Goal: Information Seeking & Learning: Check status

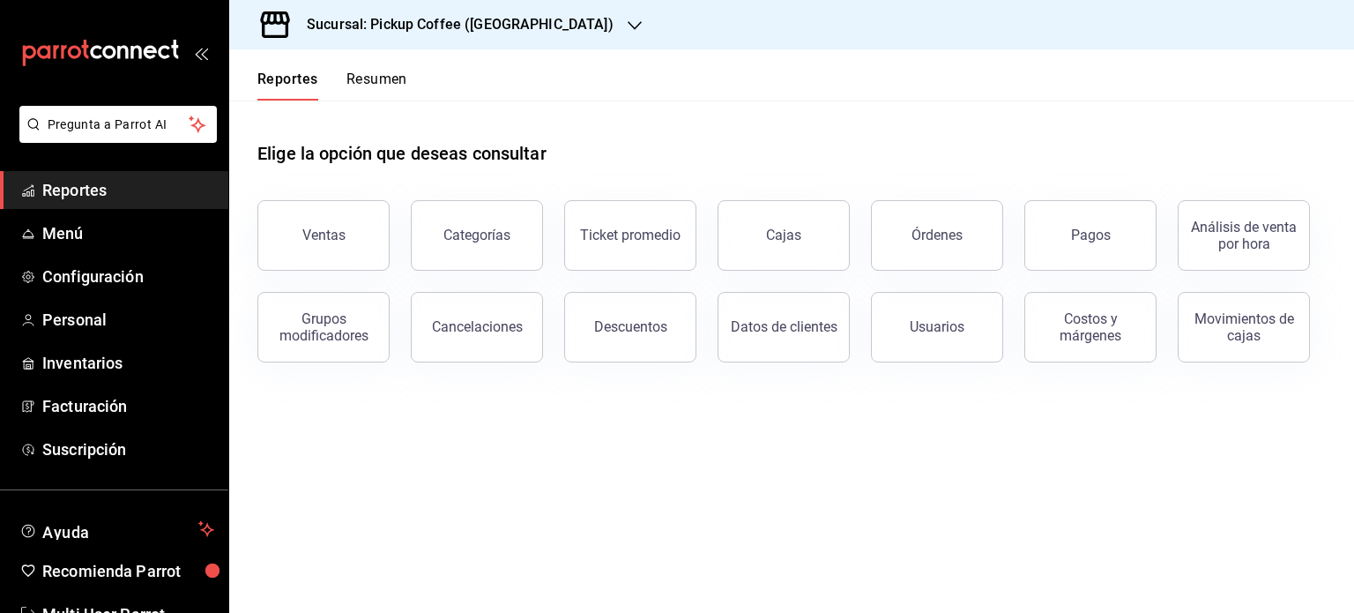
click at [428, 19] on h3 "Sucursal: Pickup Coffee (Guadalupe Inn)" at bounding box center [453, 24] width 321 height 21
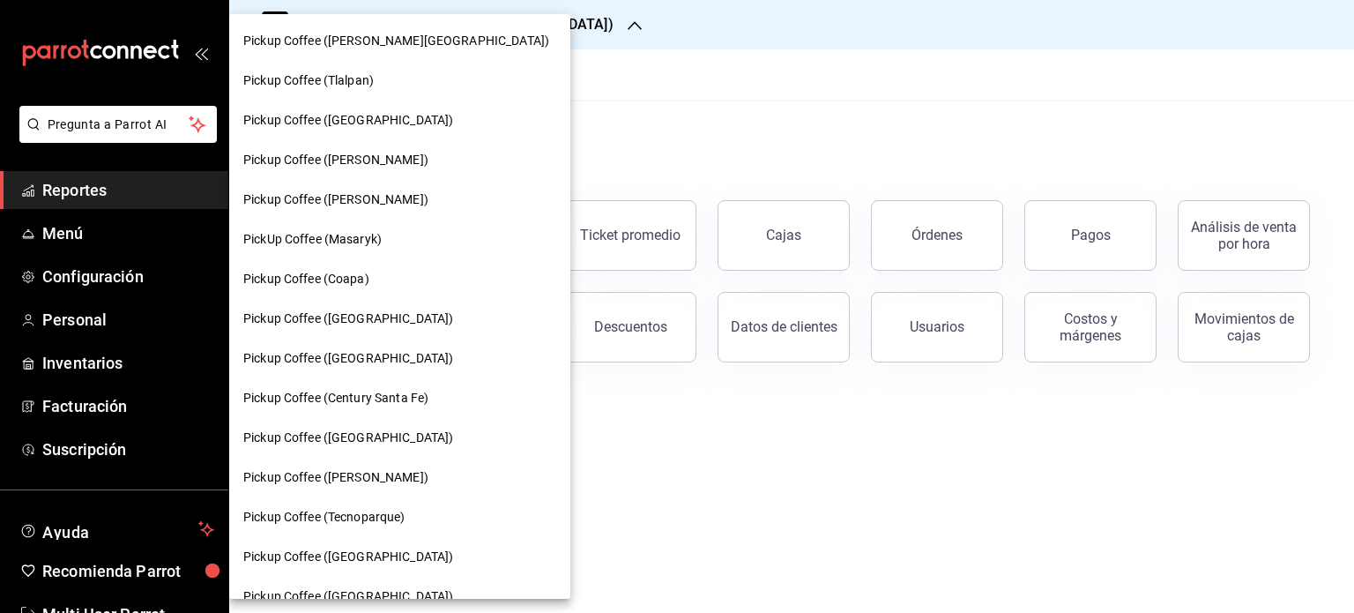
click at [701, 126] on div at bounding box center [677, 306] width 1354 height 613
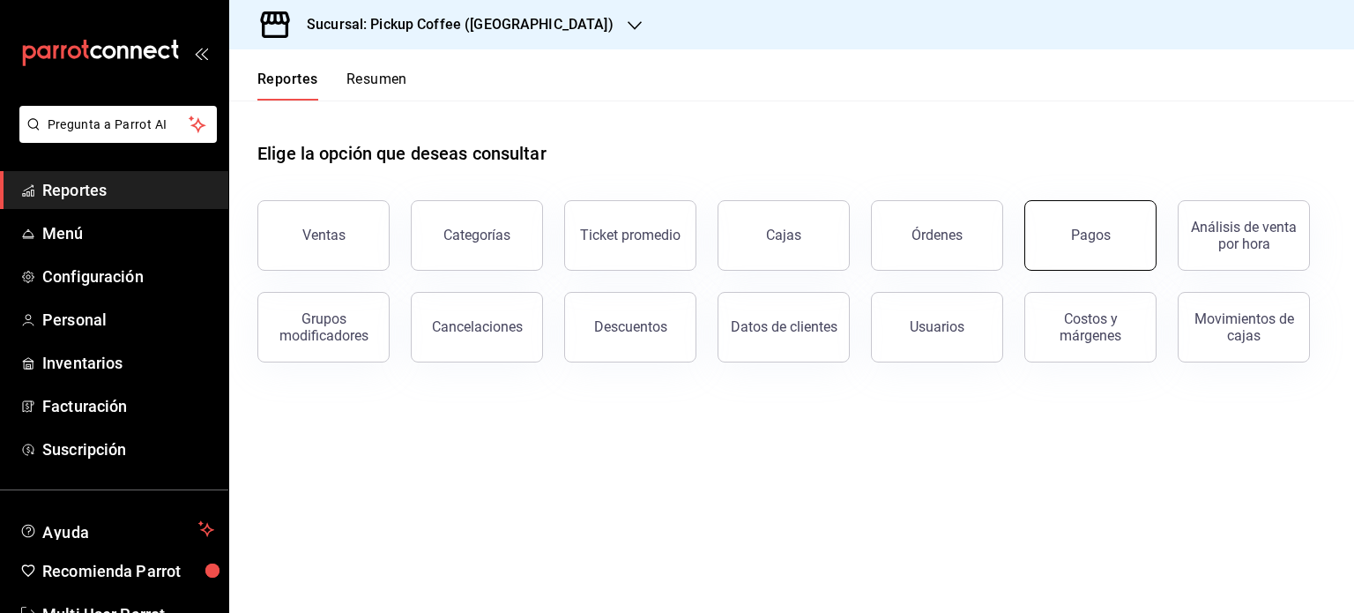
click at [1111, 221] on button "Pagos" at bounding box center [1090, 235] width 132 height 71
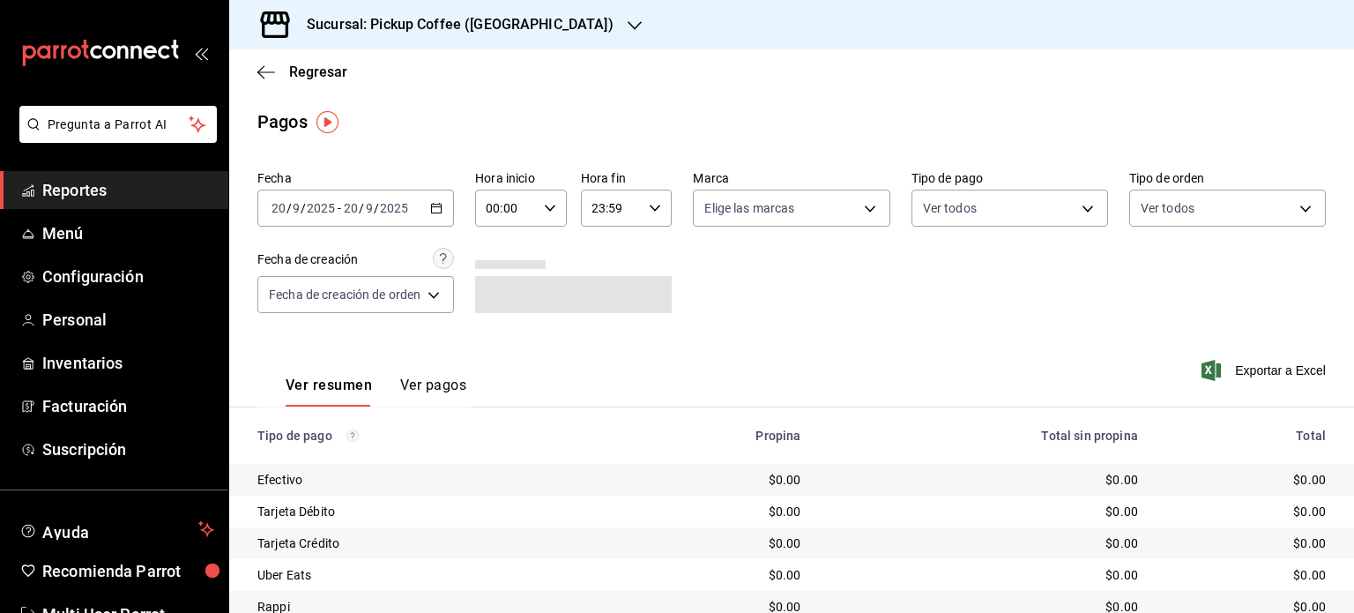
click at [545, 26] on h3 "Sucursal: Pickup Coffee (Guadalupe Inn)" at bounding box center [453, 24] width 321 height 21
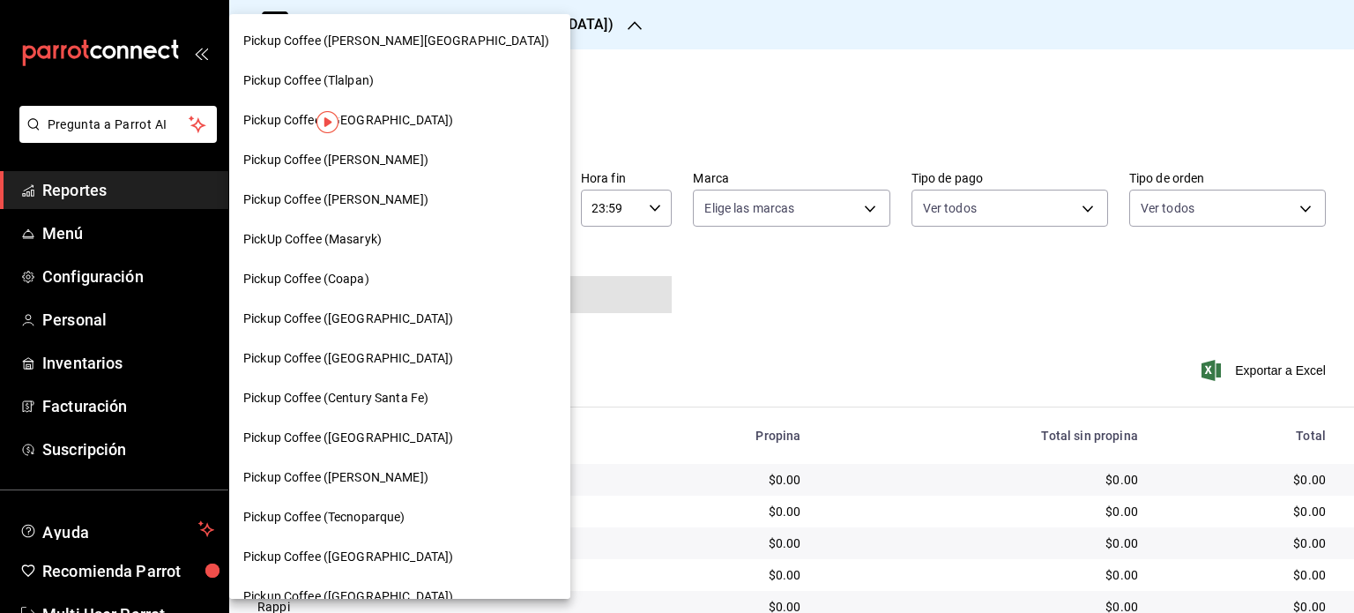
click at [378, 81] on div "Pickup Coffee (Tlalpan)" at bounding box center [399, 80] width 313 height 19
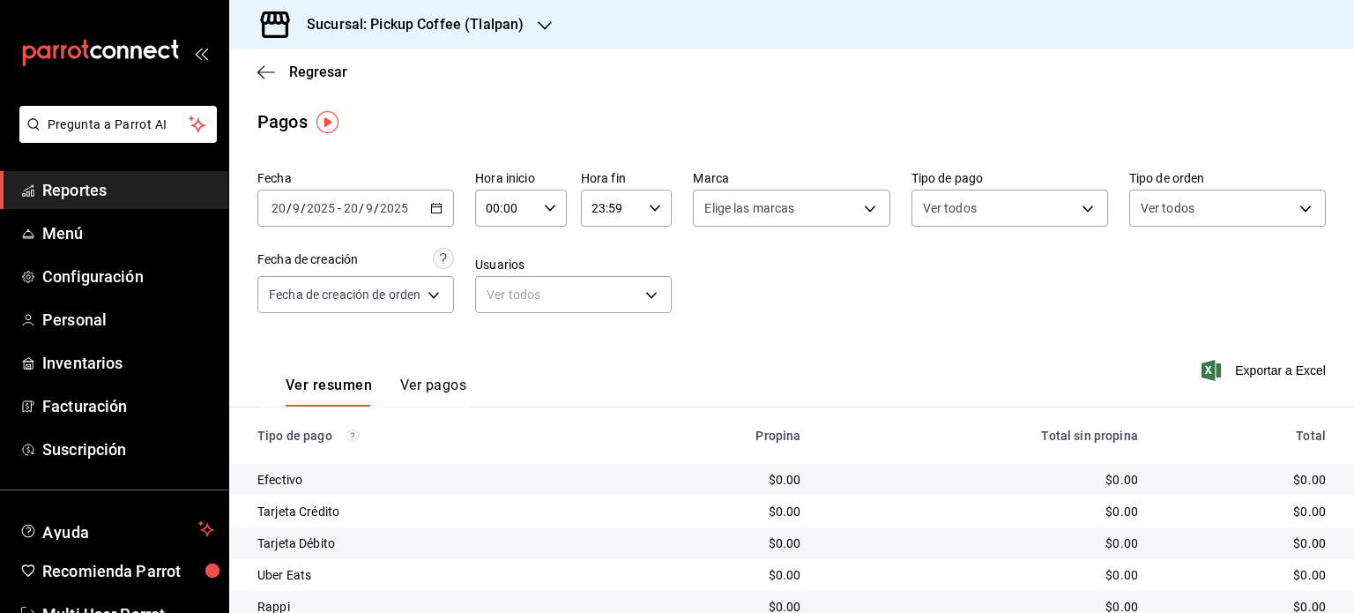
click at [487, 36] on div "Sucursal: Pickup Coffee (Tlalpan)" at bounding box center [401, 24] width 316 height 49
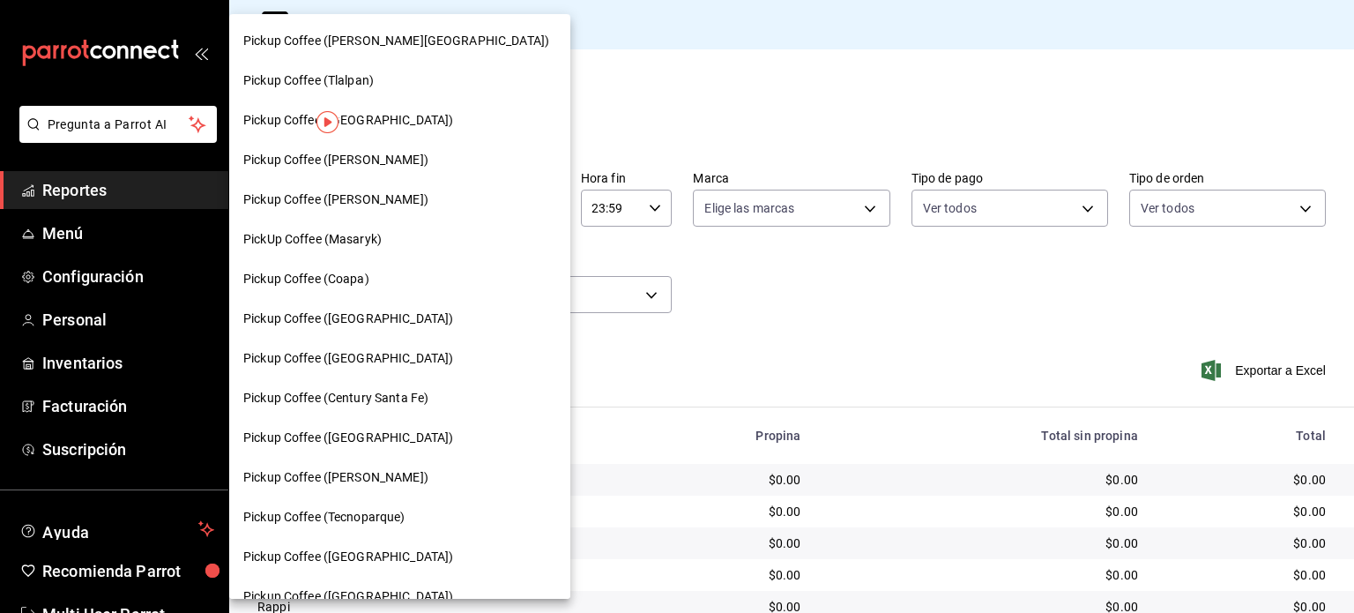
click at [391, 271] on div "Pickup Coffee (Coapa)" at bounding box center [399, 279] width 313 height 19
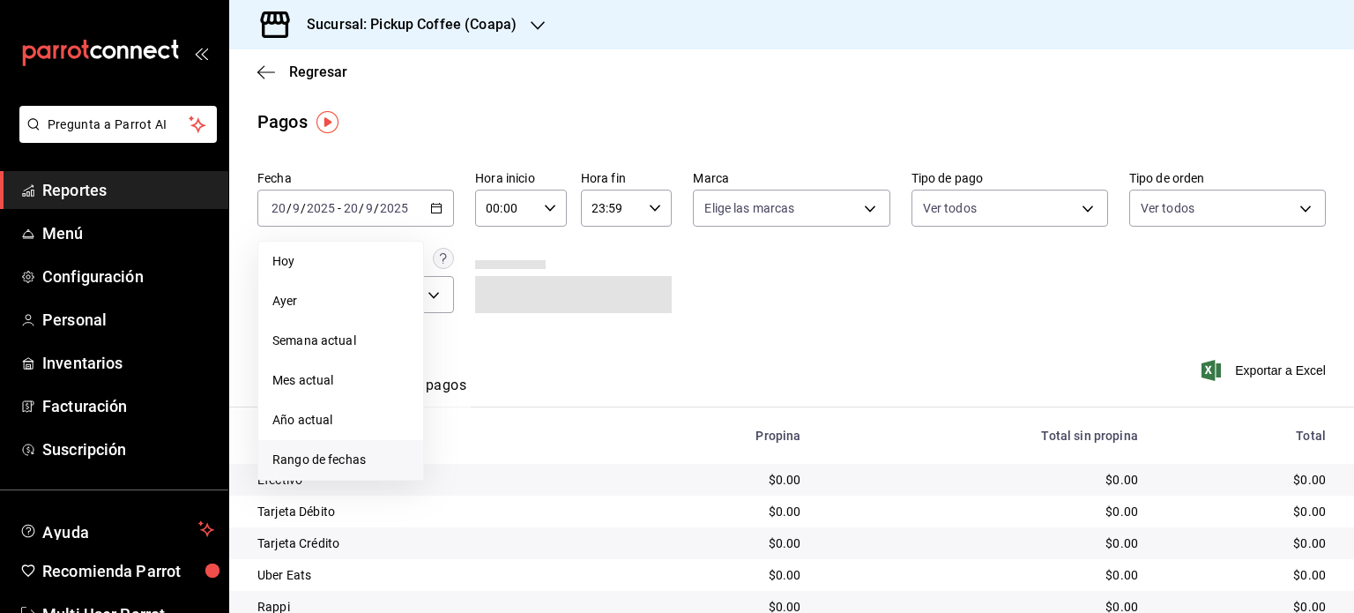
click at [346, 455] on span "Rango de fechas" at bounding box center [340, 459] width 137 height 19
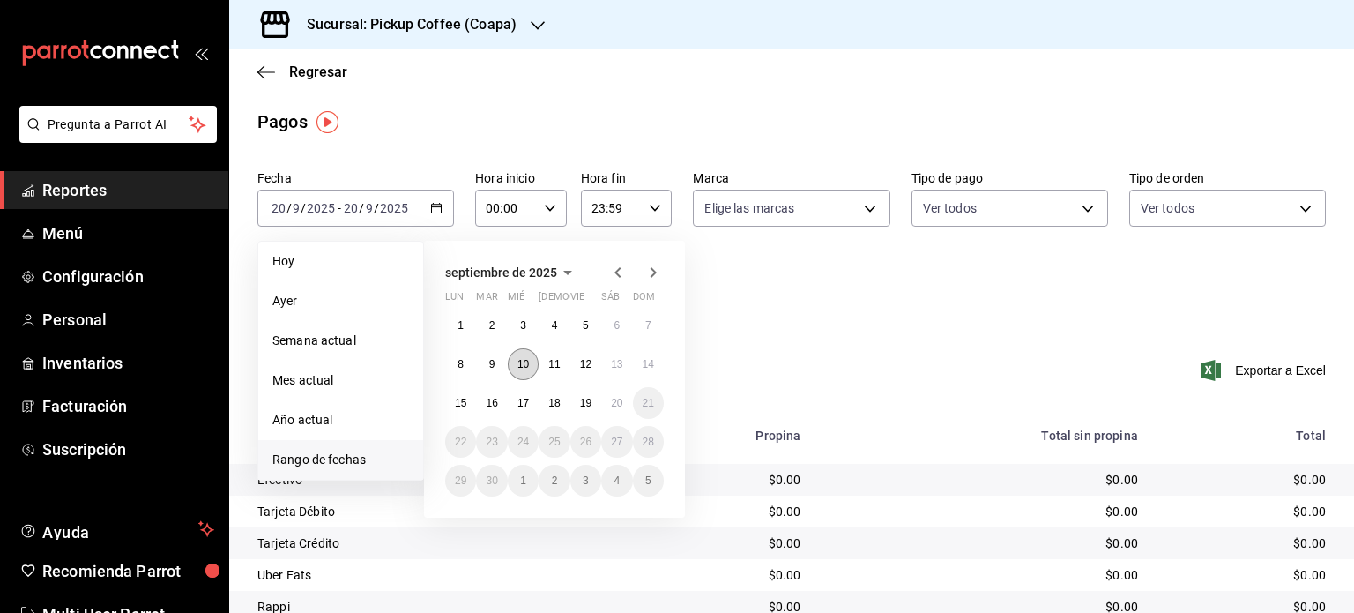
click at [523, 359] on abbr "10" at bounding box center [522, 364] width 11 height 12
click at [525, 358] on abbr "10" at bounding box center [522, 364] width 11 height 12
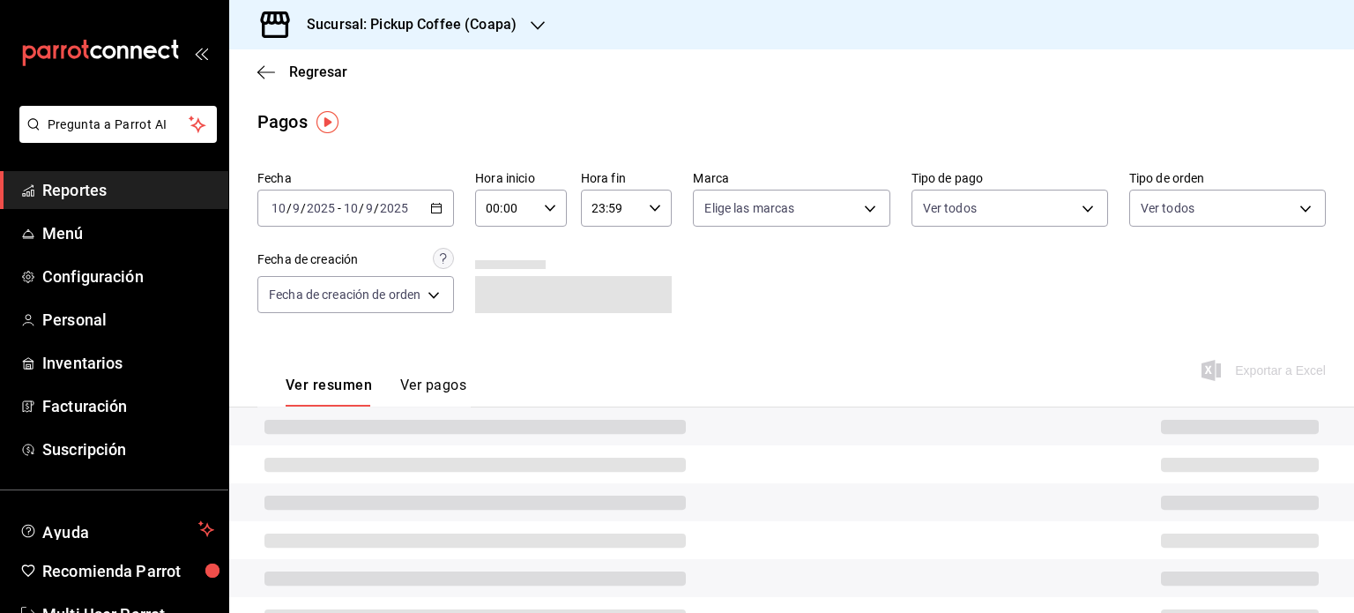
click at [525, 358] on div "Ver resumen Ver pagos Exportar a Excel" at bounding box center [791, 380] width 1125 height 93
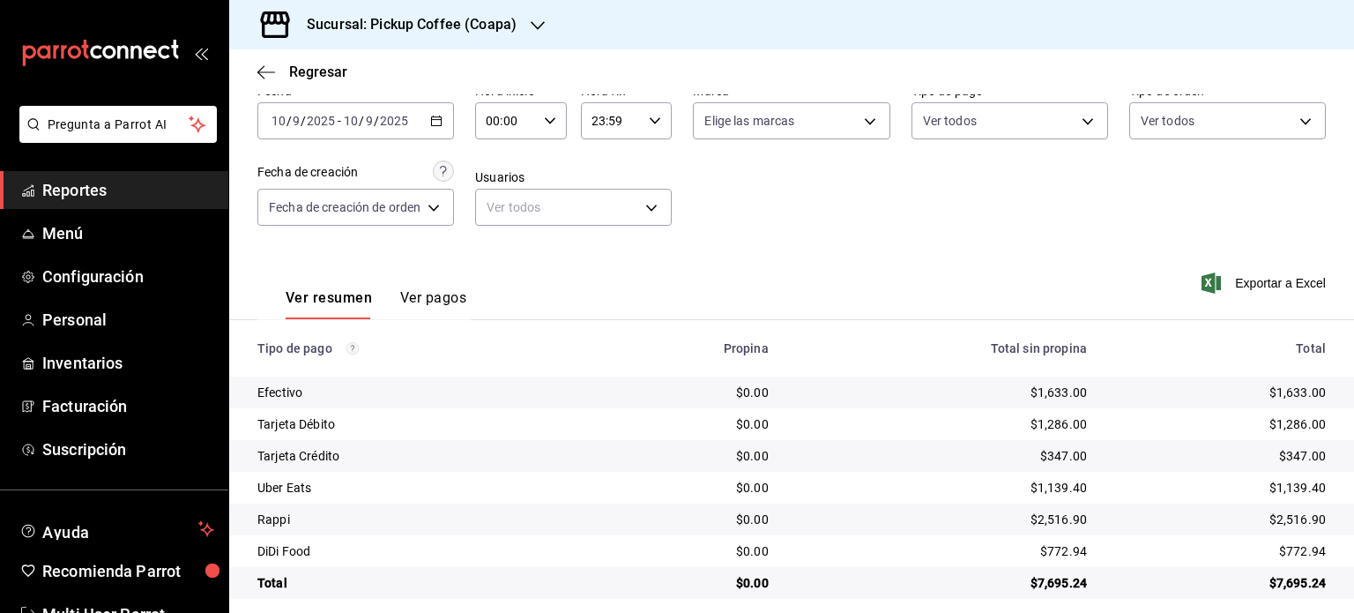
scroll to position [102, 0]
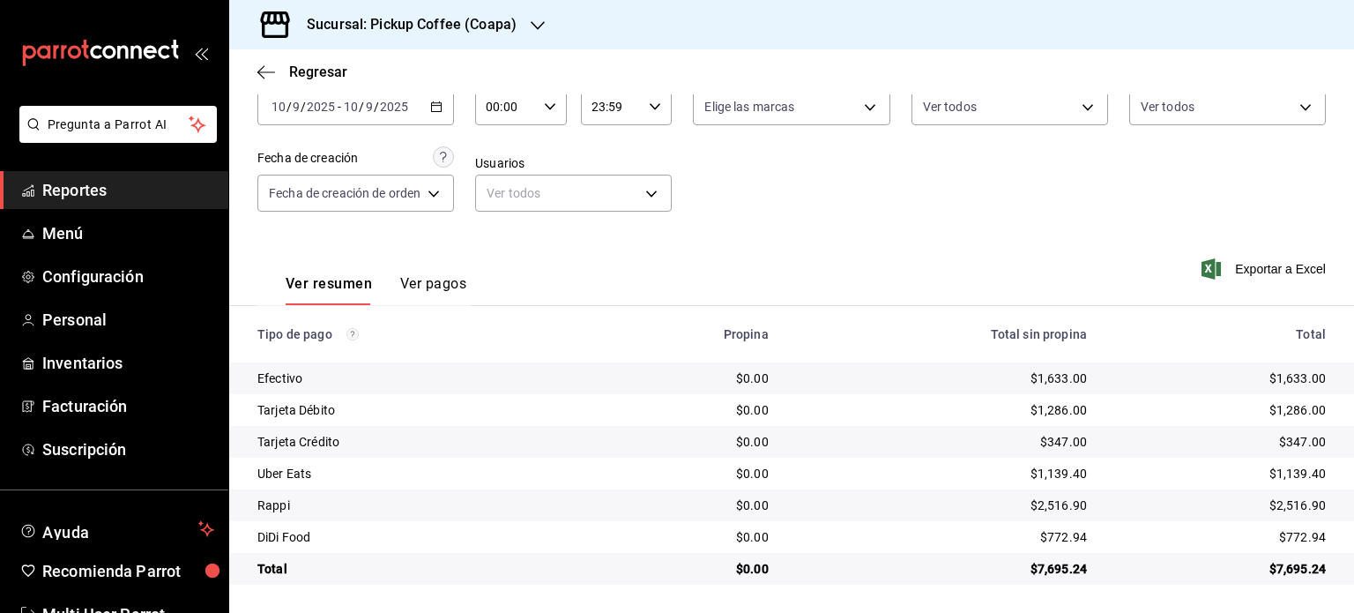
click at [486, 23] on h3 "Sucursal: Pickup Coffee (Coapa)" at bounding box center [405, 24] width 224 height 21
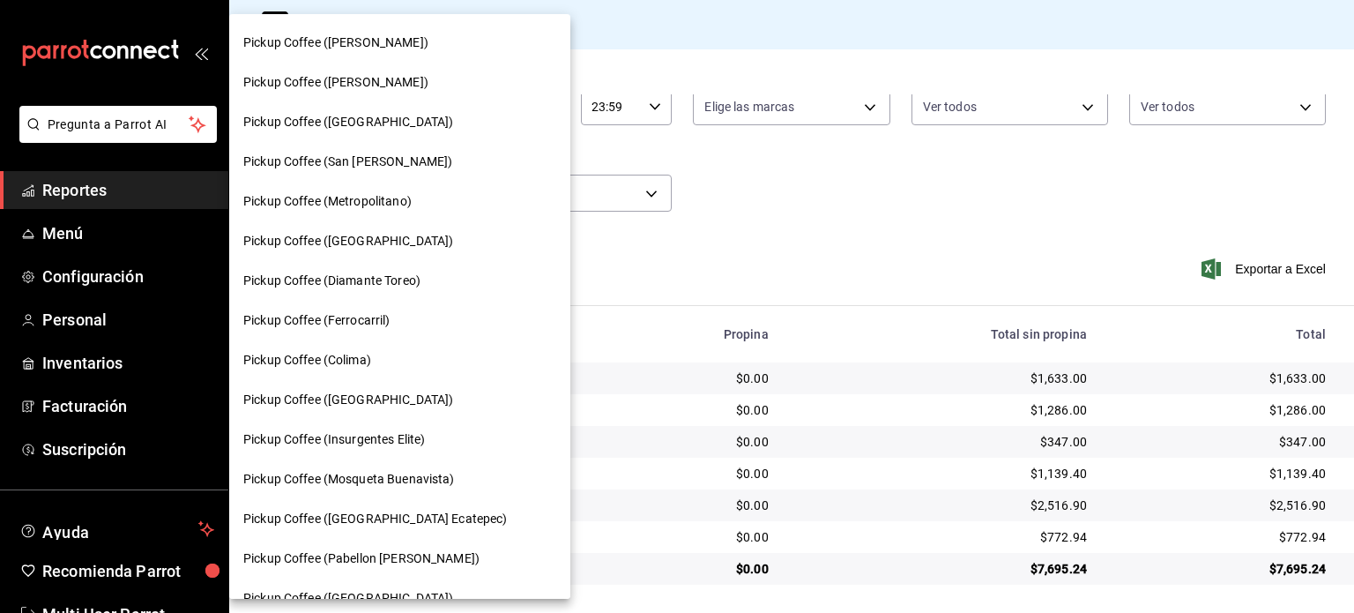
scroll to position [710, 0]
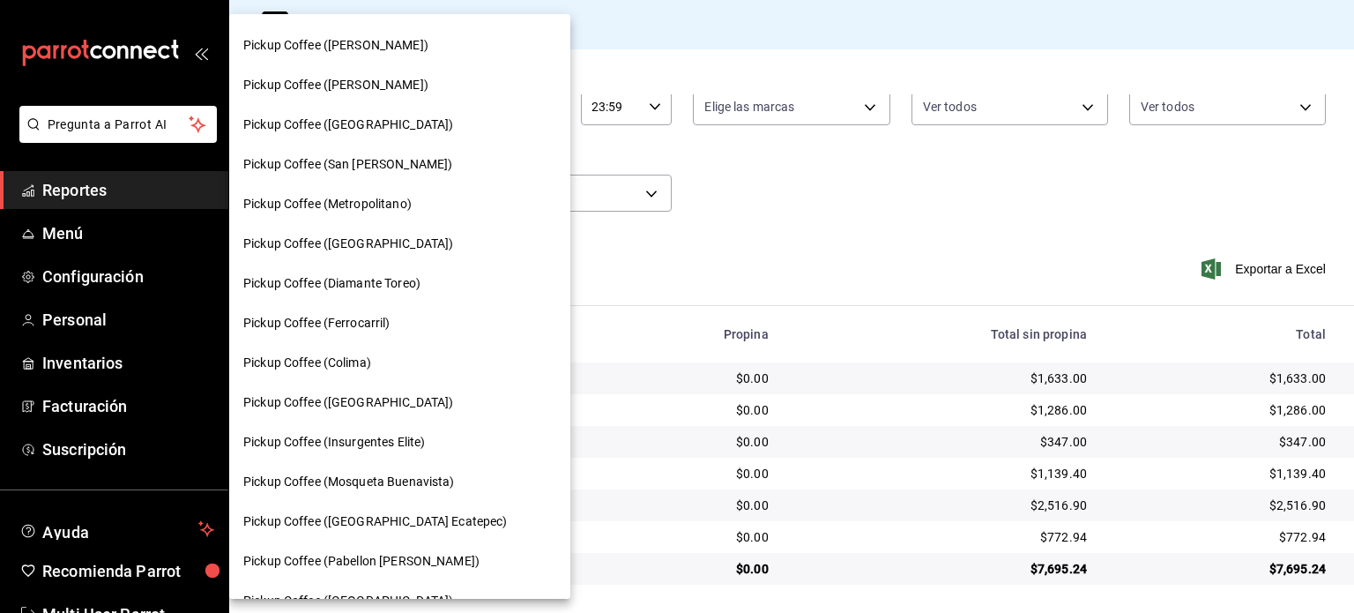
click at [397, 156] on span "Pickup Coffee (San [PERSON_NAME])" at bounding box center [347, 164] width 209 height 19
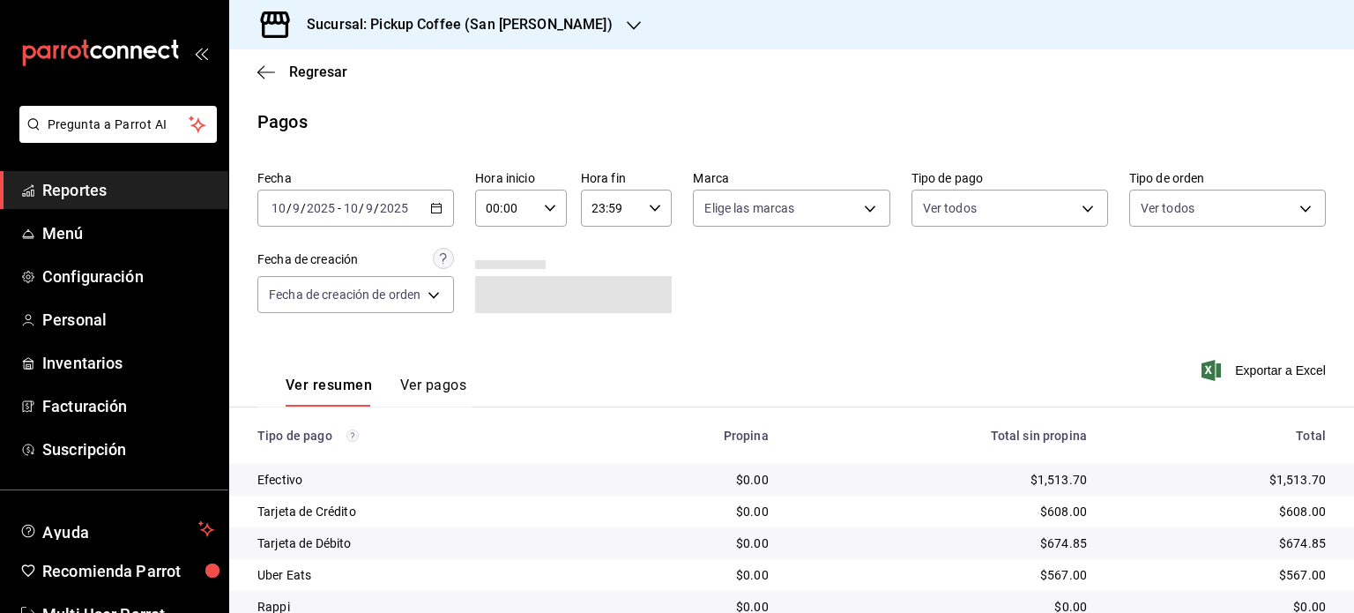
scroll to position [102, 0]
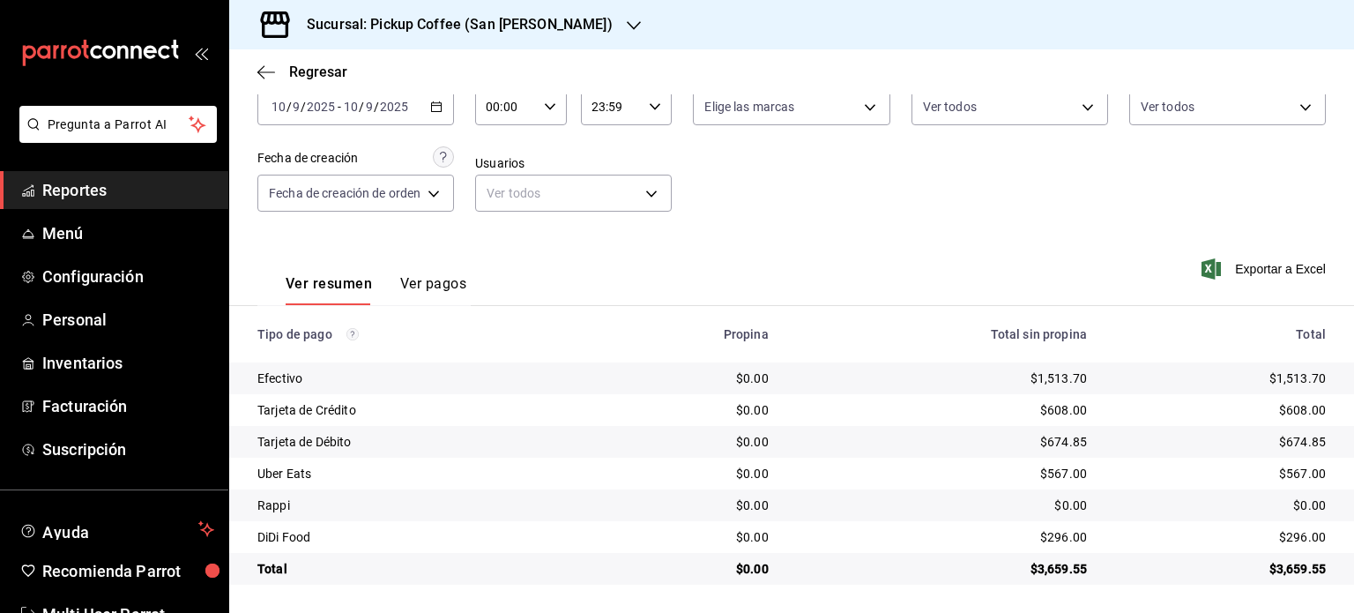
click at [503, 34] on h3 "Sucursal: Pickup Coffee (San [PERSON_NAME])" at bounding box center [453, 24] width 320 height 21
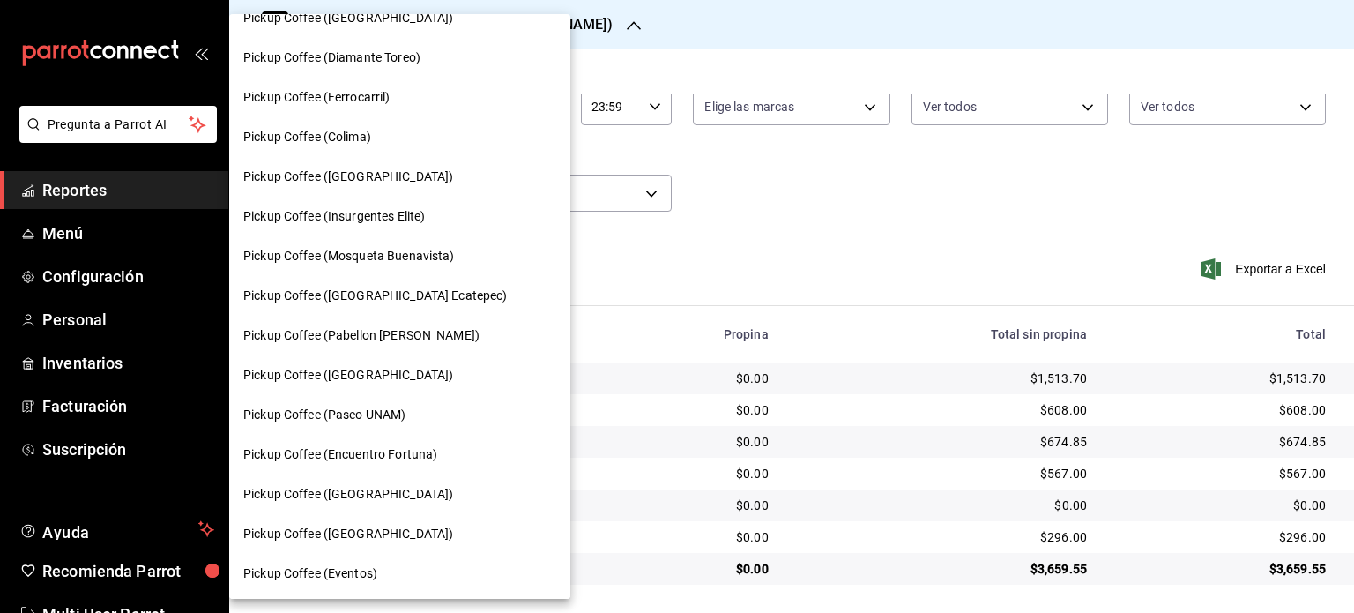
scroll to position [937, 0]
click at [393, 401] on div "Pickup Coffee (Paseo UNAM)" at bounding box center [399, 413] width 341 height 40
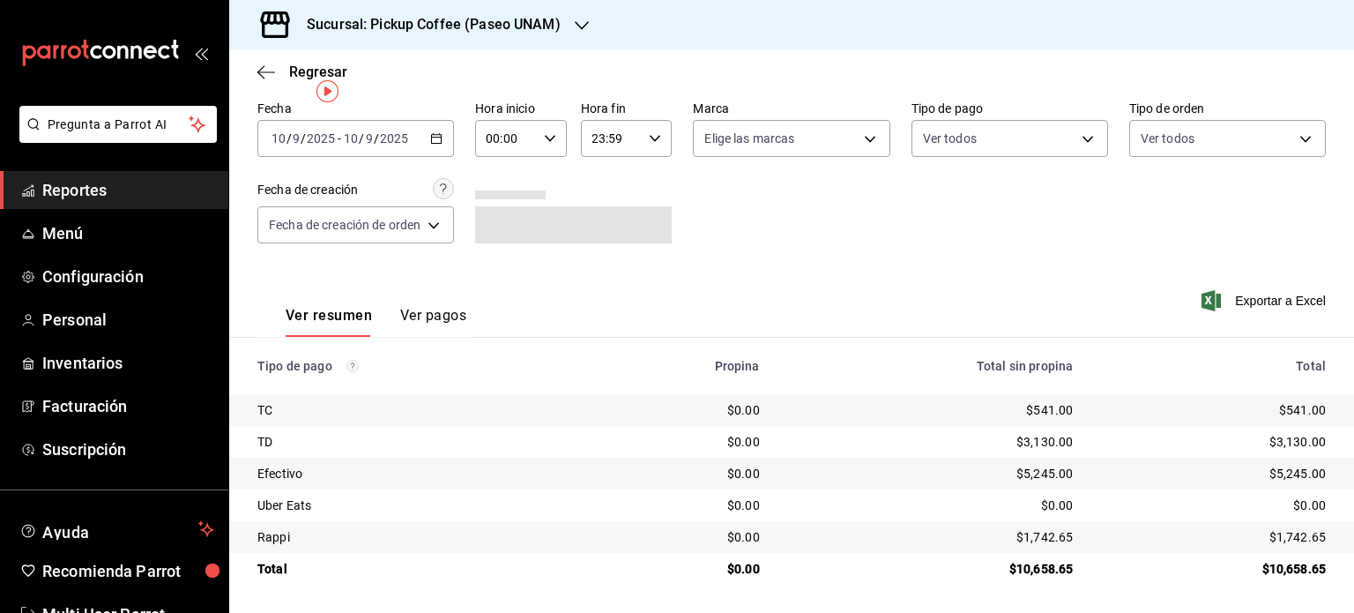
scroll to position [71, 0]
click at [465, 33] on h3 "Sucursal: Pickup Coffee (Paseo UNAM)" at bounding box center [427, 24] width 268 height 21
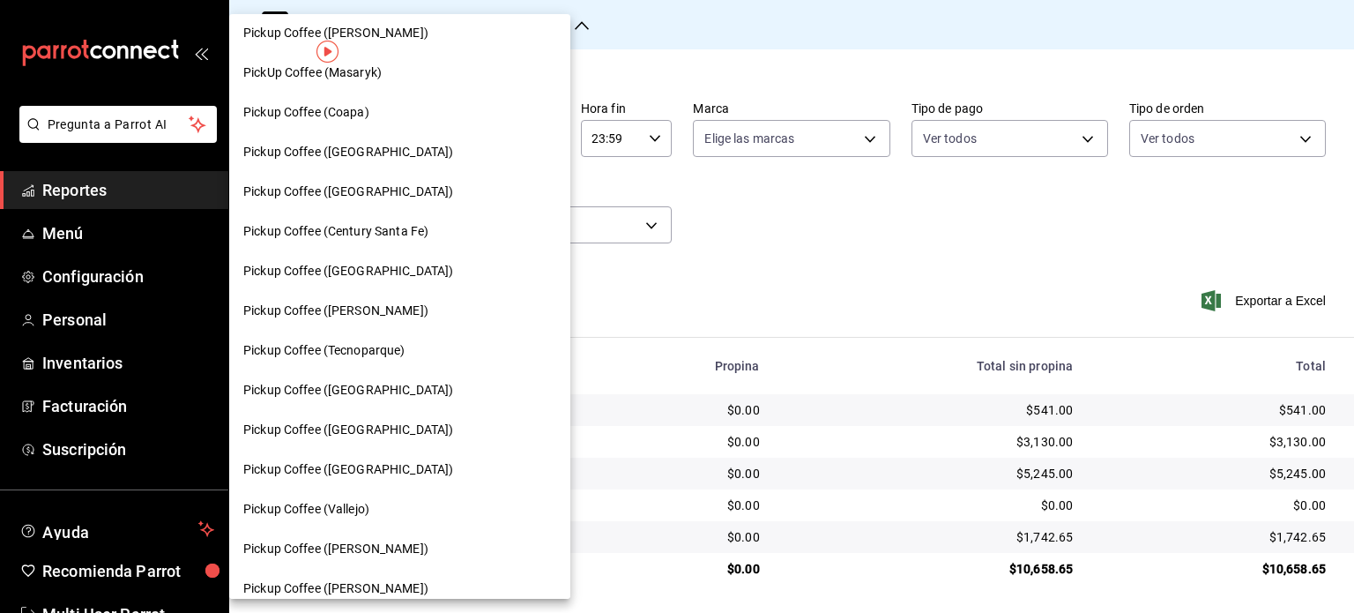
scroll to position [169, 0]
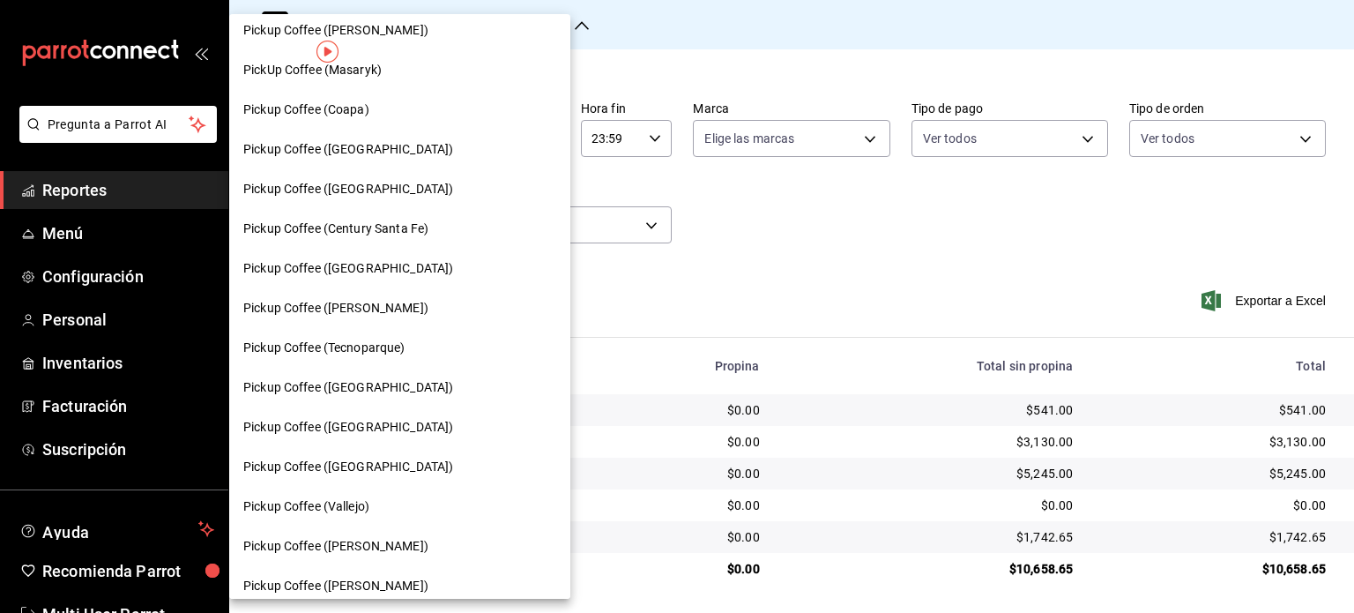
click at [390, 193] on div "Pickup Coffee ([GEOGRAPHIC_DATA])" at bounding box center [399, 189] width 313 height 19
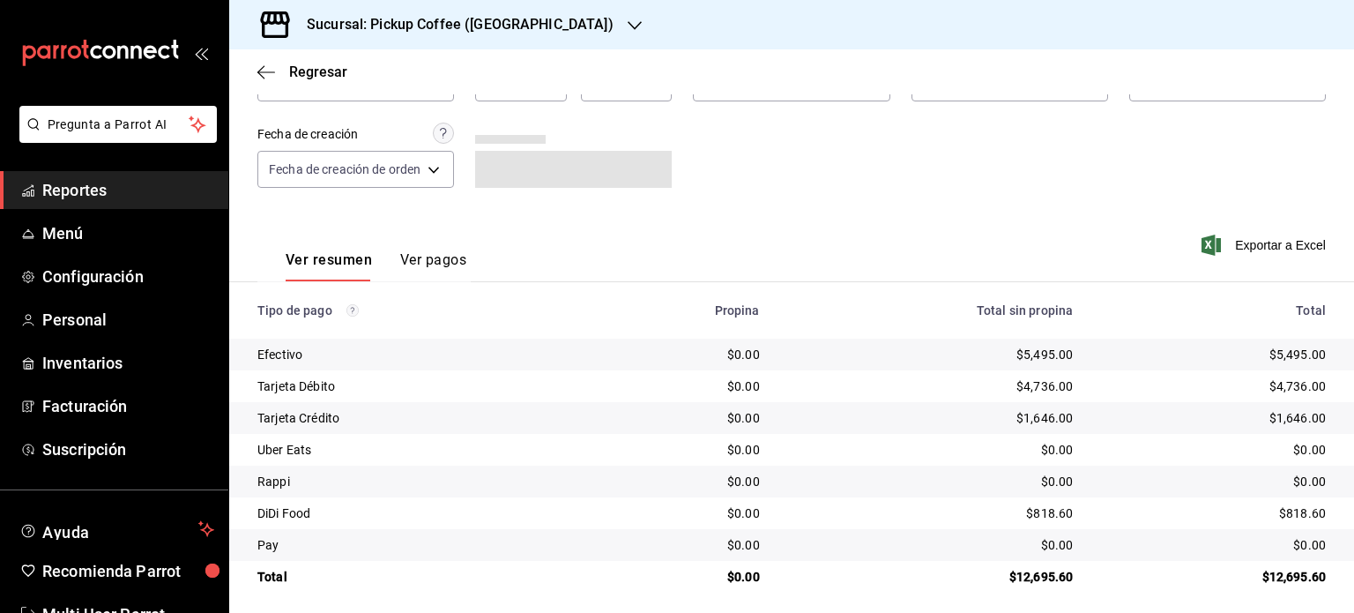
scroll to position [134, 0]
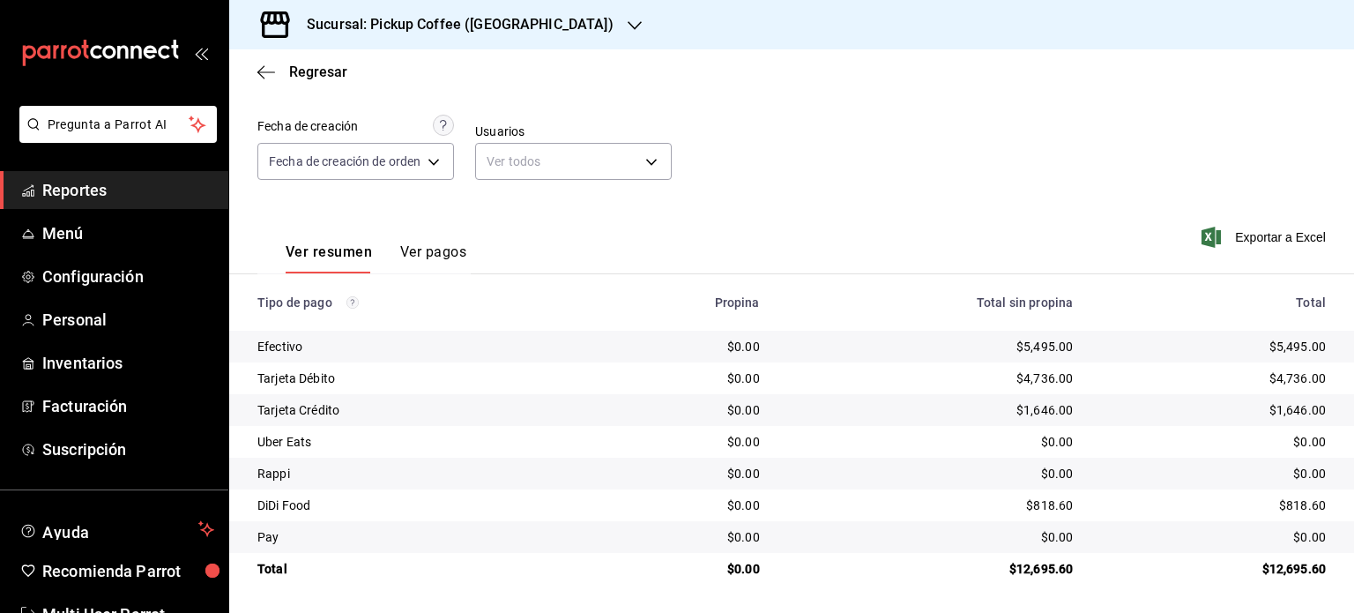
click at [479, 34] on div "Sucursal: Pickup Coffee ([GEOGRAPHIC_DATA])" at bounding box center [446, 24] width 406 height 49
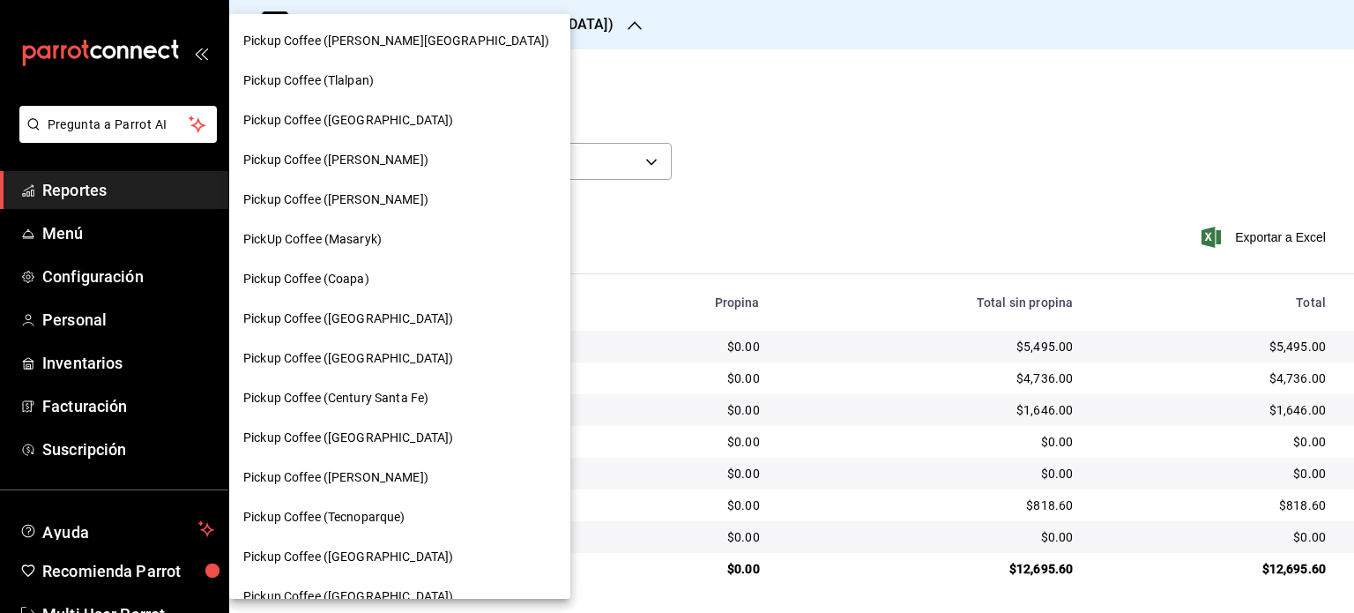
click at [406, 31] on div "Pickup Coffee ([PERSON_NAME][GEOGRAPHIC_DATA])" at bounding box center [399, 41] width 341 height 40
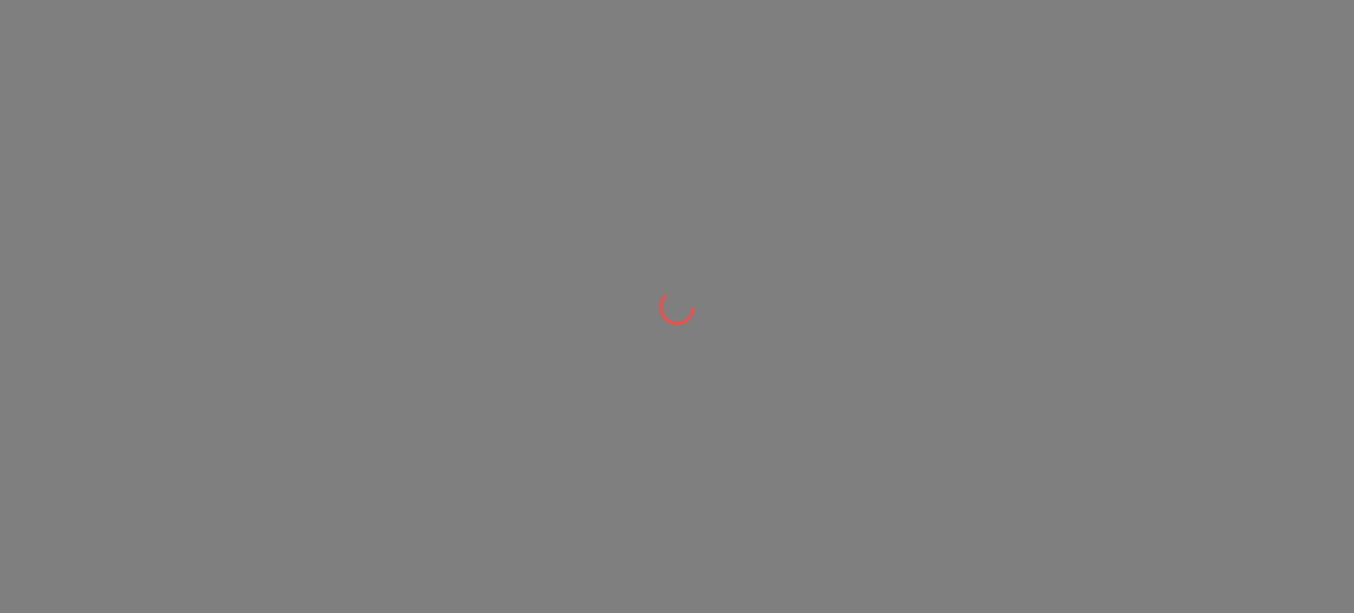
click at [458, 28] on div at bounding box center [677, 306] width 1354 height 613
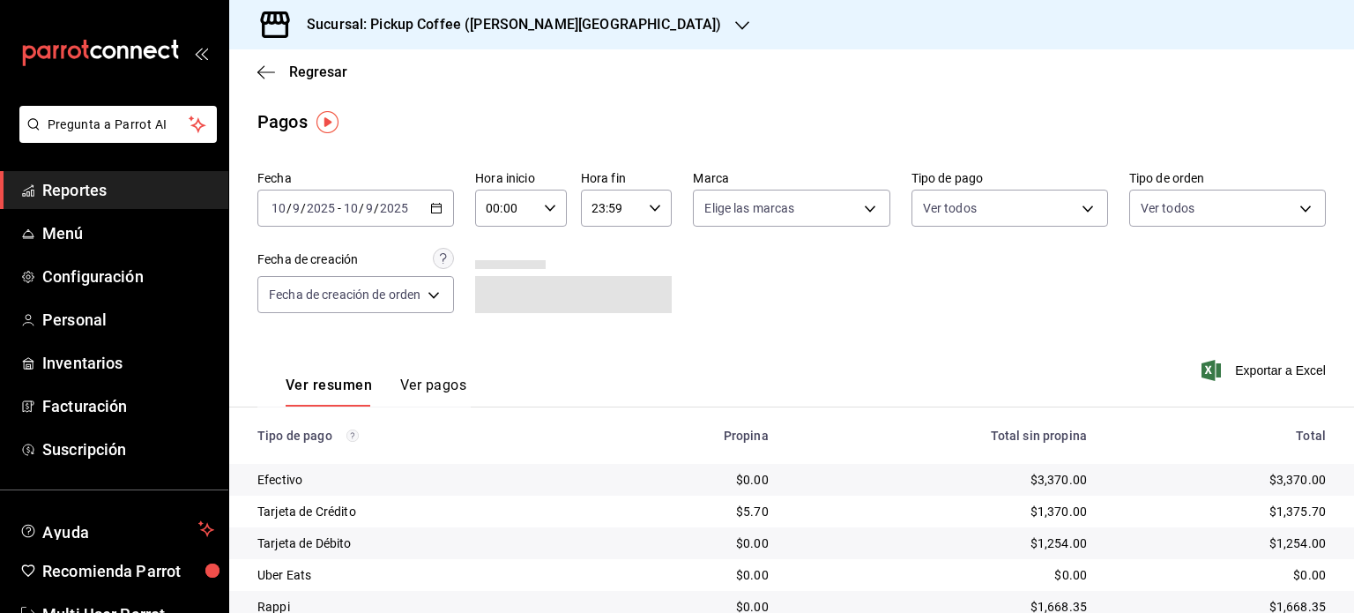
click at [510, 22] on h3 "Sucursal: Pickup Coffee (Quintana Roo)" at bounding box center [507, 24] width 428 height 21
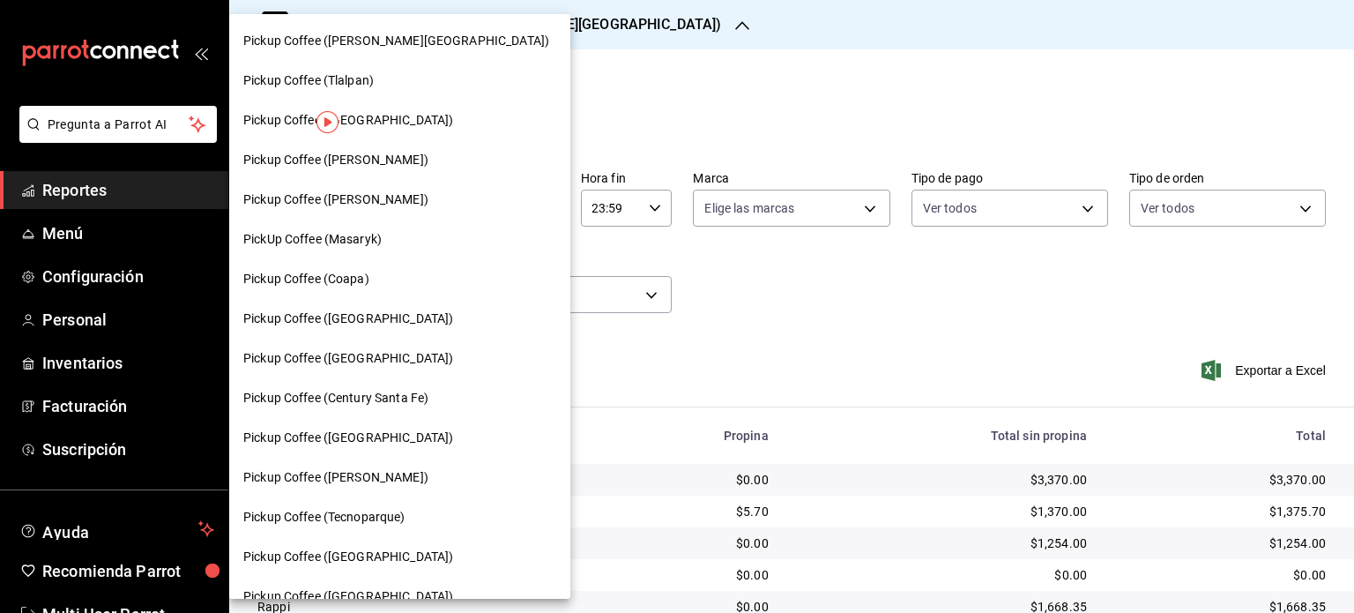
click at [422, 167] on div "Pickup Coffee ([PERSON_NAME])" at bounding box center [399, 160] width 313 height 19
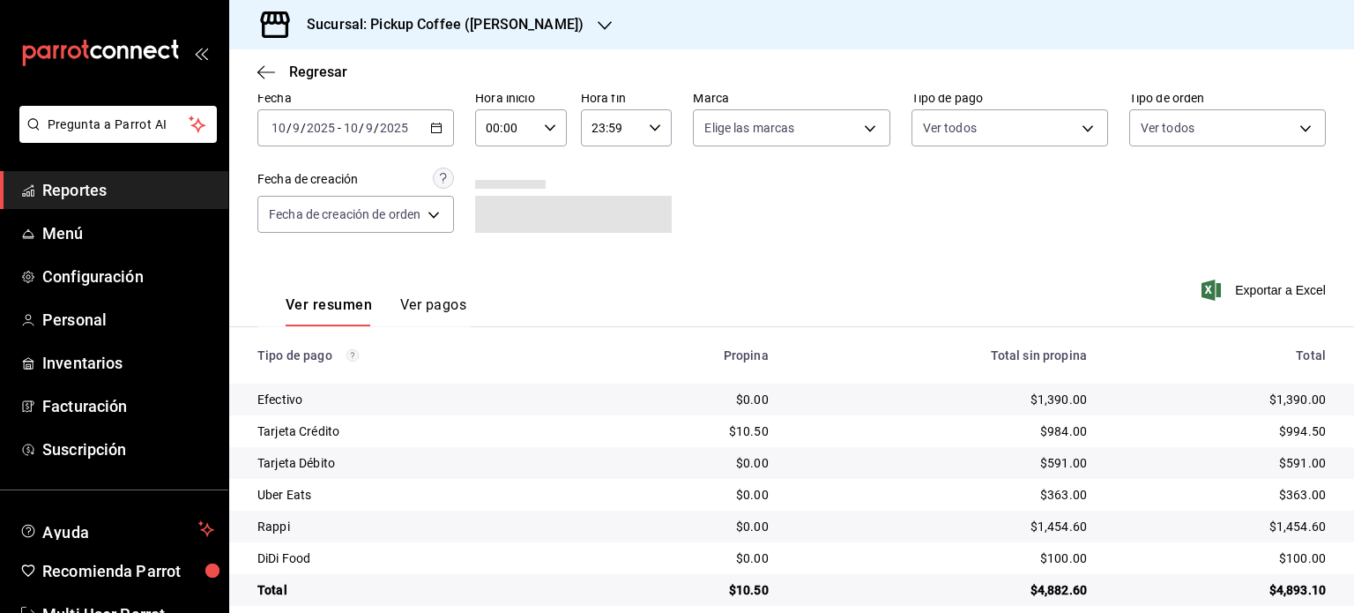
scroll to position [102, 0]
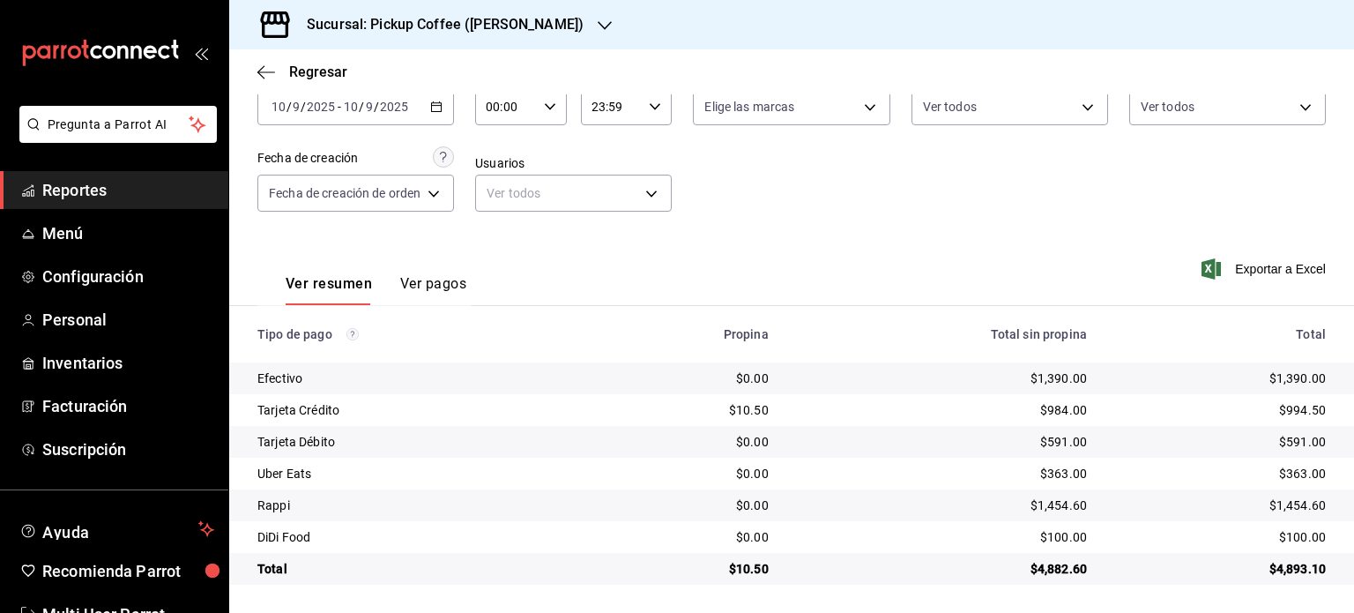
click at [575, 14] on div "Sucursal: Pickup Coffee ([PERSON_NAME])" at bounding box center [431, 24] width 376 height 49
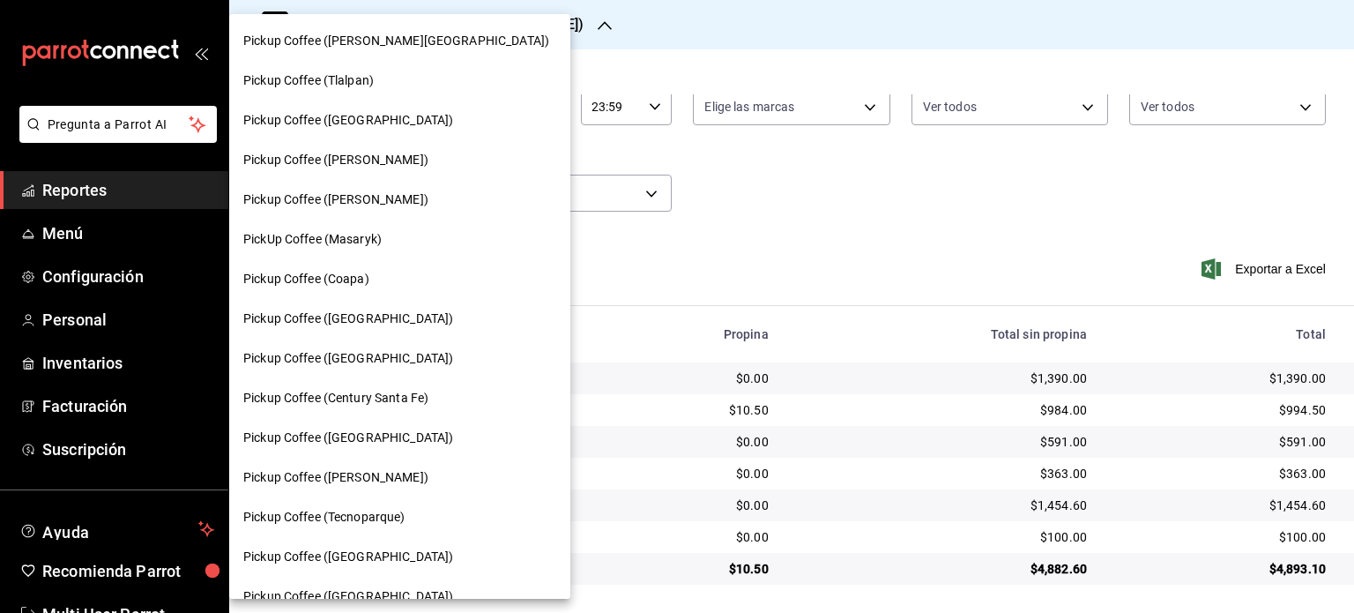
click at [413, 87] on div "Pickup Coffee (Tlalpan)" at bounding box center [399, 80] width 313 height 19
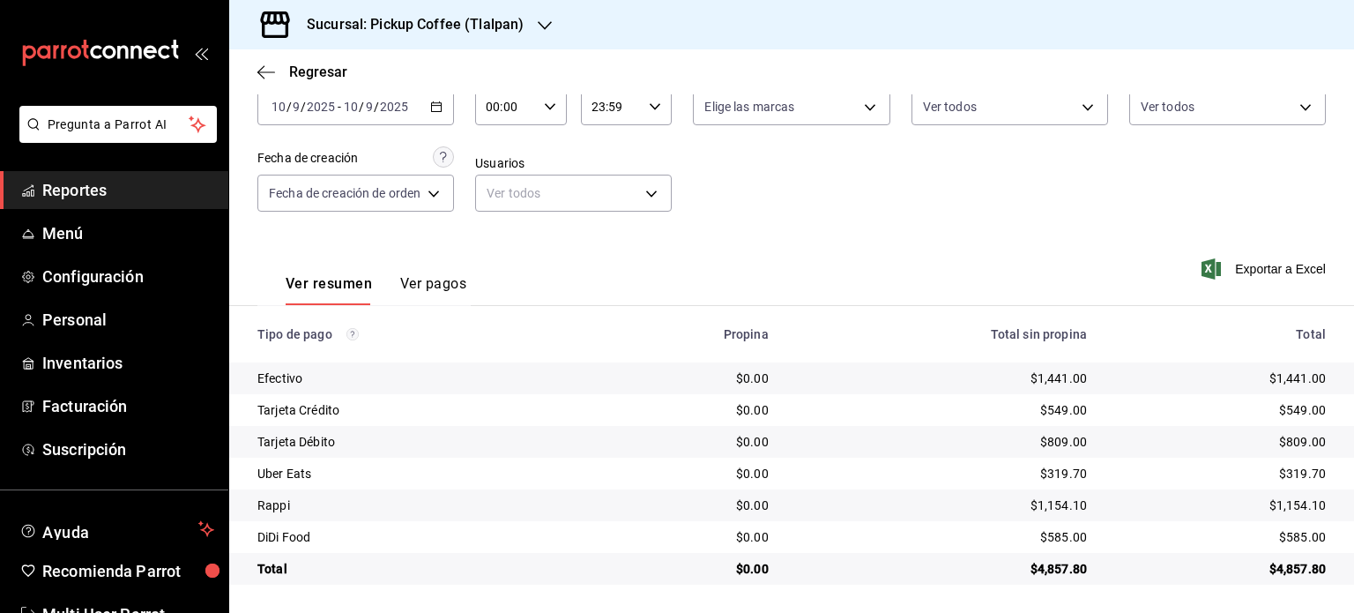
click at [537, 11] on div "Sucursal: Pickup Coffee (Tlalpan)" at bounding box center [401, 24] width 316 height 49
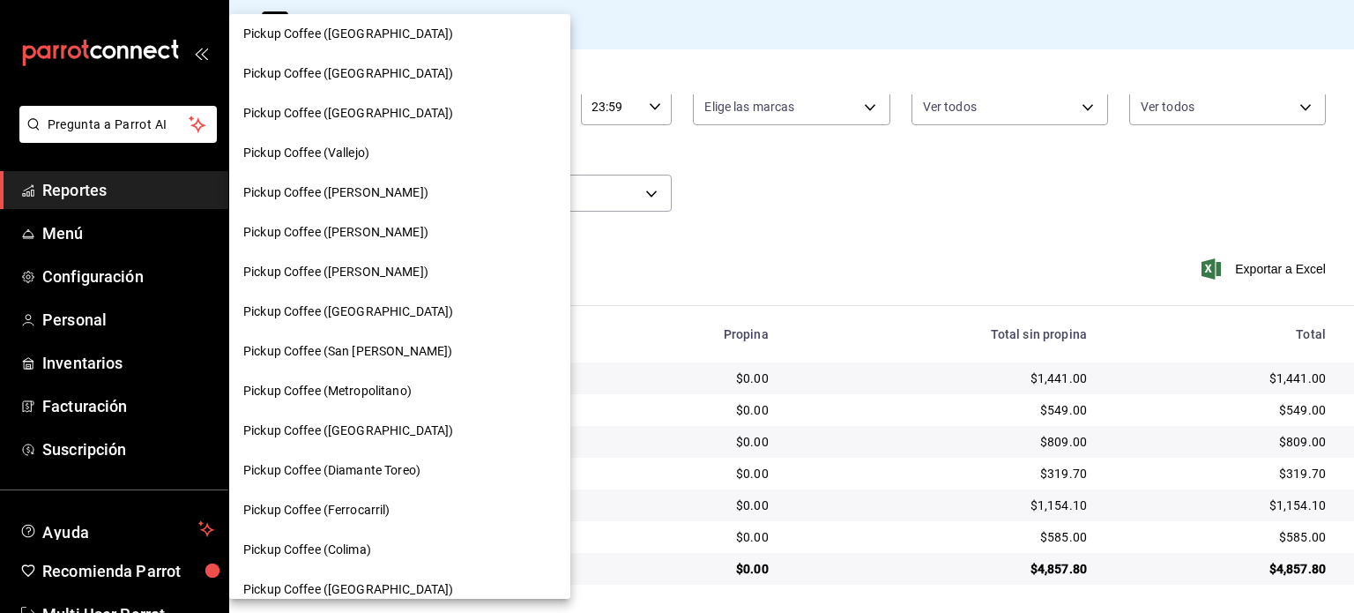
scroll to position [526, 0]
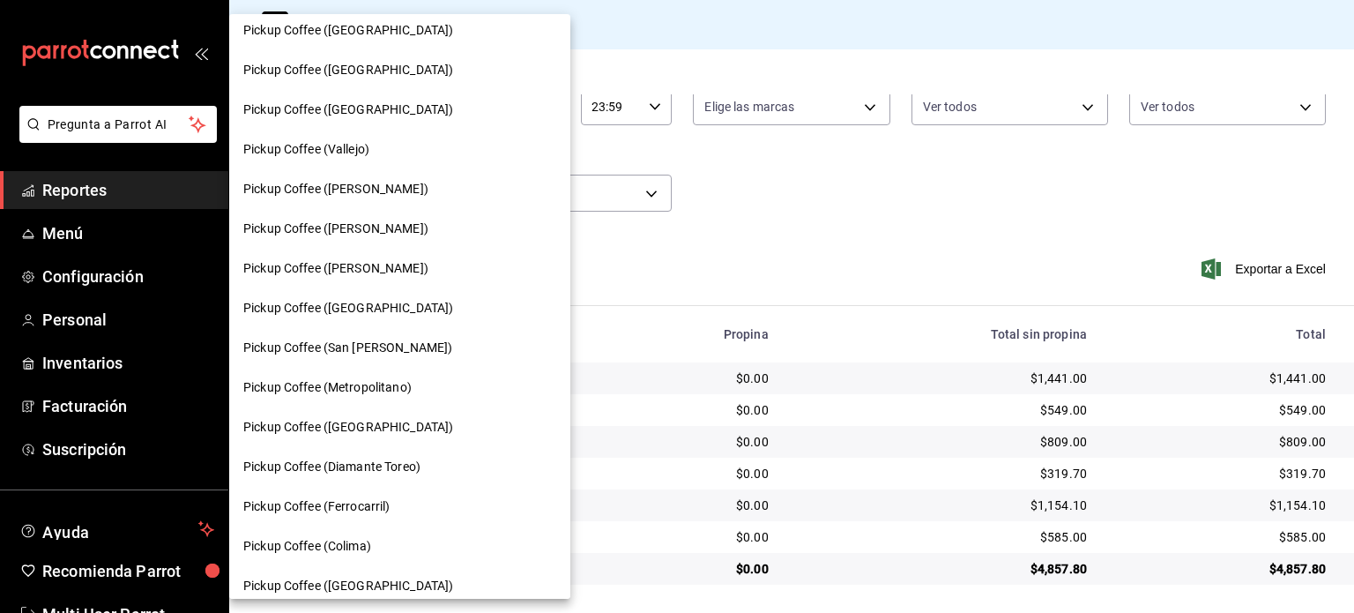
click at [416, 115] on div "Pickup Coffee ([GEOGRAPHIC_DATA])" at bounding box center [399, 109] width 313 height 19
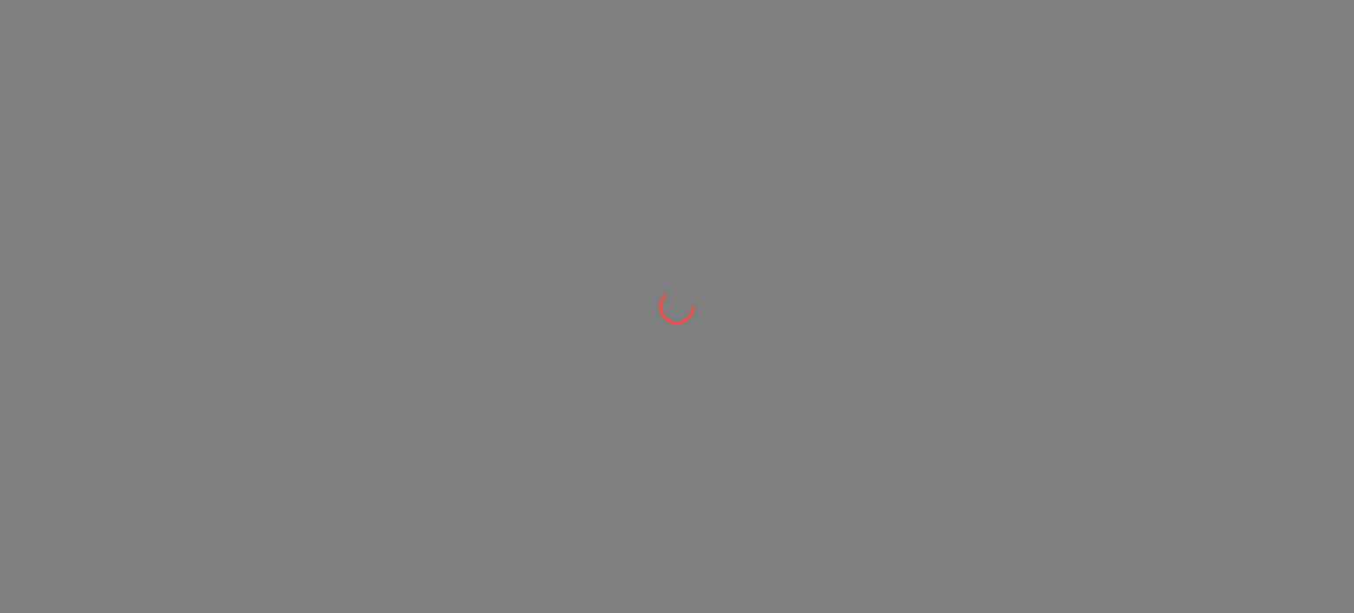
click at [416, 115] on div at bounding box center [677, 306] width 1354 height 613
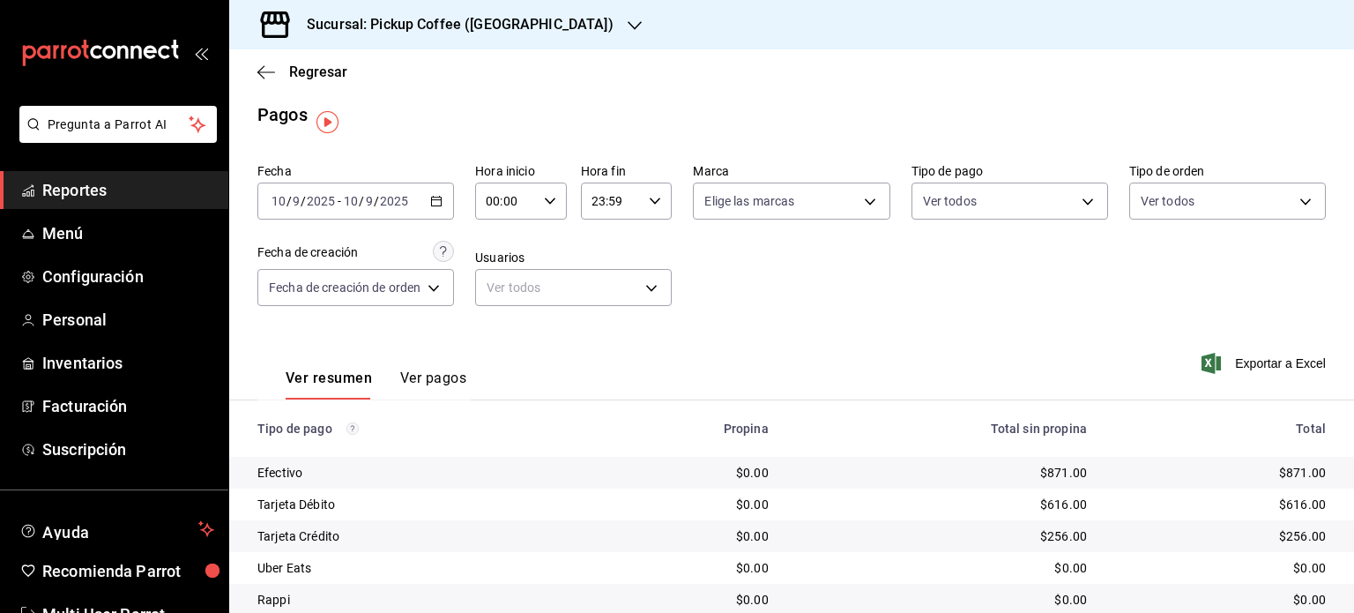
scroll to position [0, 0]
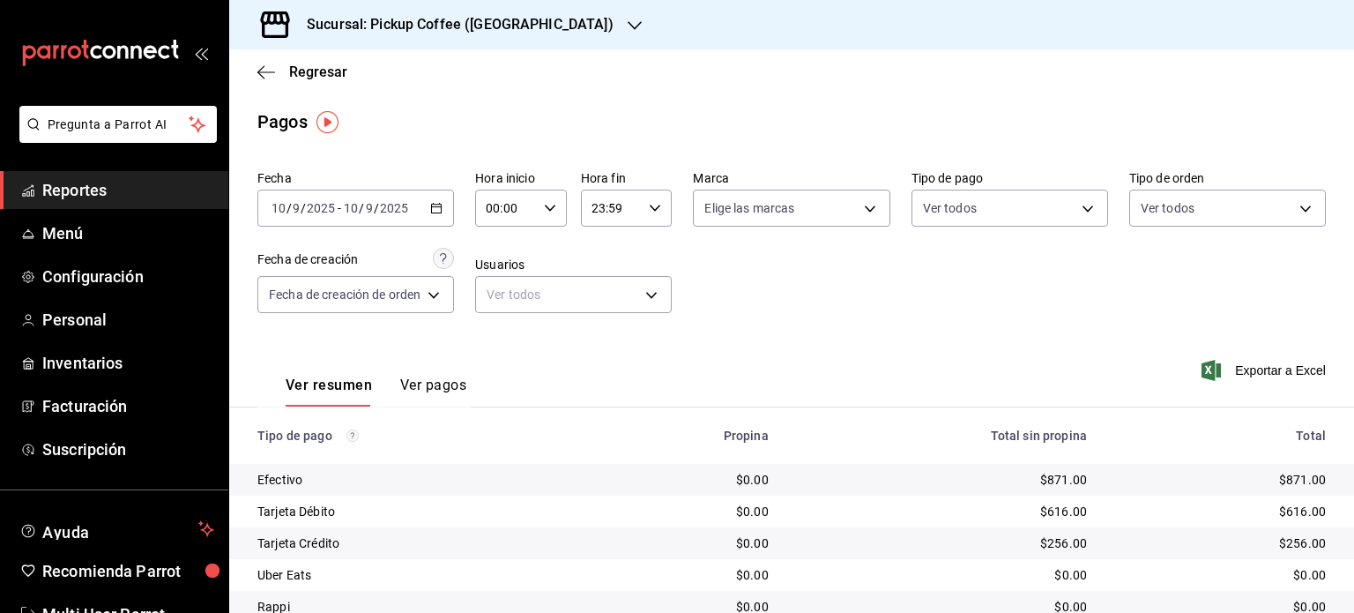
click at [547, 34] on h3 "Sucursal: Pickup Coffee ([GEOGRAPHIC_DATA])" at bounding box center [453, 24] width 321 height 21
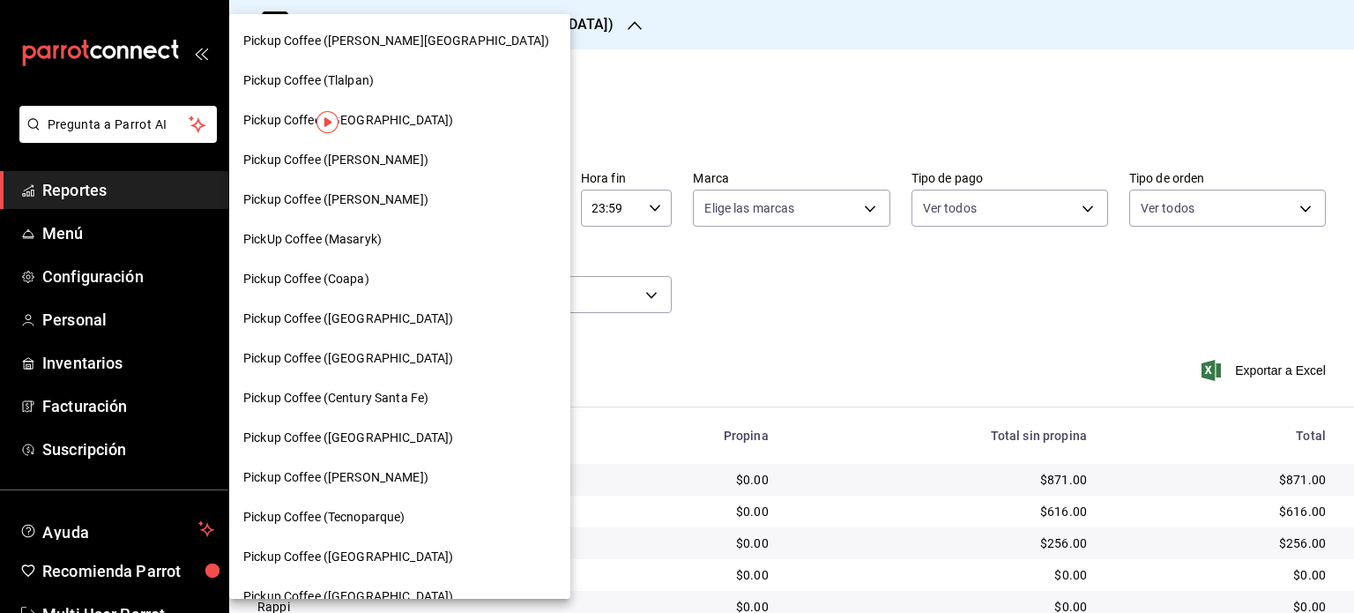
click at [382, 266] on div "Pickup Coffee (Coapa)" at bounding box center [399, 279] width 341 height 40
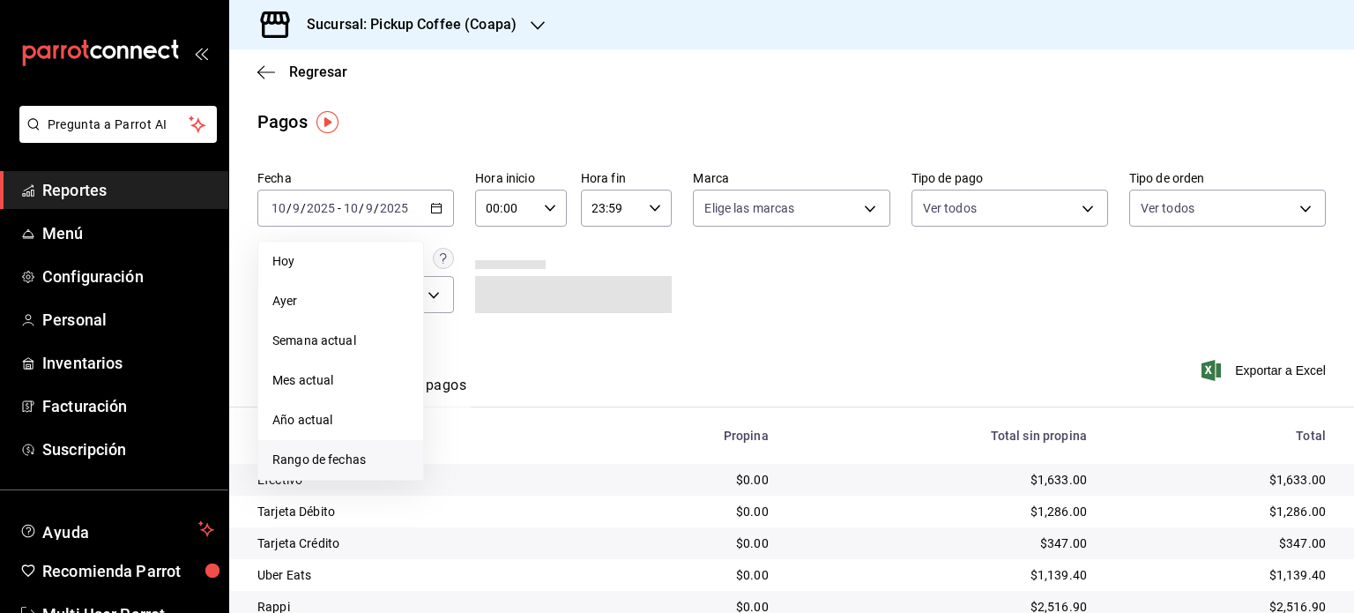
click at [317, 460] on span "Rango de fechas" at bounding box center [340, 459] width 137 height 19
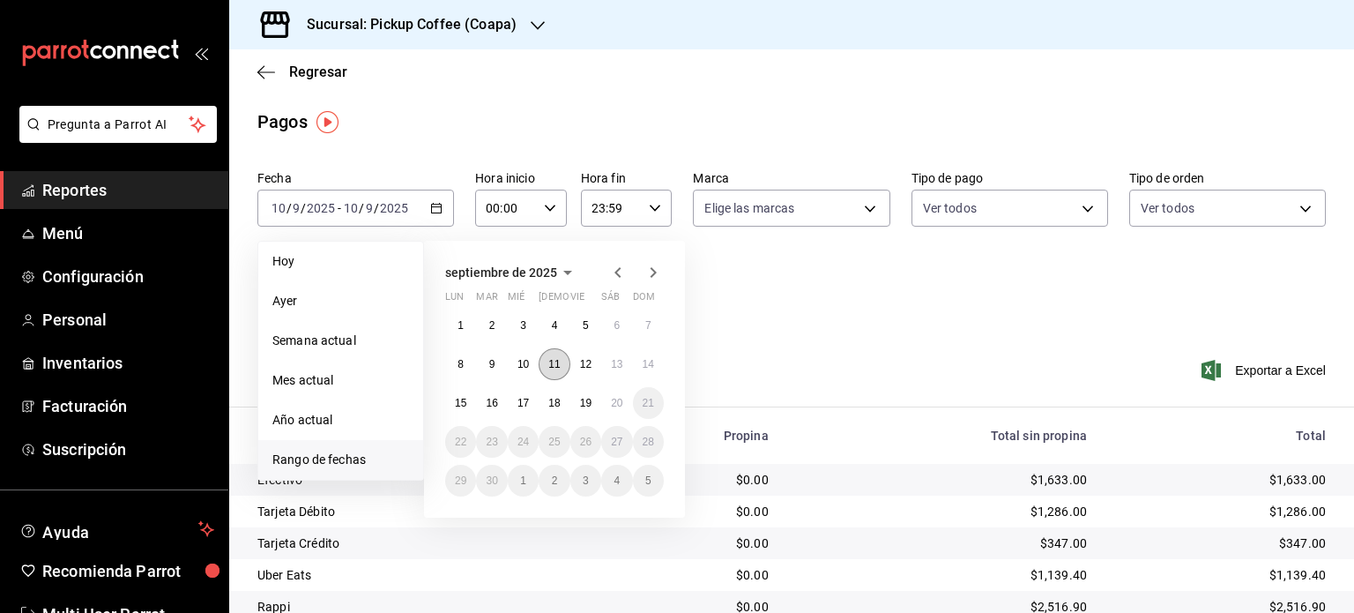
click at [554, 359] on abbr "11" at bounding box center [553, 364] width 11 height 12
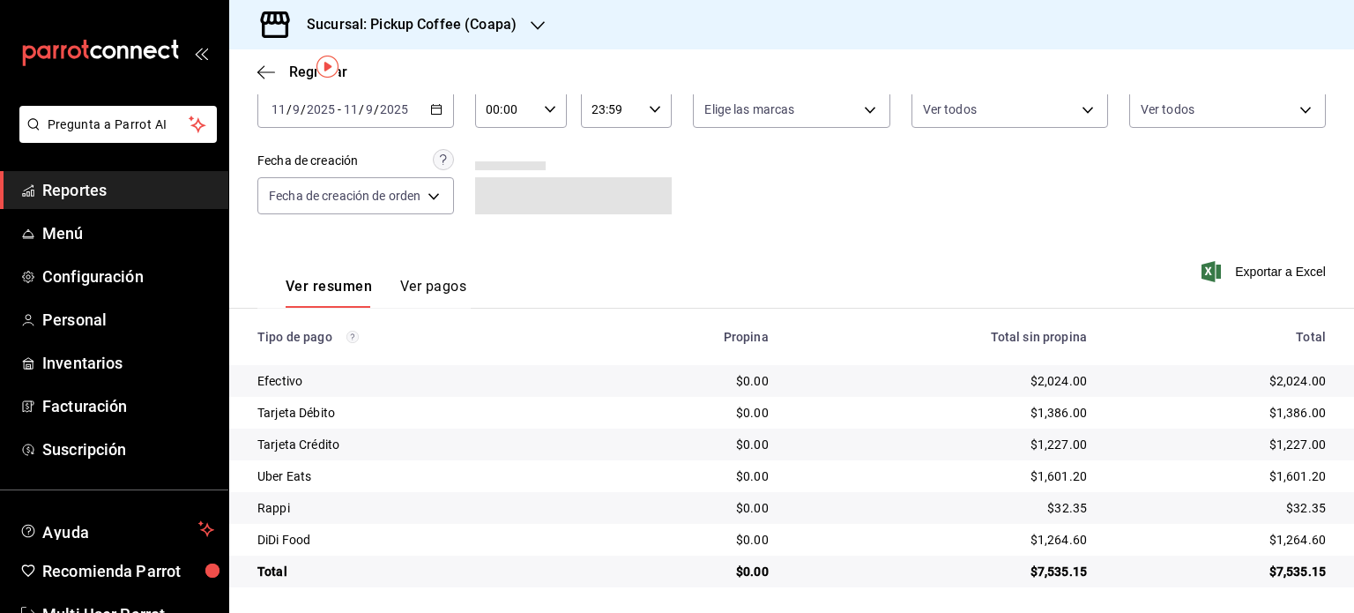
scroll to position [102, 0]
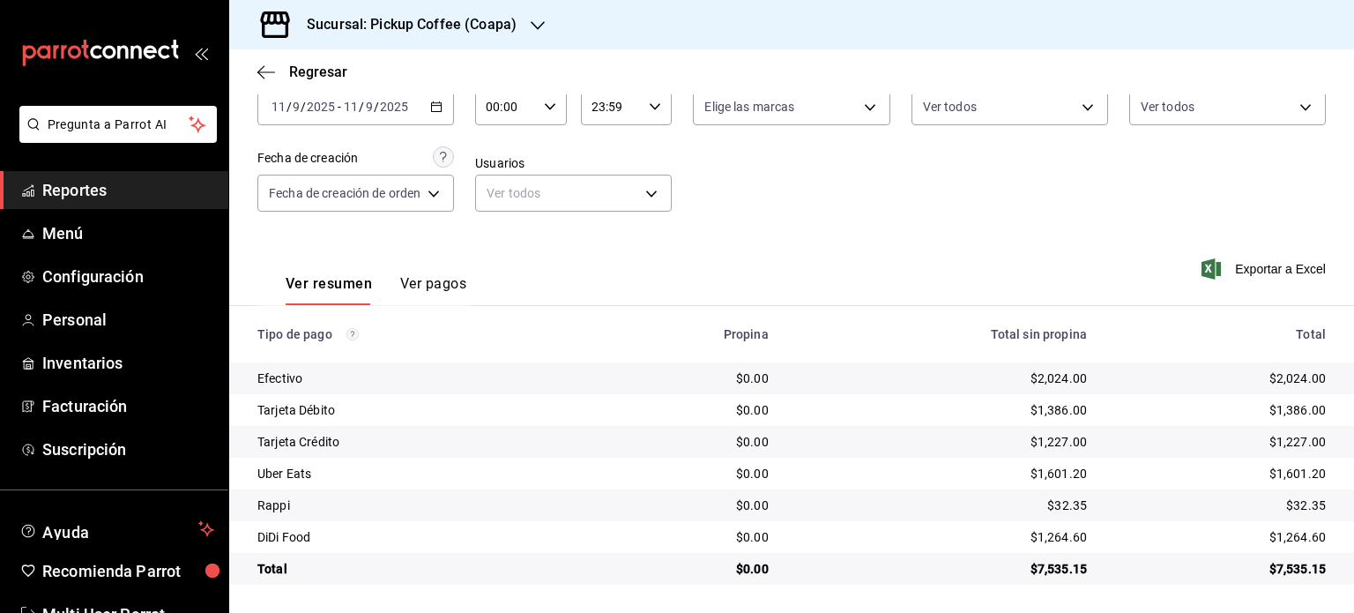
click at [470, 10] on div "Sucursal: Pickup Coffee (Coapa)" at bounding box center [397, 24] width 309 height 49
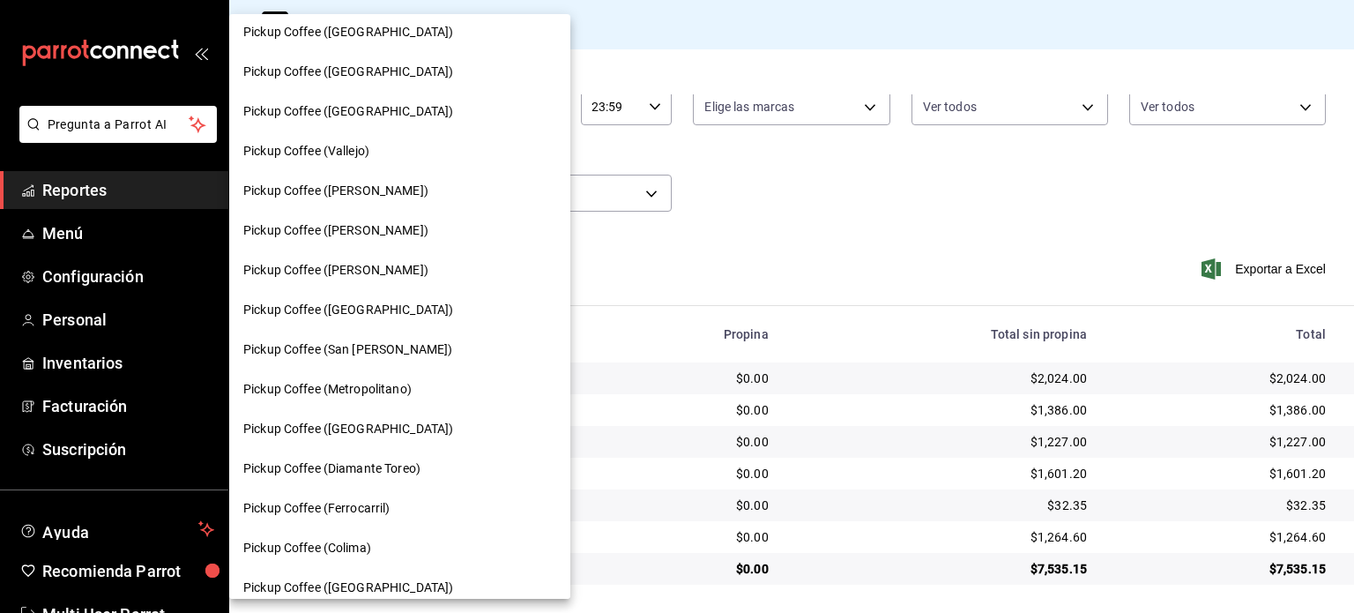
scroll to position [525, 0]
click at [408, 341] on span "Pickup Coffee (San [PERSON_NAME])" at bounding box center [347, 348] width 209 height 19
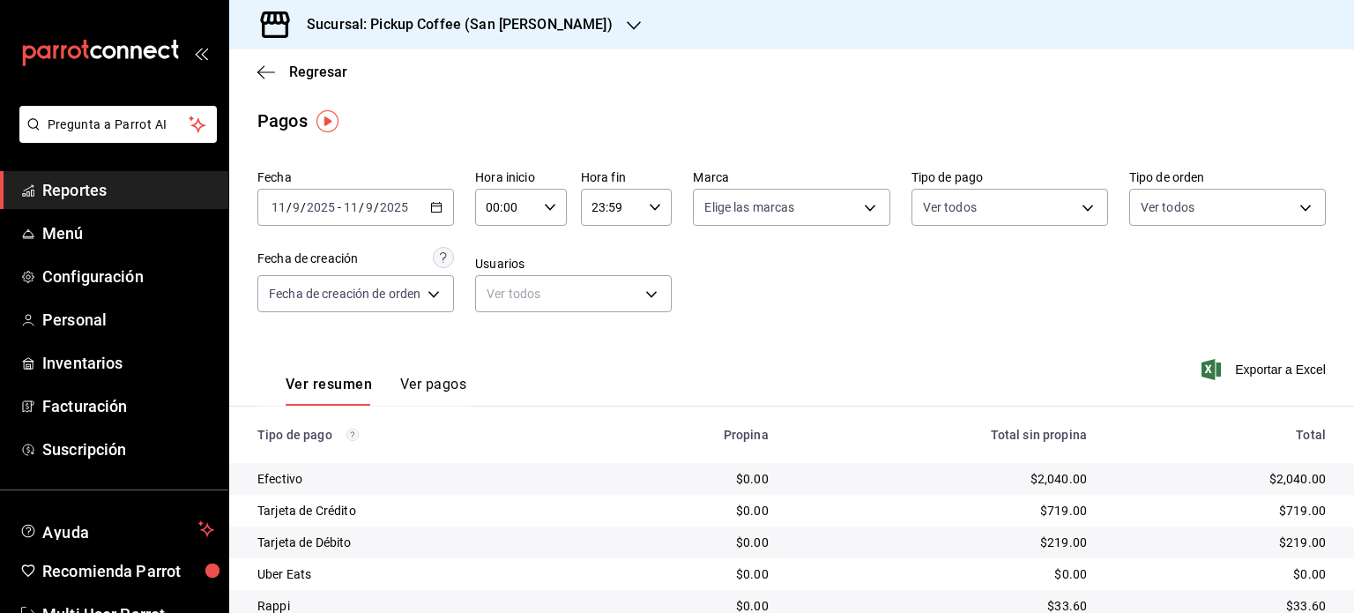
scroll to position [0, 0]
click at [570, 17] on div "Sucursal: Pickup Coffee (San [PERSON_NAME])" at bounding box center [445, 24] width 405 height 49
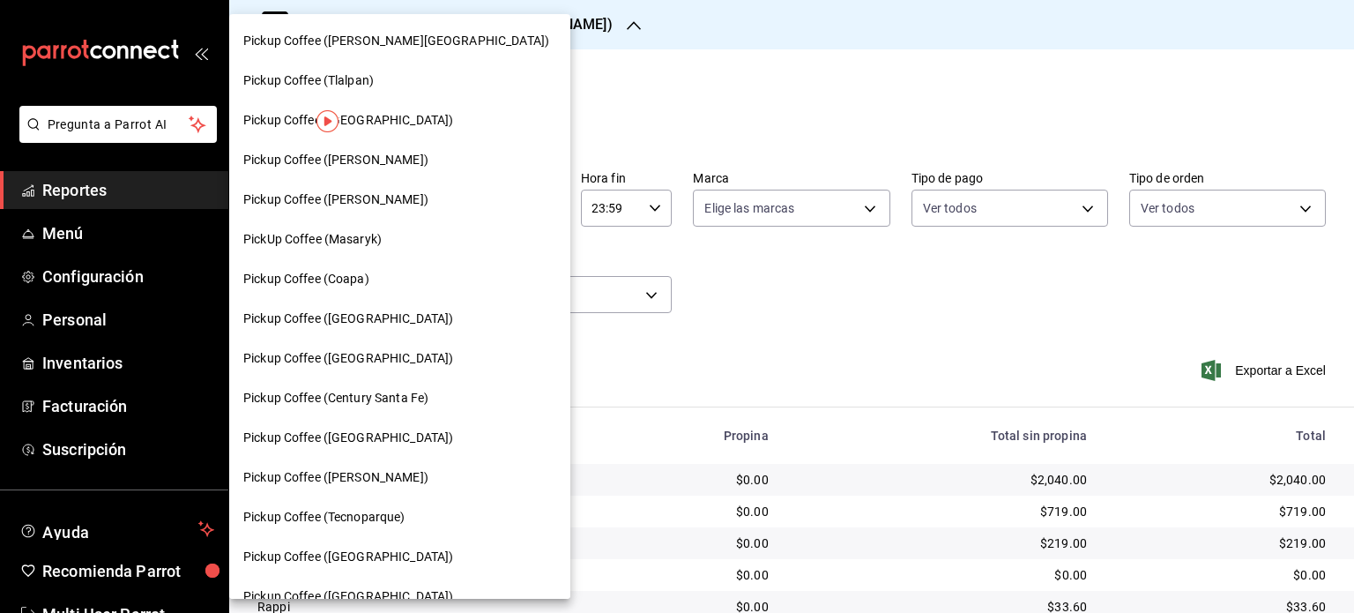
click at [579, 30] on div at bounding box center [677, 306] width 1354 height 613
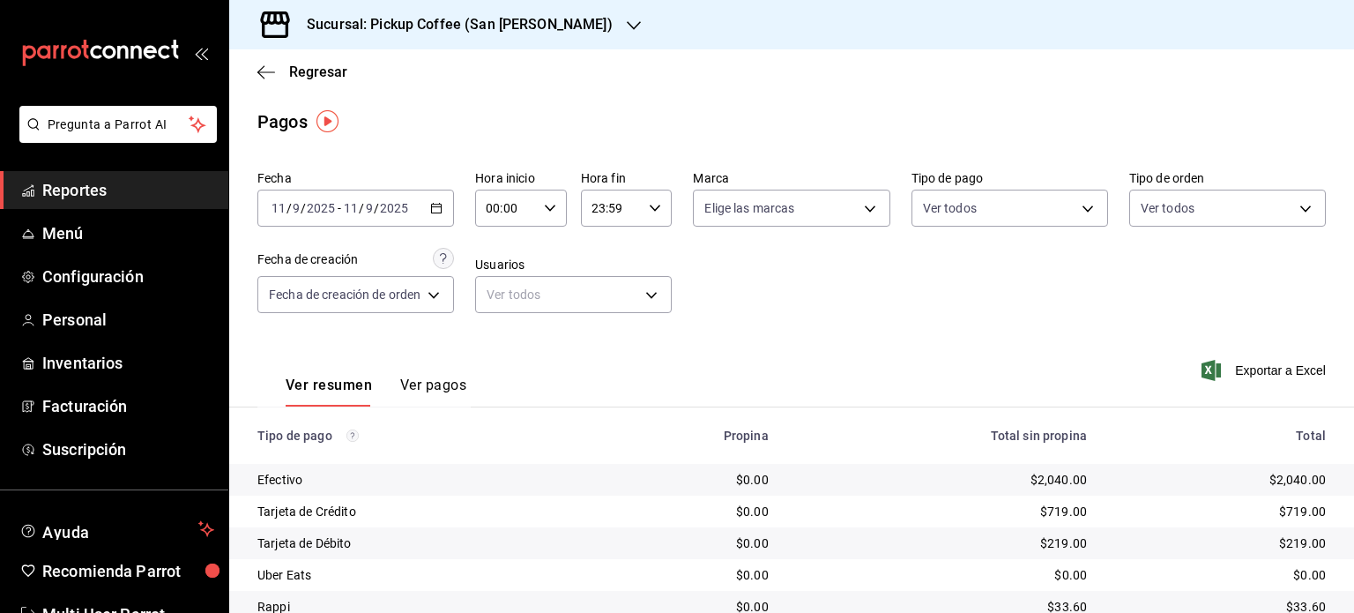
click at [579, 30] on div "Pickup Coffee (Quintana Roo) Pickup Coffee (Tlalpan) Pickup Coffee (Santa Fe) P…" at bounding box center [677, 306] width 1354 height 613
click at [627, 26] on icon "button" at bounding box center [634, 25] width 14 height 9
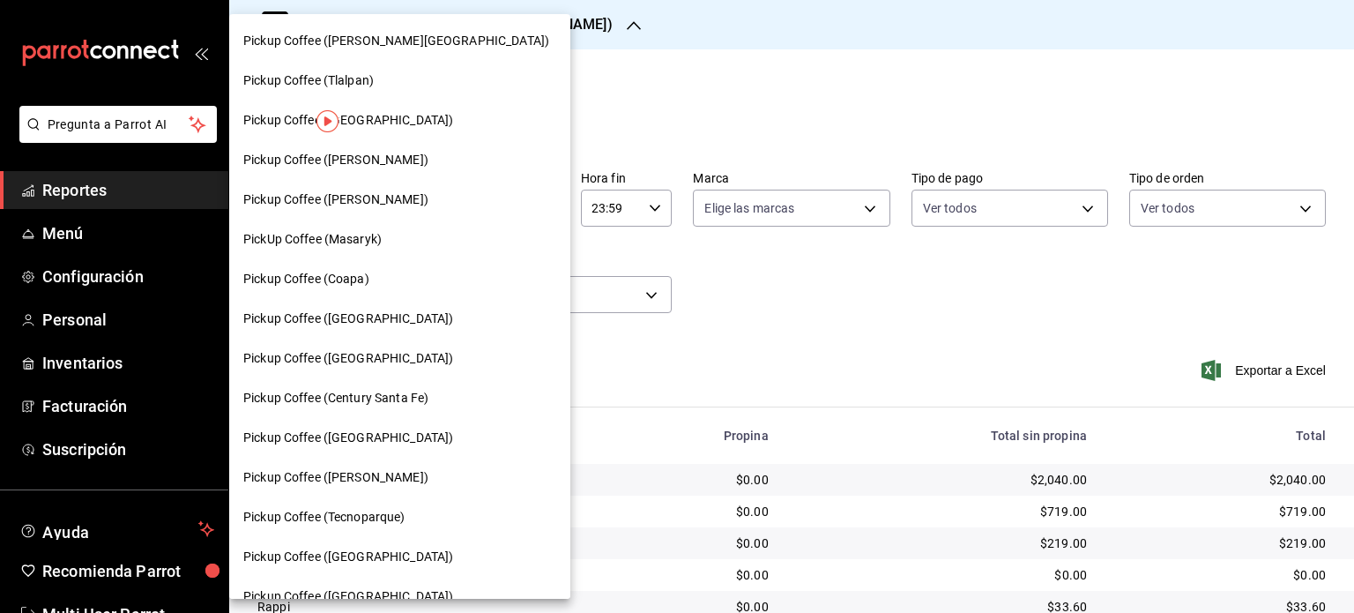
click at [582, 26] on div at bounding box center [677, 306] width 1354 height 613
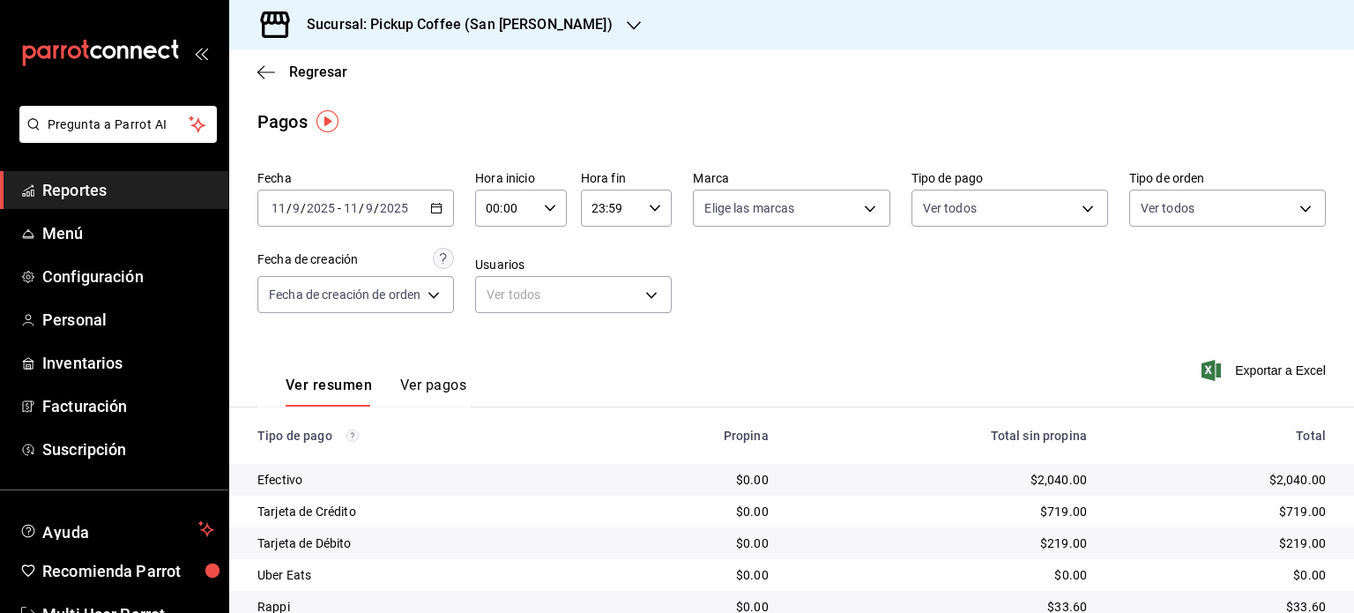
click at [627, 26] on icon "button" at bounding box center [634, 25] width 14 height 9
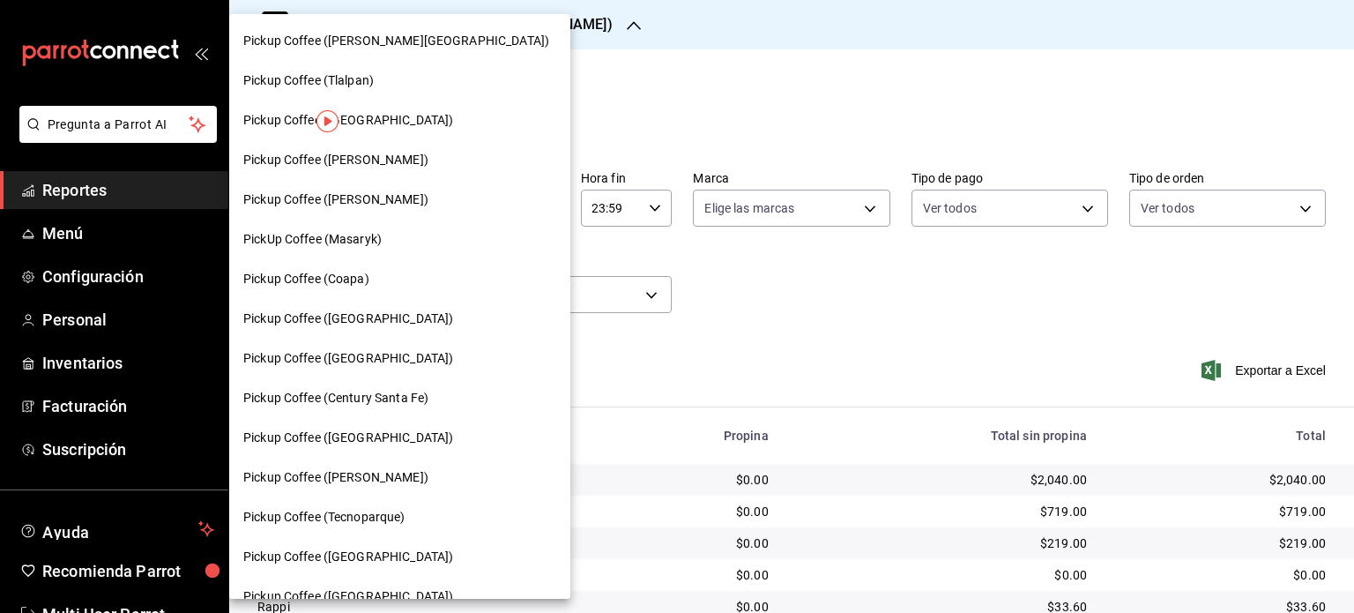
click at [582, 26] on div at bounding box center [677, 306] width 1354 height 613
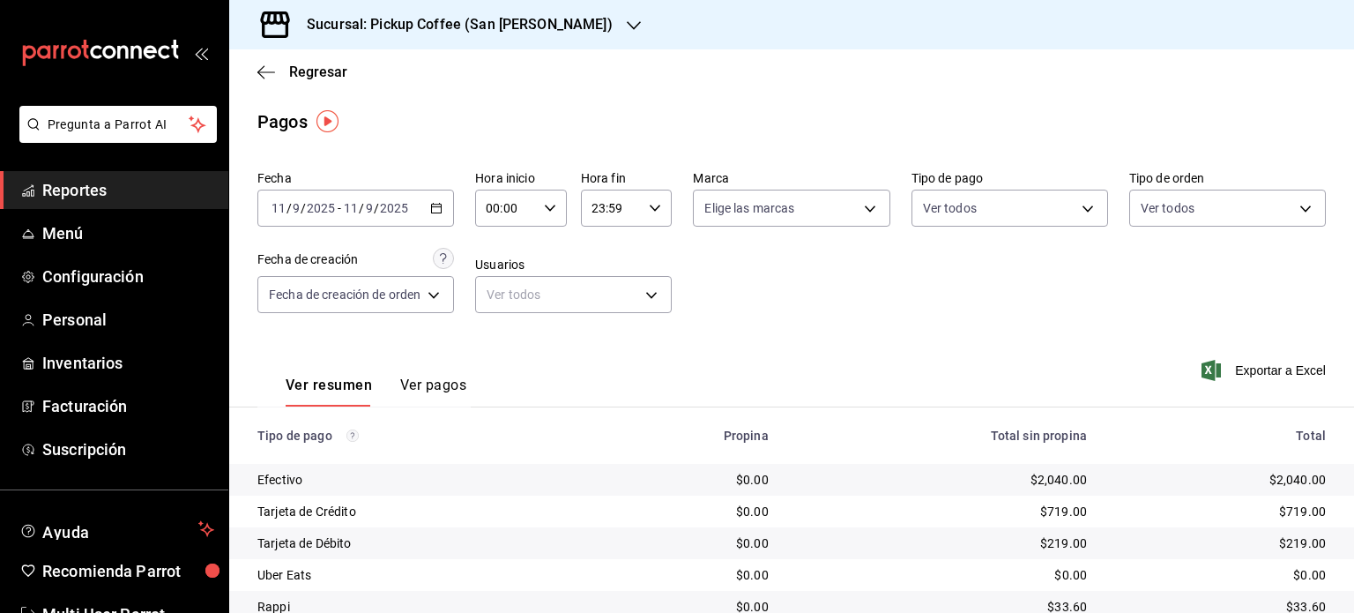
click at [611, 111] on div "Pagos" at bounding box center [791, 121] width 1125 height 26
click at [575, 27] on div "Sucursal: Pickup Coffee (San [PERSON_NAME])" at bounding box center [445, 24] width 405 height 49
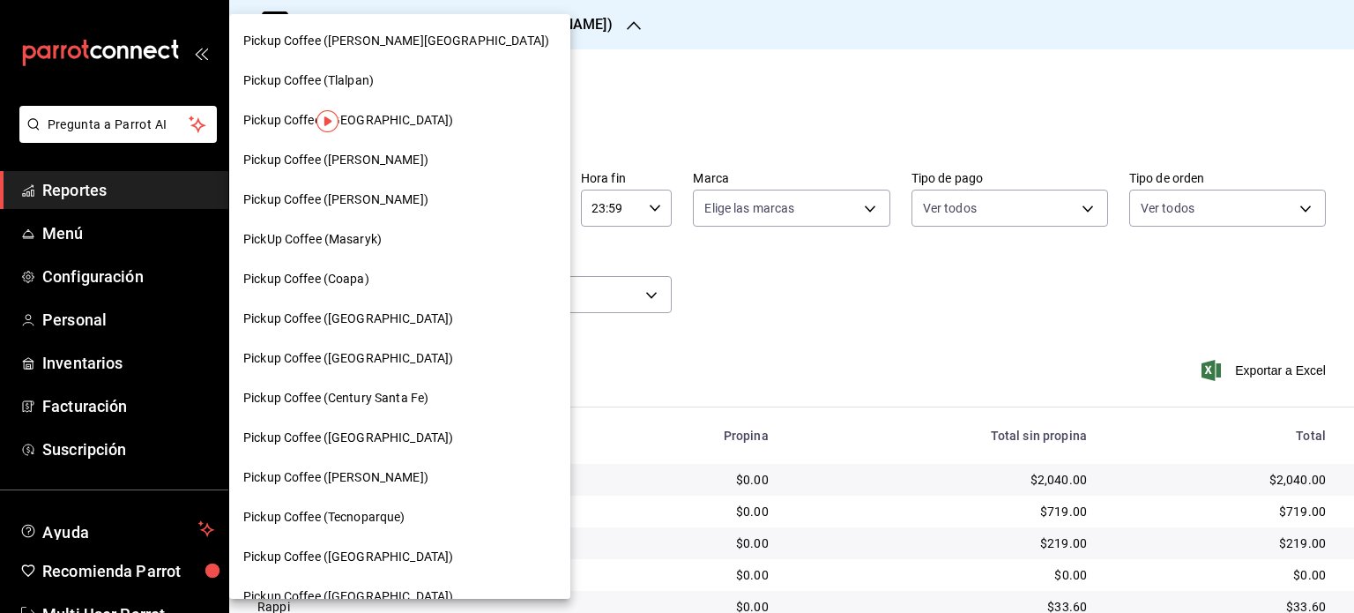
click at [581, 31] on div at bounding box center [677, 306] width 1354 height 613
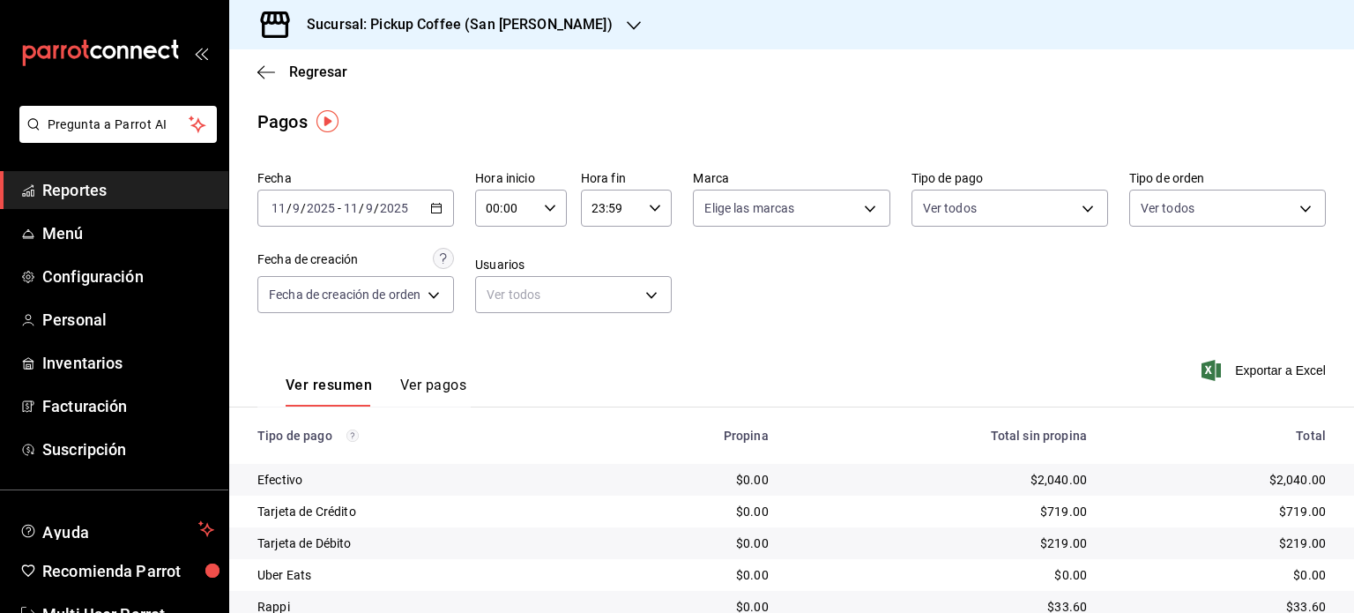
click at [547, 21] on h3 "Sucursal: Pickup Coffee (San [PERSON_NAME])" at bounding box center [453, 24] width 320 height 21
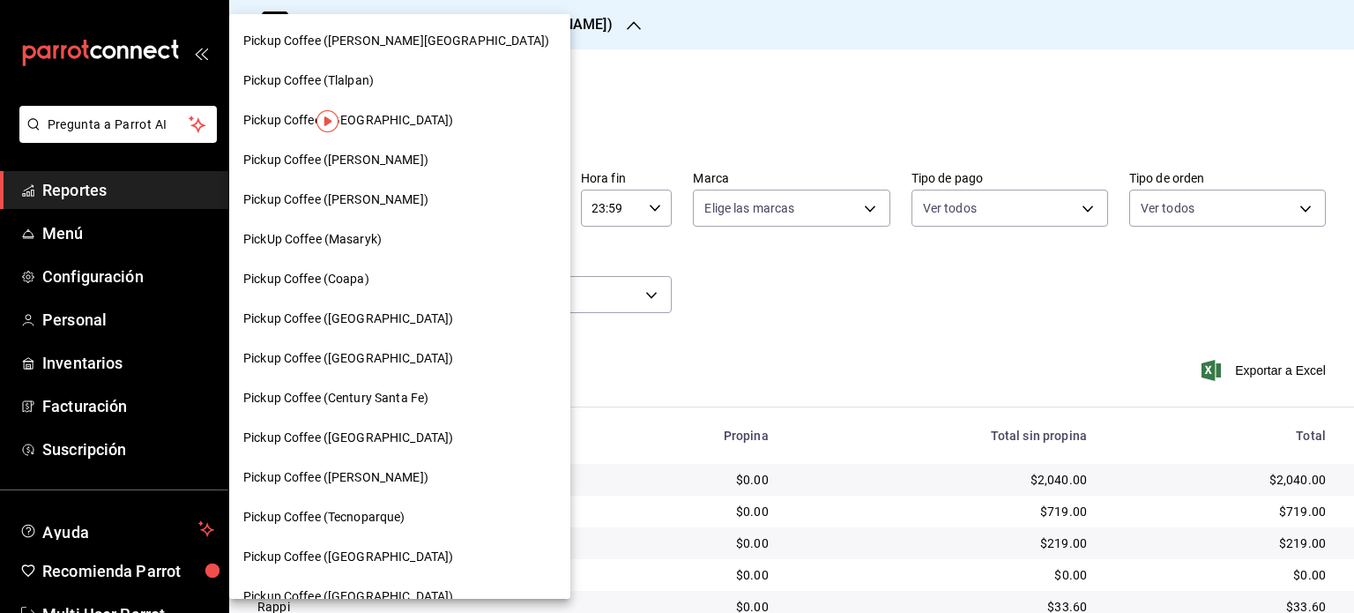
click at [547, 21] on div at bounding box center [677, 306] width 1354 height 613
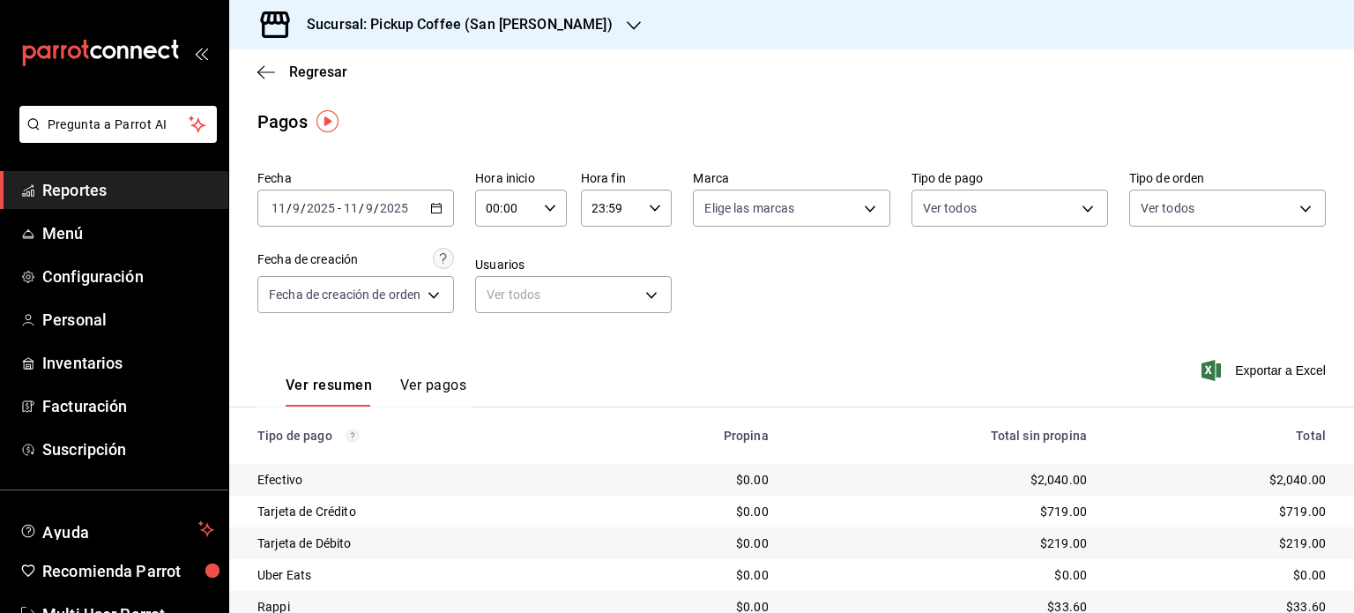
click at [547, 21] on div at bounding box center [677, 306] width 1354 height 613
click at [547, 21] on div "Pickup Coffee (Quintana Roo) Pickup Coffee (Tlalpan) Pickup Coffee (Santa Fe) P…" at bounding box center [677, 306] width 1354 height 613
click at [548, 21] on h3 "Sucursal: Pickup Coffee (San [PERSON_NAME])" at bounding box center [453, 24] width 320 height 21
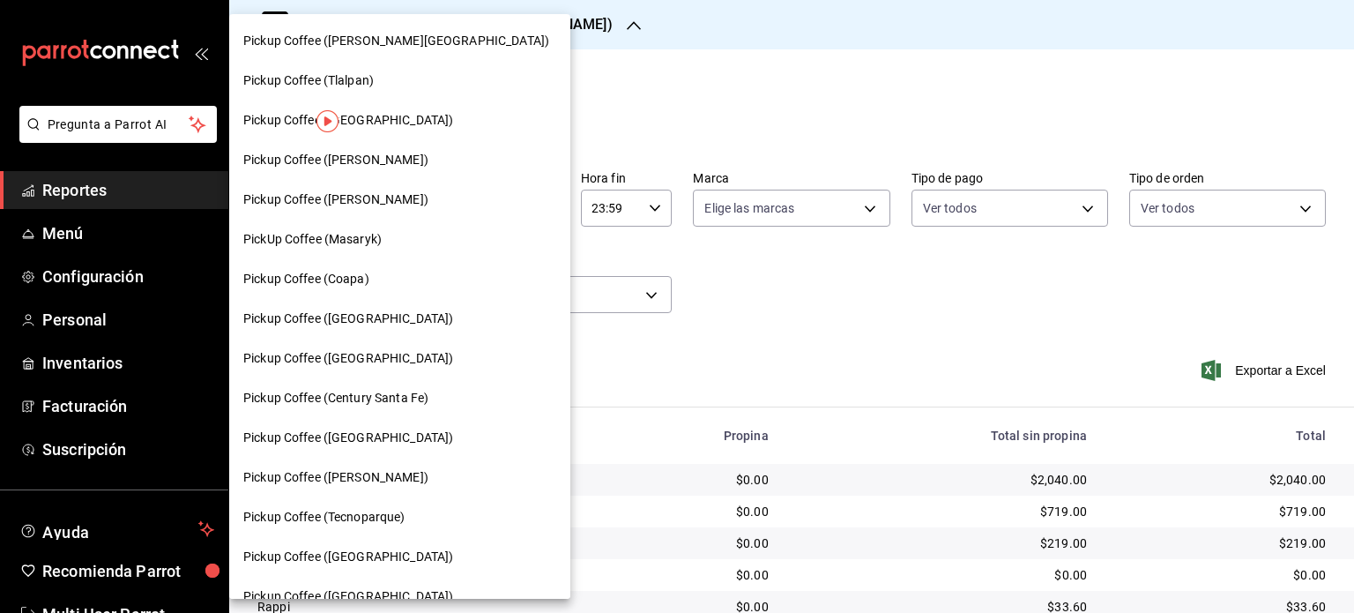
click at [563, 25] on div at bounding box center [677, 306] width 1354 height 613
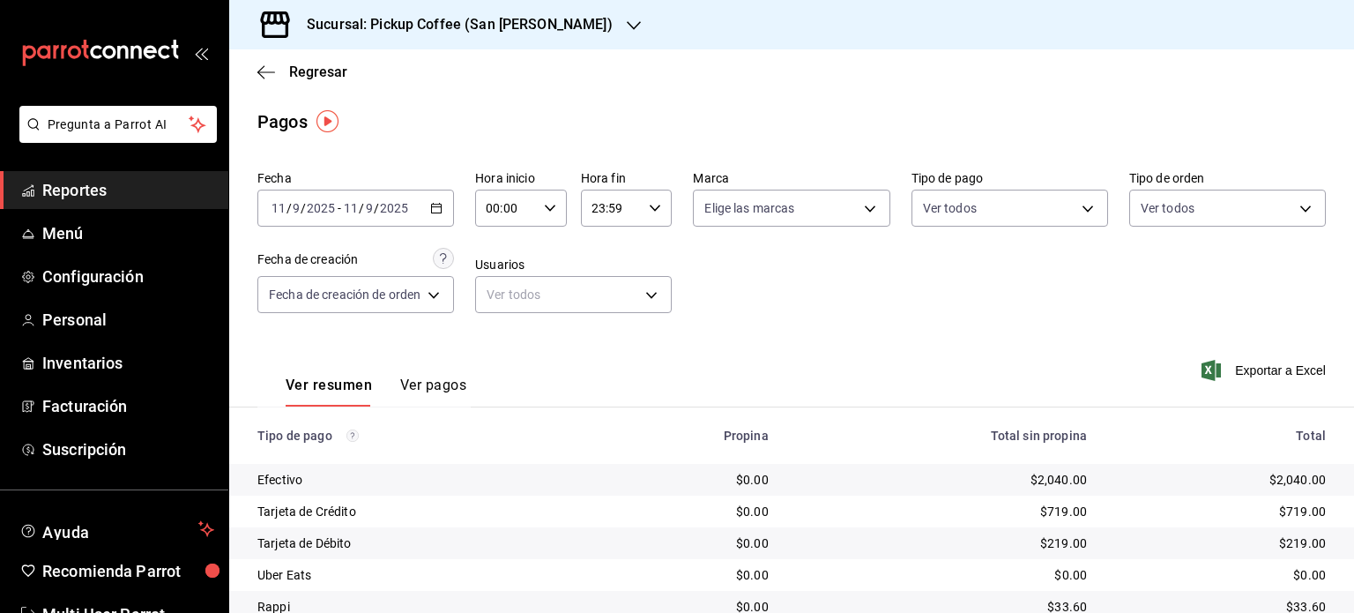
click at [554, 41] on div "Pickup Coffee (Quintana Roo) Pickup Coffee (Tlalpan) Pickup Coffee (Santa Fe) P…" at bounding box center [677, 306] width 1354 height 613
click at [555, 26] on h3 "Sucursal: Pickup Coffee (San [PERSON_NAME])" at bounding box center [453, 24] width 320 height 21
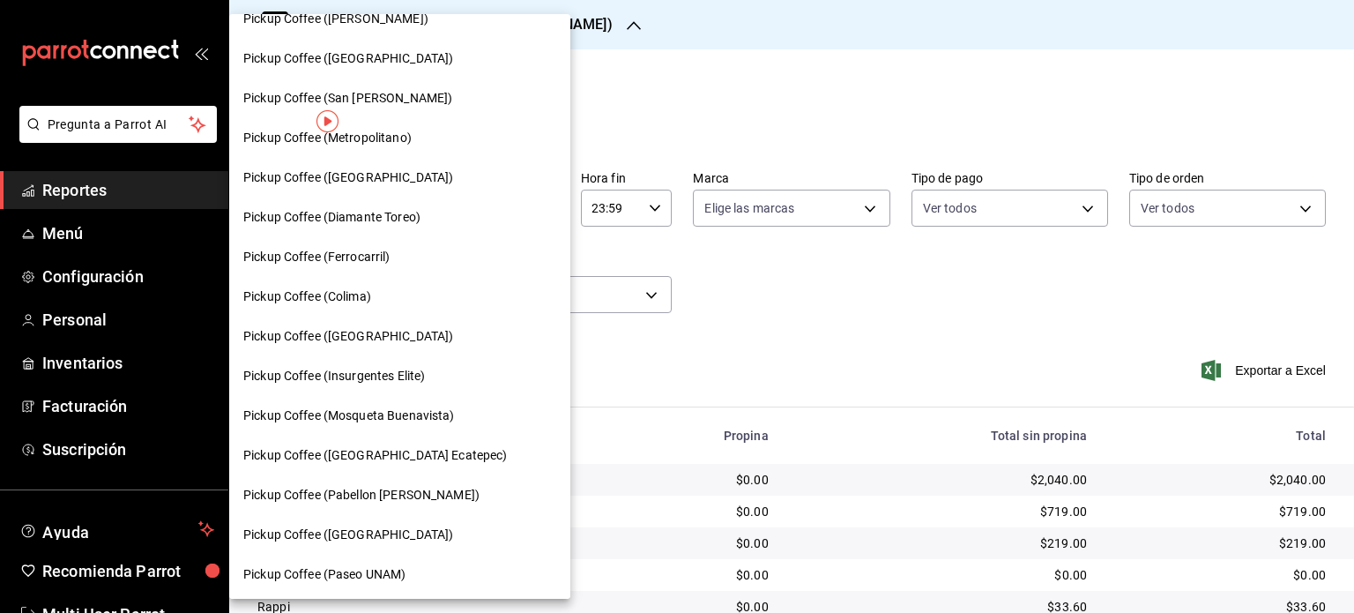
scroll to position [775, 0]
click at [435, 561] on div "Pickup Coffee (Paseo UNAM)" at bounding box center [399, 575] width 341 height 40
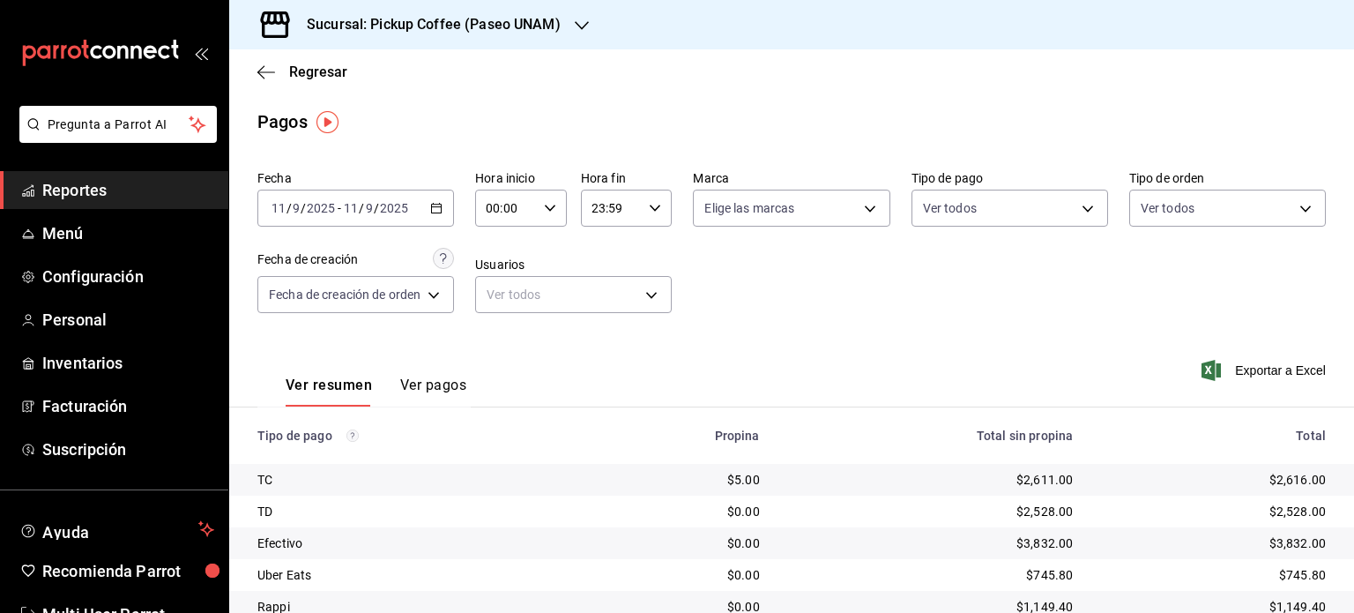
click at [614, 34] on div "Sucursal: Pickup Coffee (Paseo UNAM)" at bounding box center [791, 24] width 1125 height 49
click at [568, 27] on div "Sucursal: Pickup Coffee (Paseo UNAM)" at bounding box center [419, 24] width 353 height 49
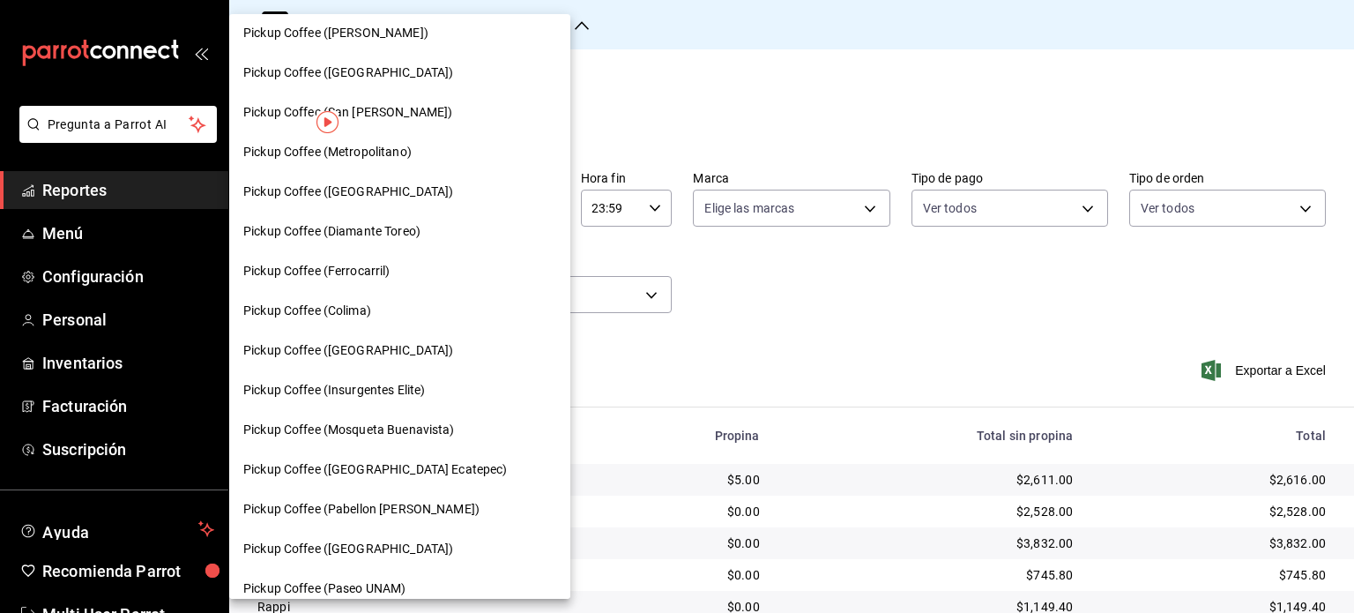
scroll to position [761, 0]
click at [362, 586] on span "Pickup Coffee (Paseo UNAM)" at bounding box center [324, 589] width 162 height 19
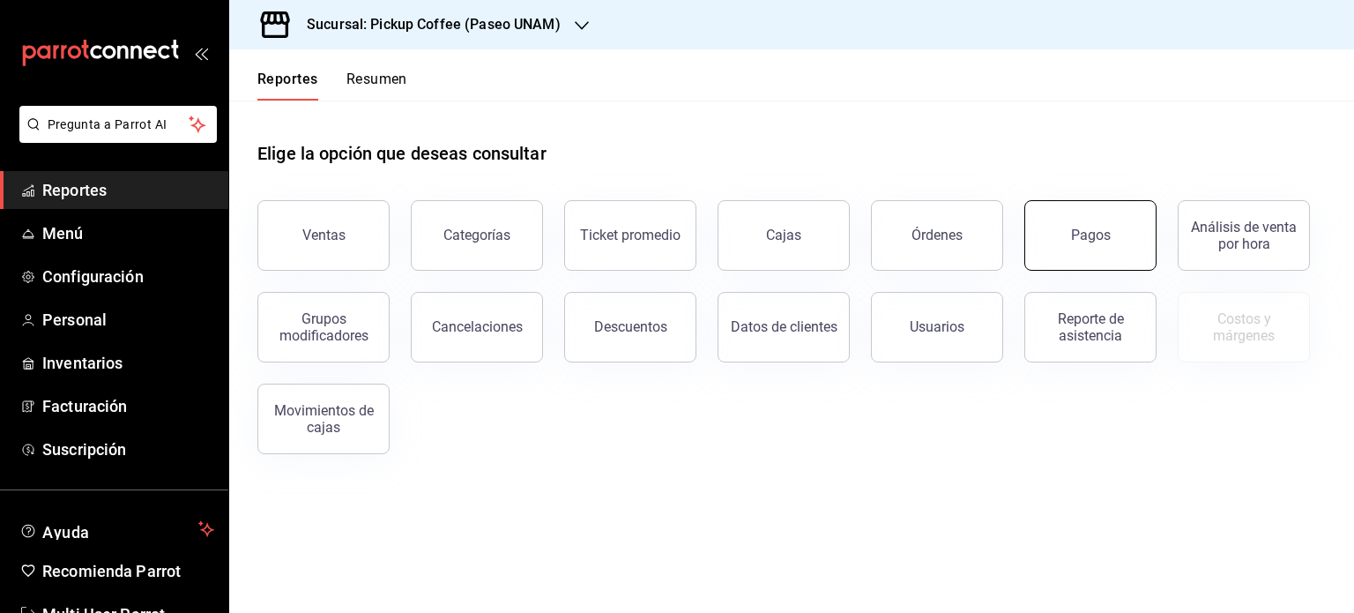
click at [1053, 242] on button "Pagos" at bounding box center [1090, 235] width 132 height 71
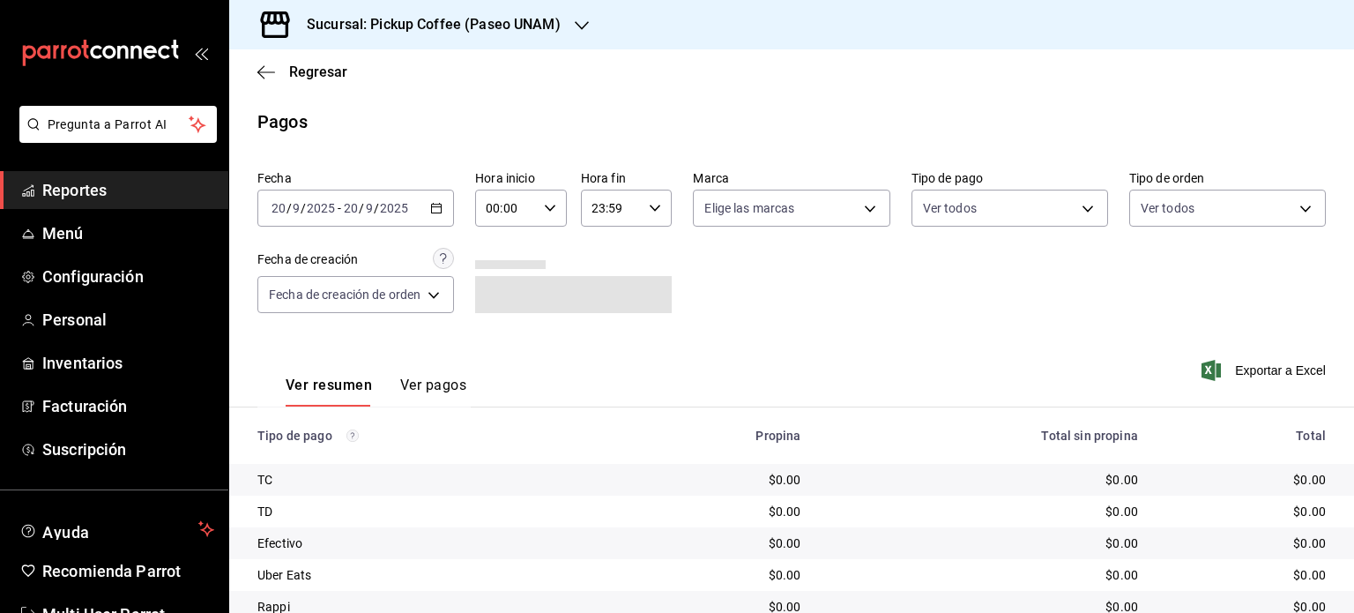
click at [438, 204] on \(Stroke\) "button" at bounding box center [436, 209] width 11 height 10
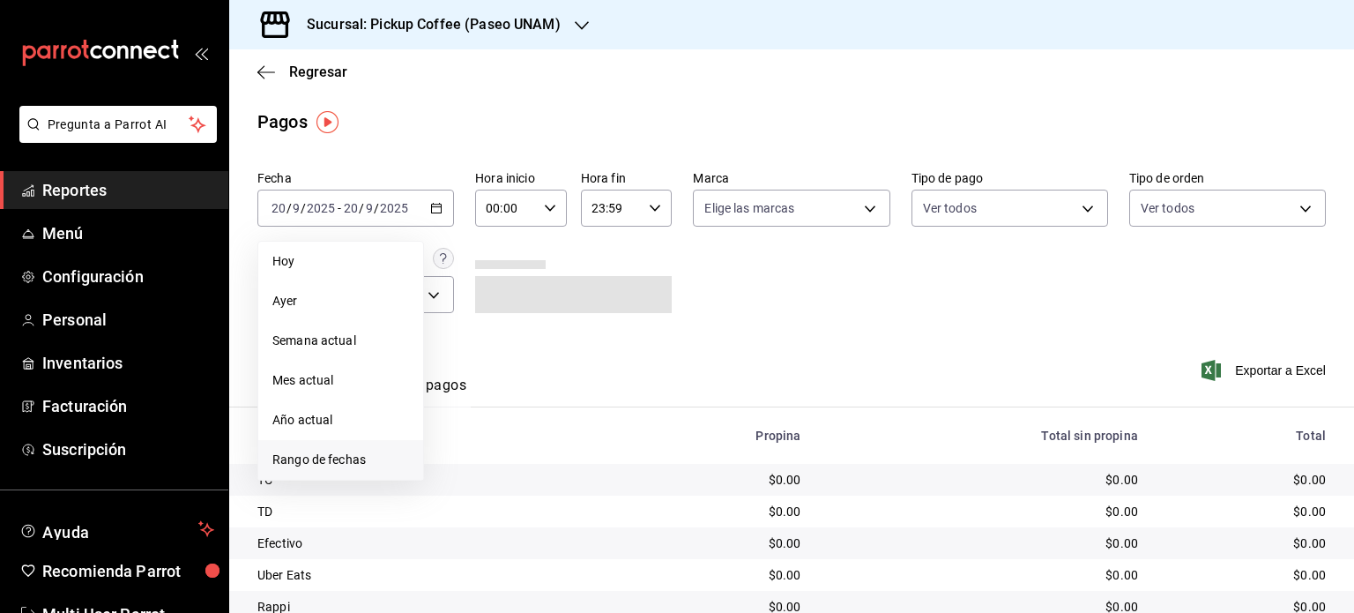
click at [349, 458] on span "Rango de fechas" at bounding box center [340, 459] width 137 height 19
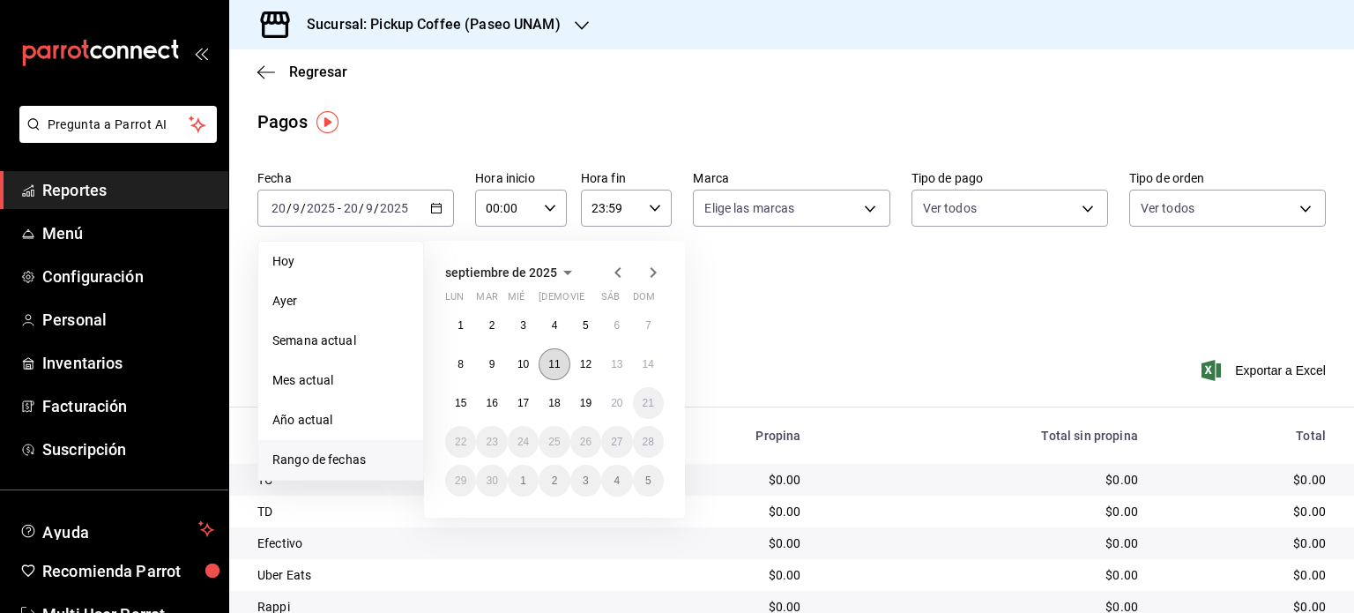
click at [554, 366] on abbr "11" at bounding box center [553, 364] width 11 height 12
click at [548, 361] on abbr "11" at bounding box center [553, 364] width 11 height 12
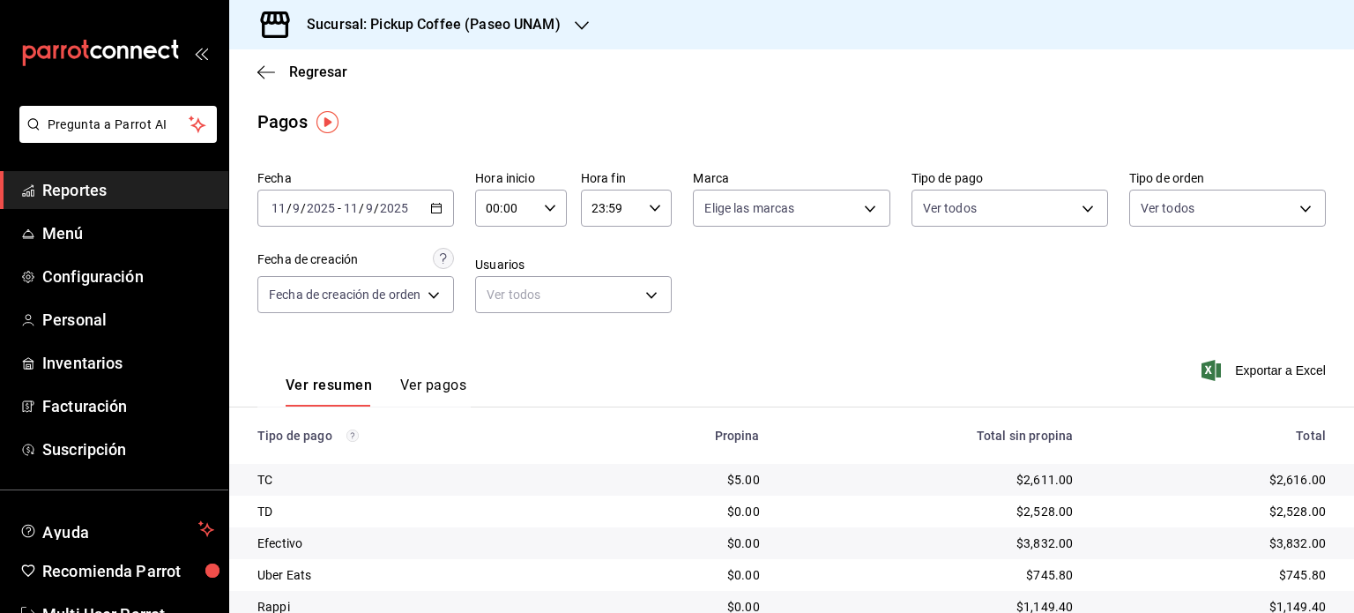
click at [575, 22] on icon "button" at bounding box center [582, 25] width 14 height 9
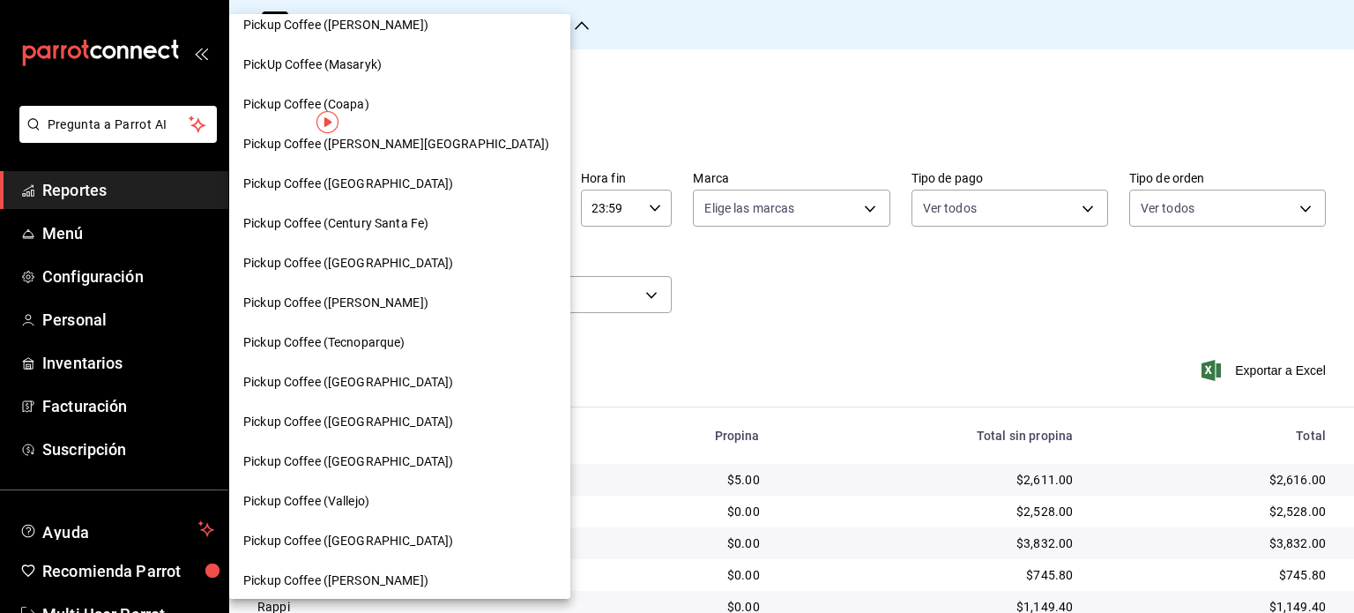
scroll to position [175, 0]
click at [456, 175] on div "Pickup Coffee ([GEOGRAPHIC_DATA])" at bounding box center [399, 183] width 313 height 19
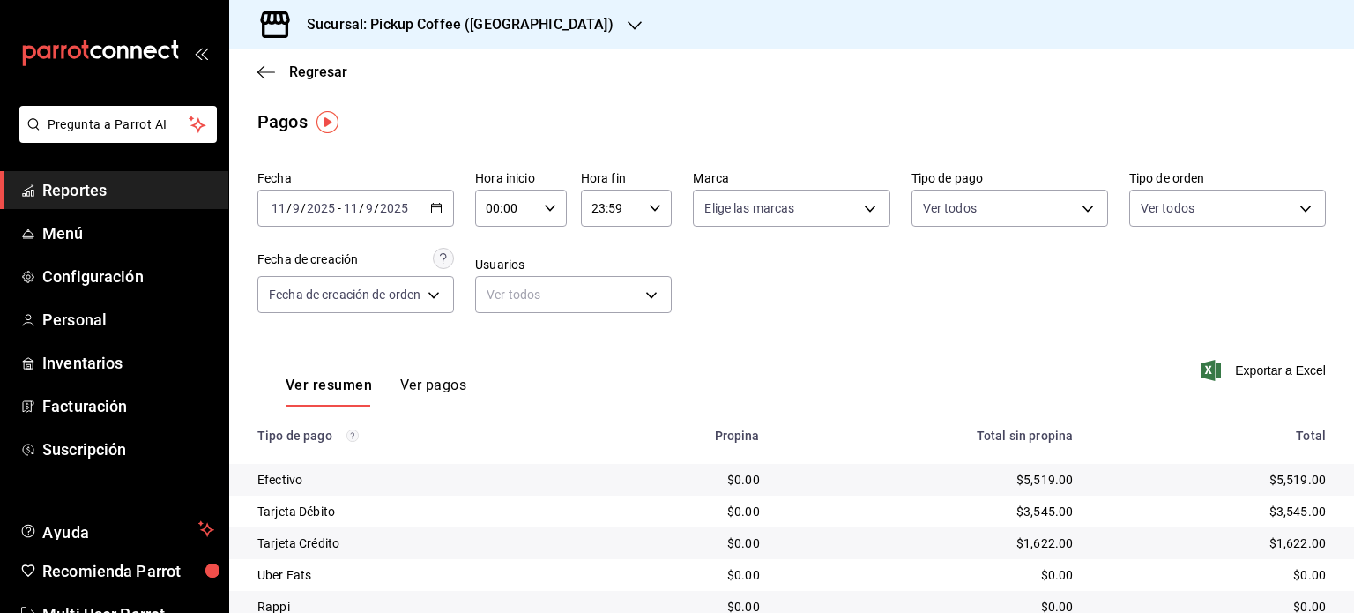
click at [529, 31] on div "Sucursal: Pickup Coffee (UNAM)" at bounding box center [446, 24] width 406 height 49
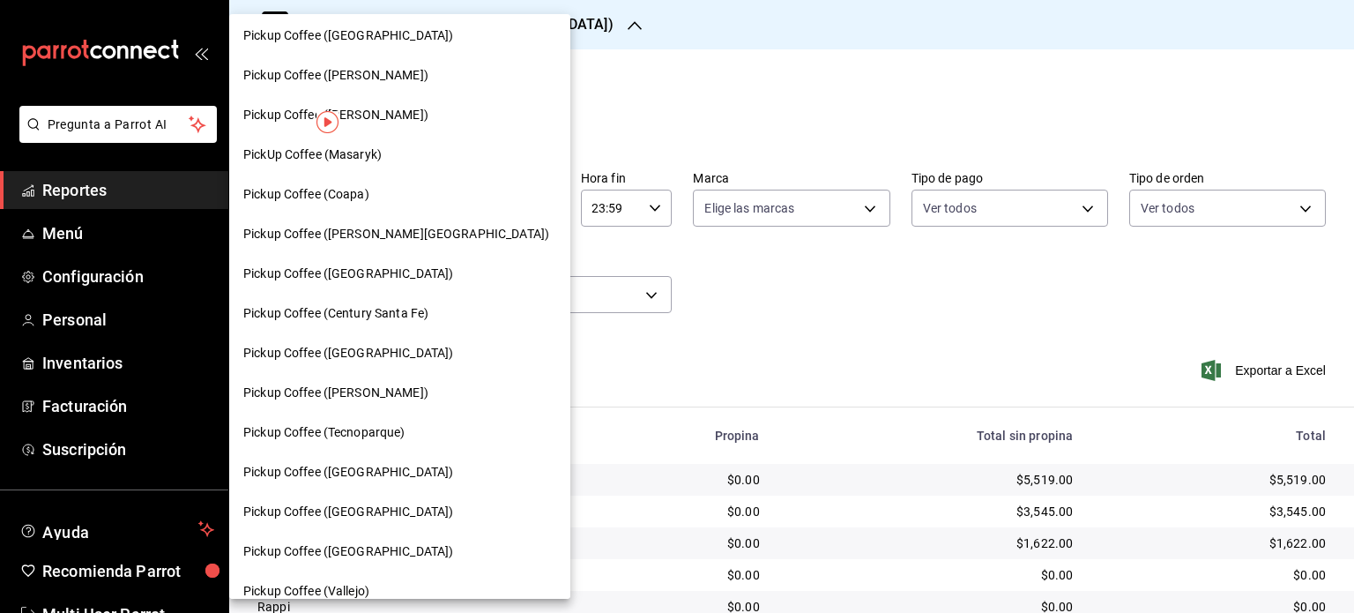
scroll to position [86, 0]
click at [420, 73] on div "Pickup Coffee ([PERSON_NAME])" at bounding box center [399, 73] width 313 height 19
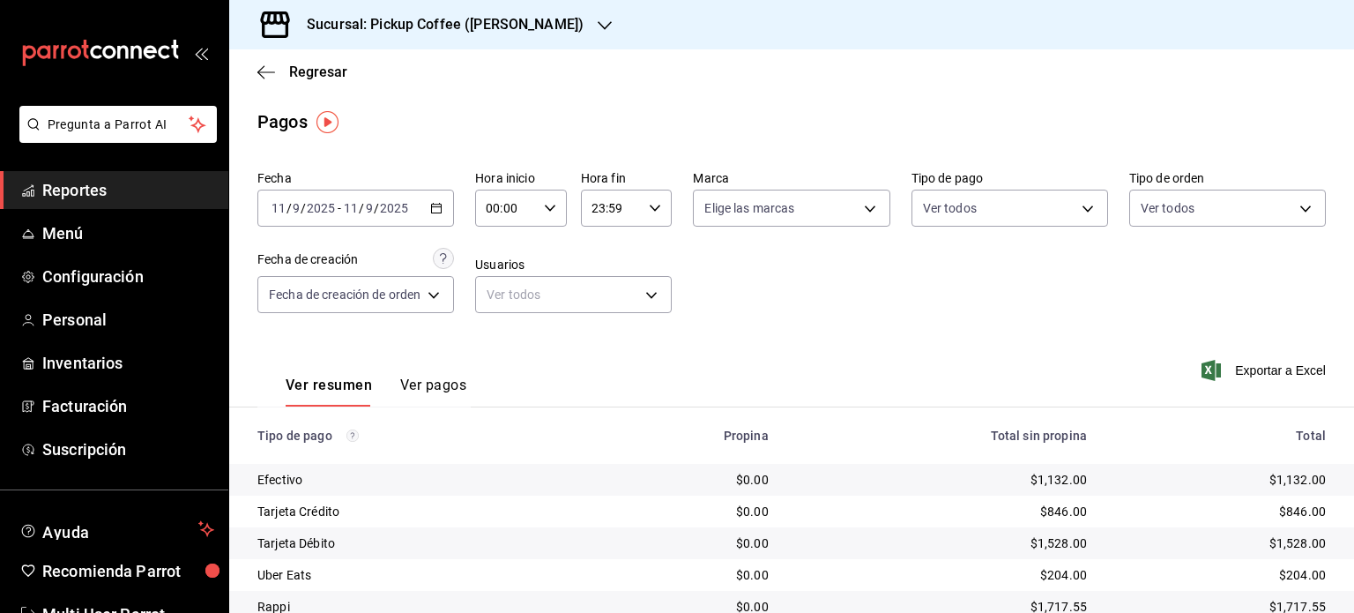
click at [540, 20] on h3 "Sucursal: Pickup Coffee ([PERSON_NAME])" at bounding box center [438, 24] width 291 height 21
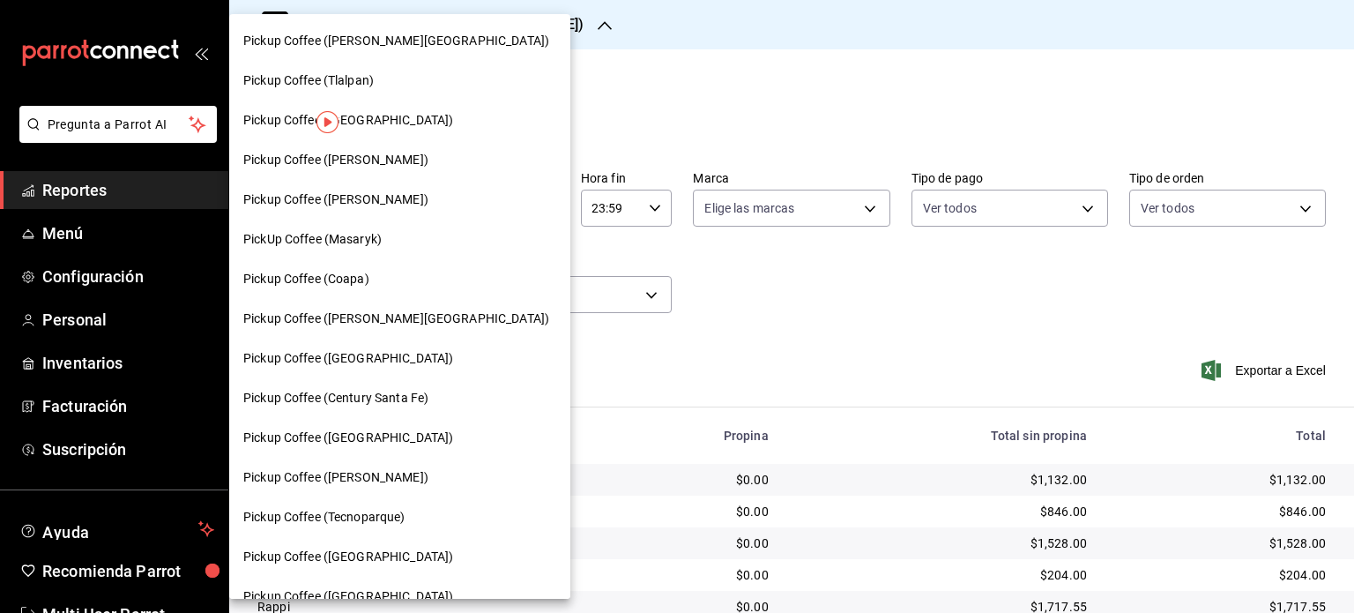
click at [582, 54] on div at bounding box center [677, 306] width 1354 height 613
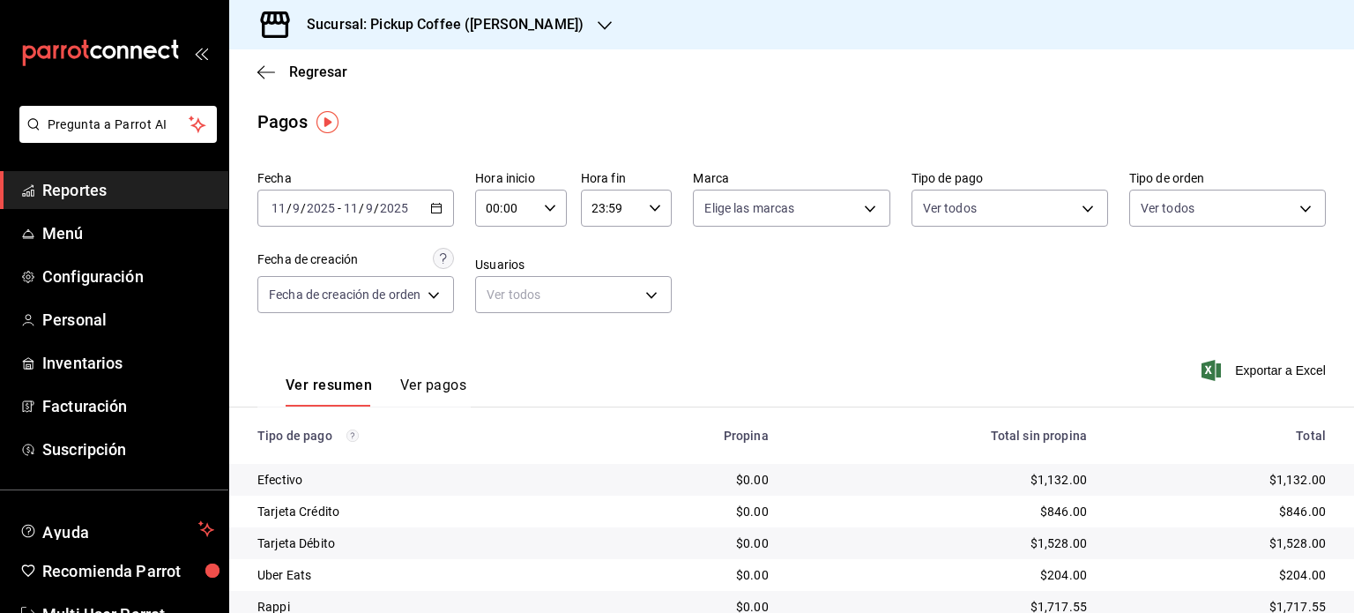
click at [528, 45] on div "Sucursal: Pickup Coffee ([PERSON_NAME])" at bounding box center [431, 24] width 376 height 49
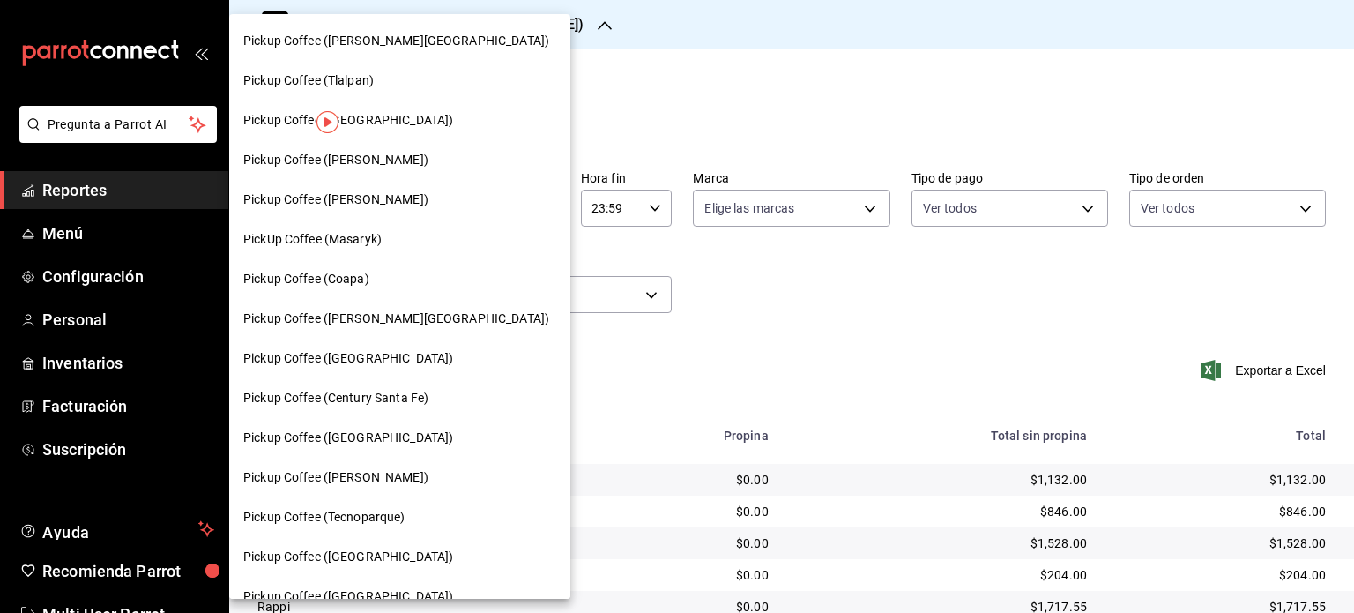
click at [540, 27] on div at bounding box center [677, 306] width 1354 height 613
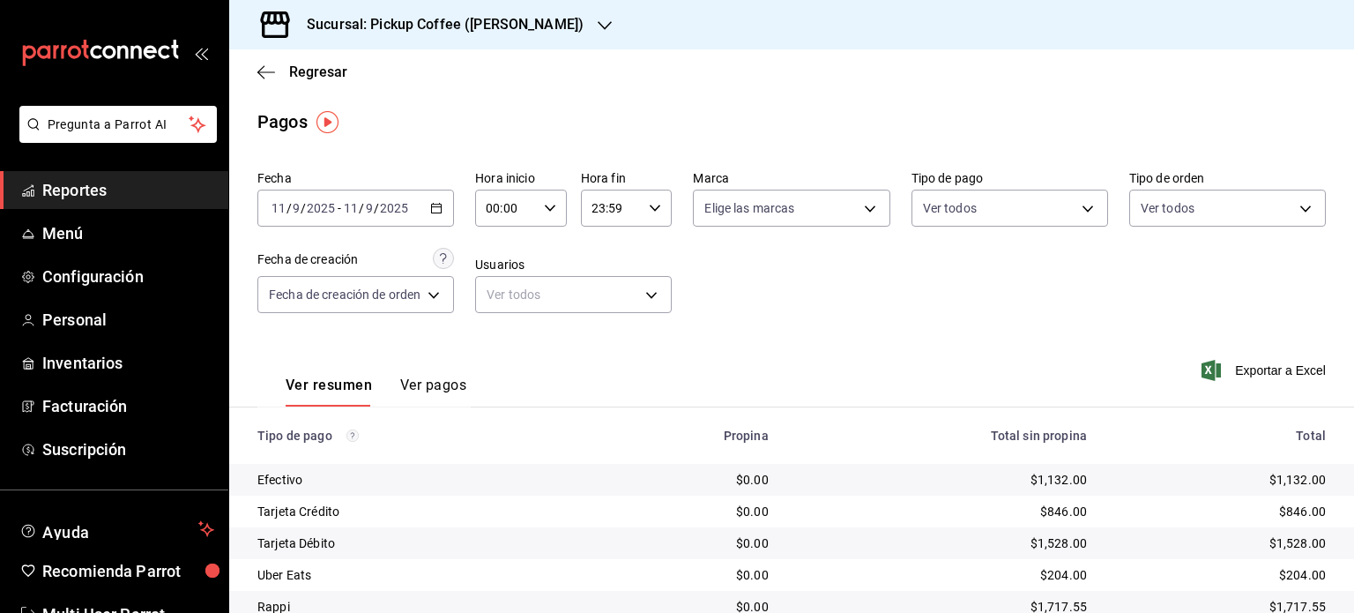
click at [447, 214] on div "2025-09-11 11 / 9 / 2025 - 2025-09-11 11 / 9 / 2025" at bounding box center [355, 208] width 197 height 37
click at [434, 213] on \(Stroke\) "button" at bounding box center [436, 209] width 11 height 10
click at [433, 197] on div "2025-09-11 11 / 9 / 2025 - 2025-09-11 11 / 9 / 2025" at bounding box center [355, 208] width 197 height 37
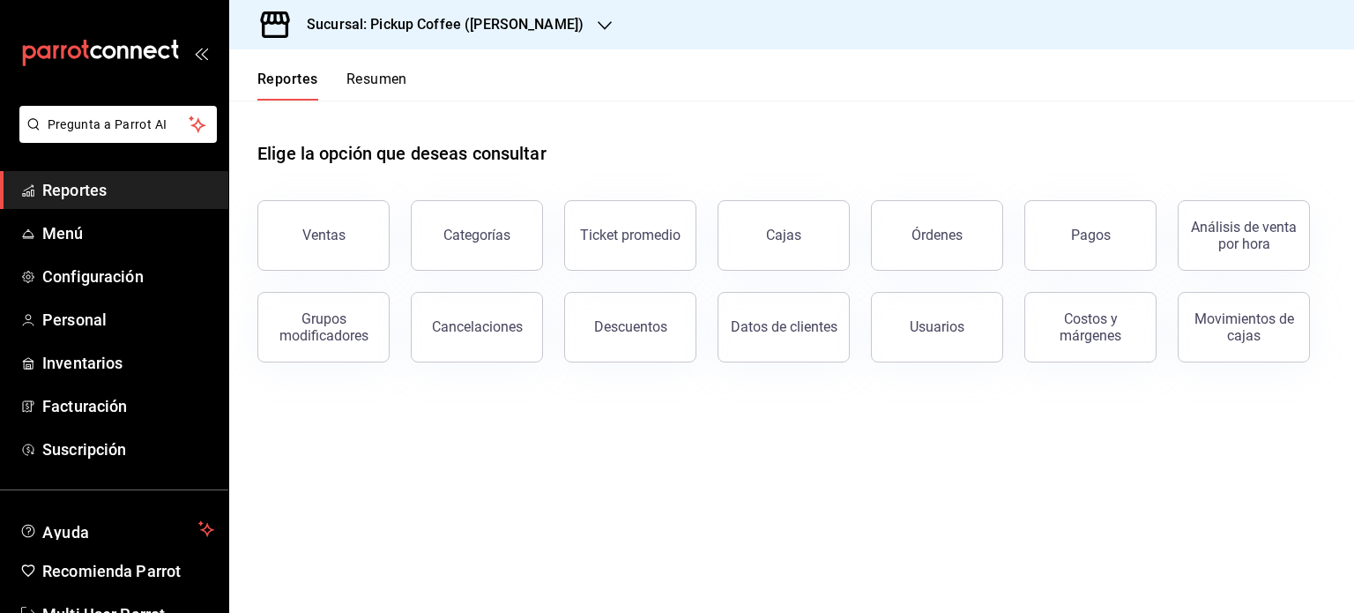
click at [516, 27] on h3 "Sucursal: Pickup Coffee ([PERSON_NAME])" at bounding box center [438, 24] width 291 height 21
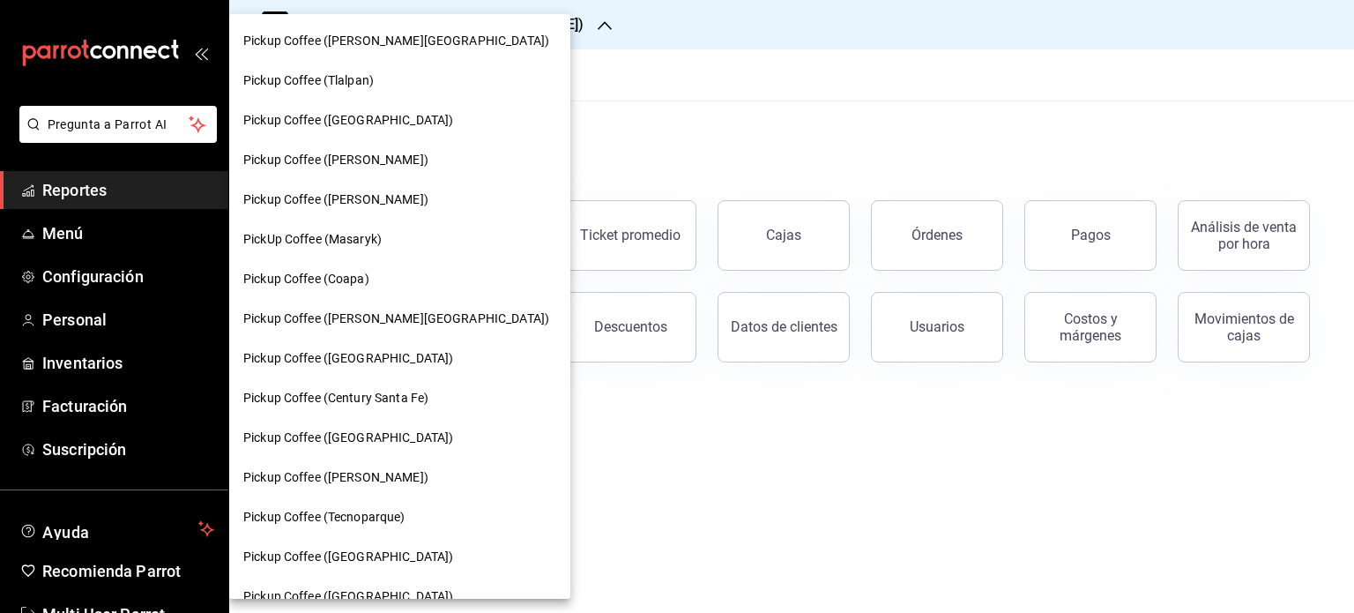
click at [375, 67] on div "Pickup Coffee (Tlalpan)" at bounding box center [399, 81] width 341 height 40
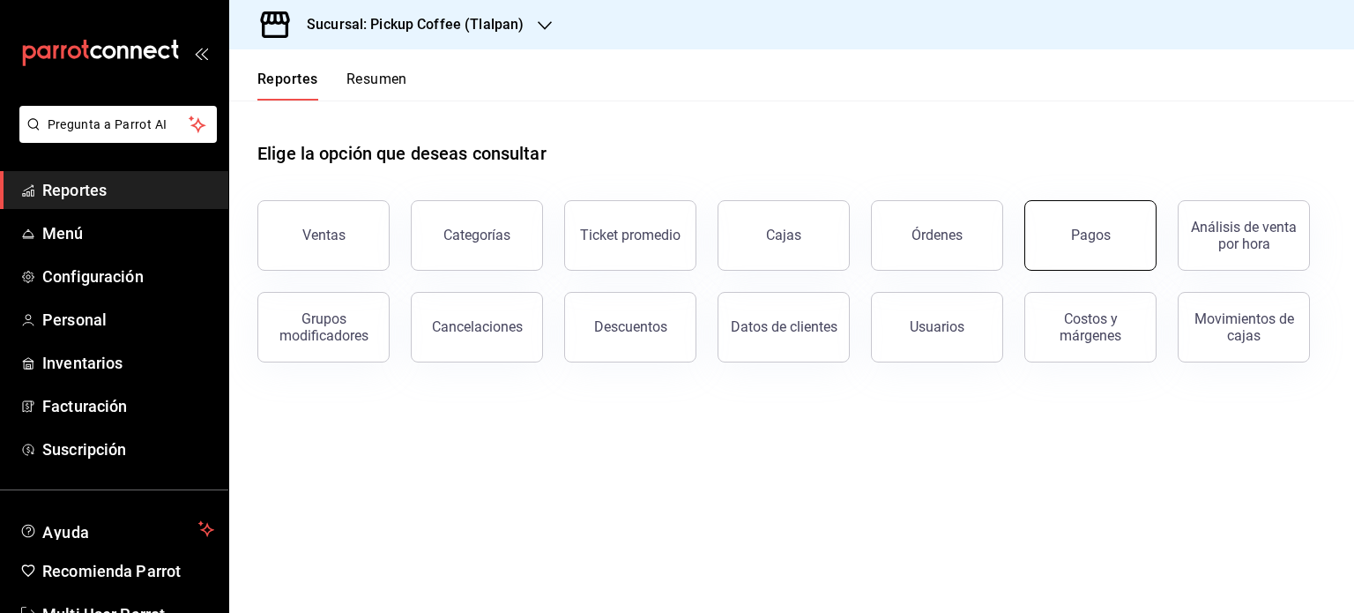
click at [1058, 235] on button "Pagos" at bounding box center [1090, 235] width 132 height 71
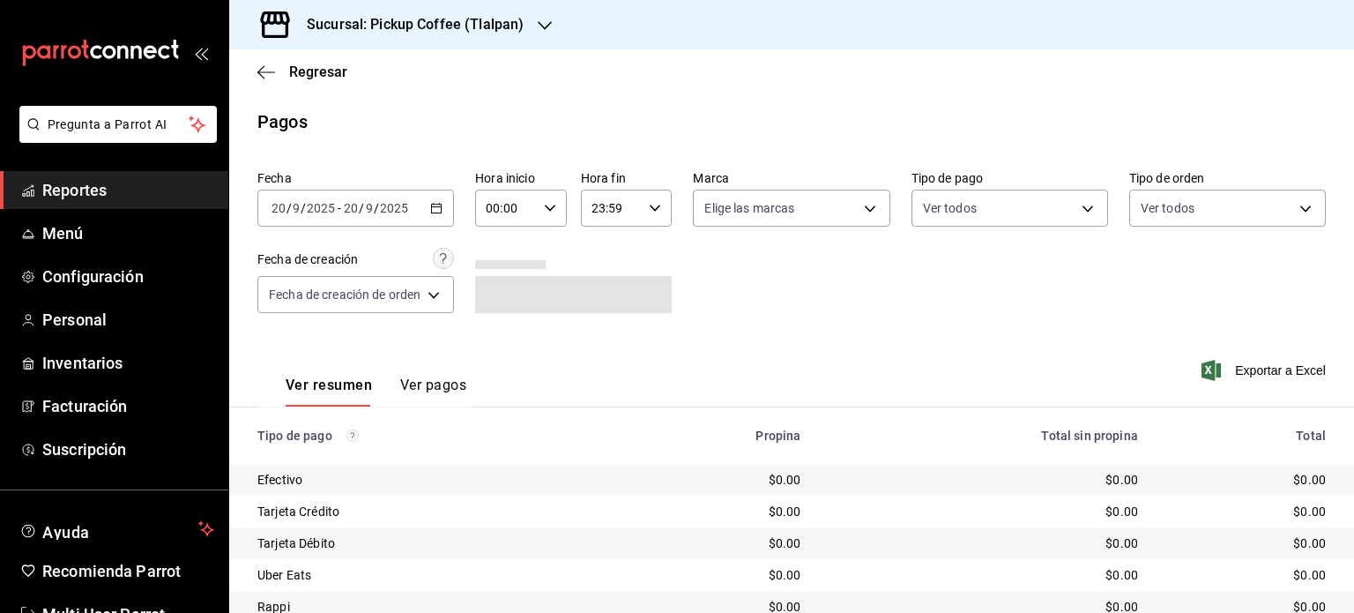
click at [450, 212] on div "[DATE] [DATE] - [DATE] [DATE]" at bounding box center [355, 208] width 197 height 37
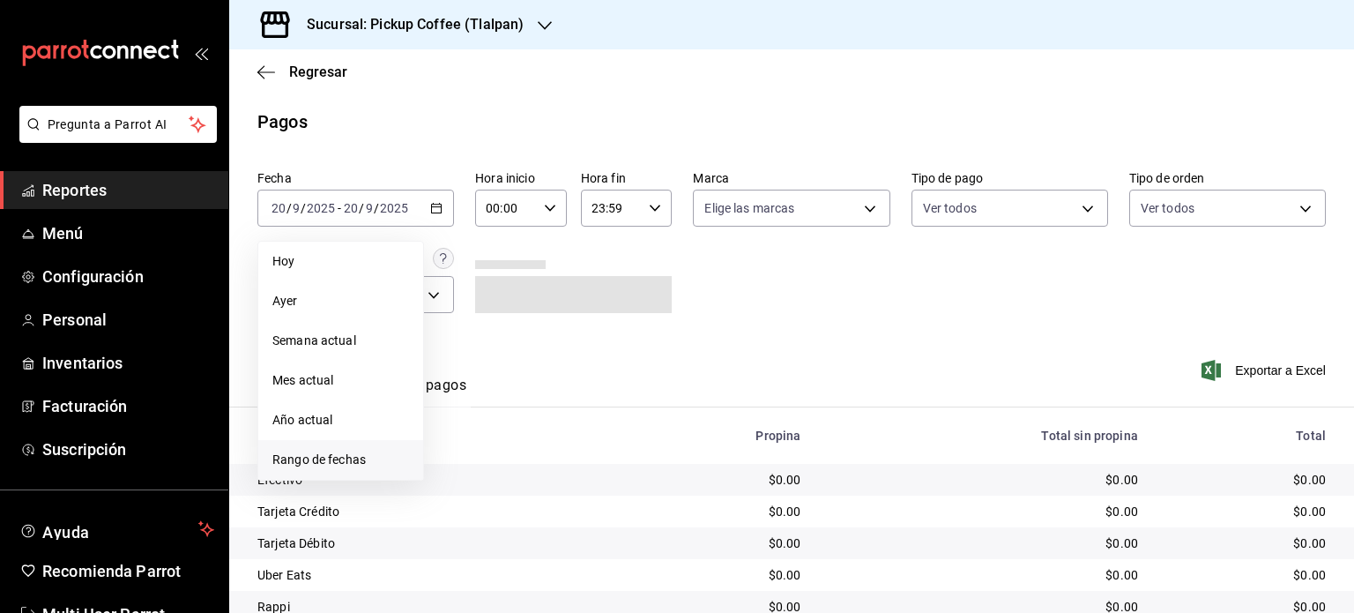
click at [340, 450] on span "Rango de fechas" at bounding box center [340, 459] width 137 height 19
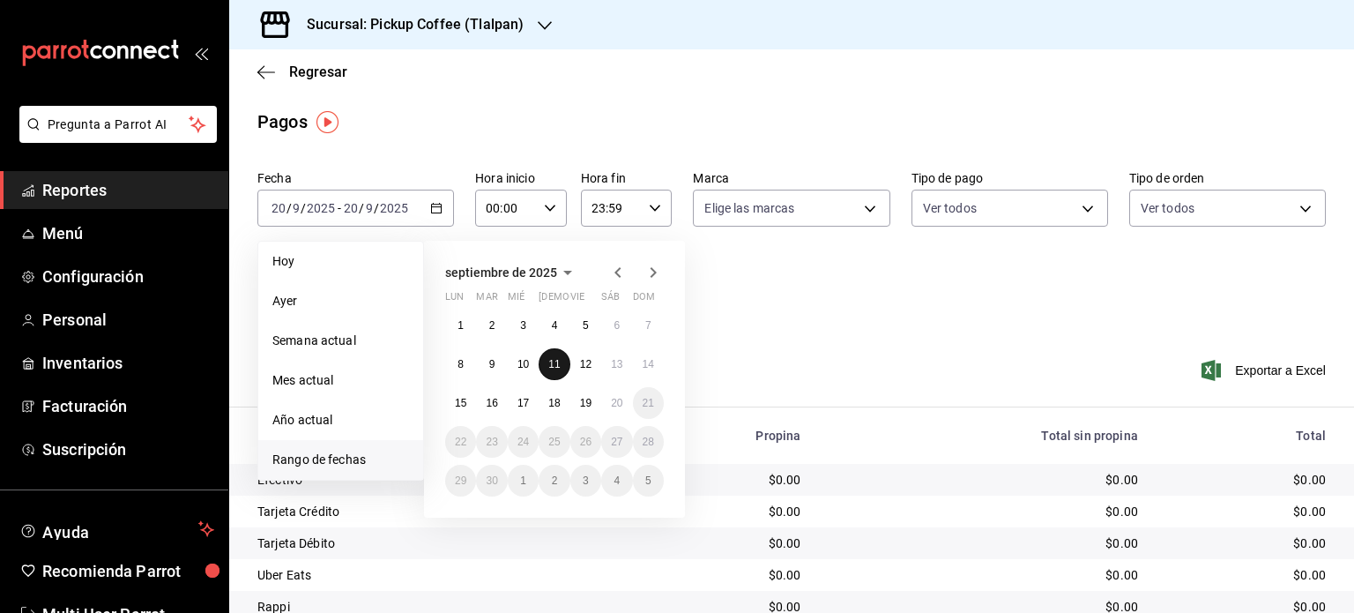
click at [556, 362] on abbr "11" at bounding box center [553, 364] width 11 height 12
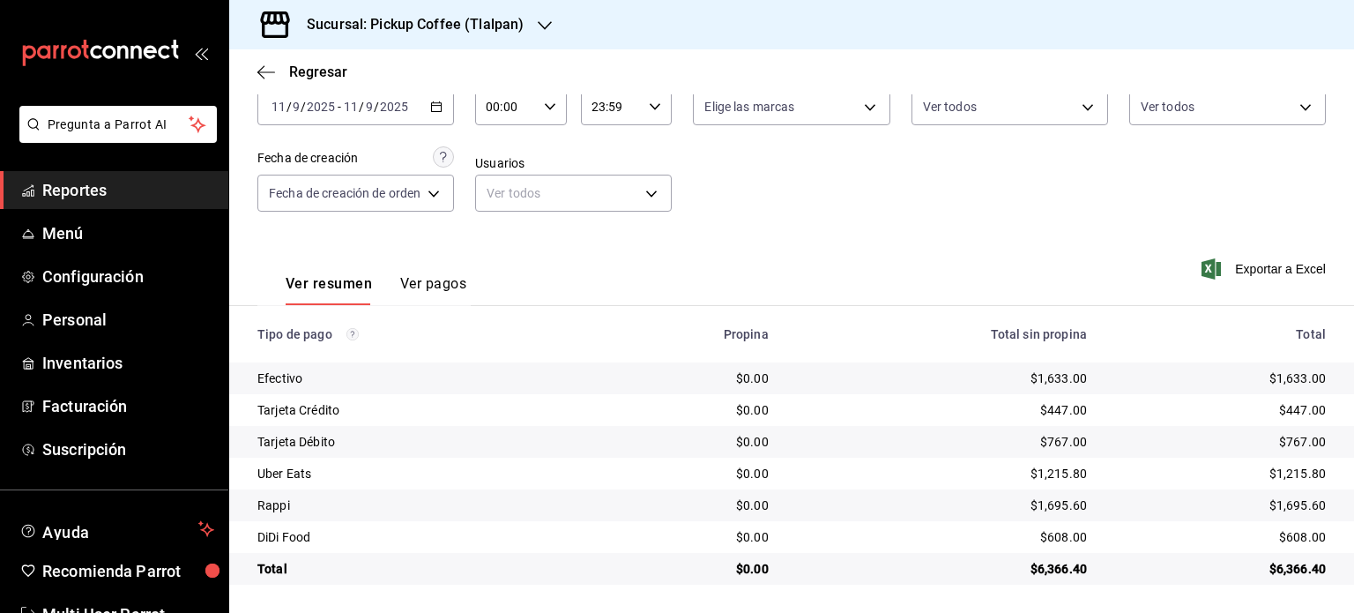
scroll to position [102, 0]
click at [523, 13] on div "Sucursal: Pickup Coffee (Tlalpan)" at bounding box center [401, 24] width 316 height 49
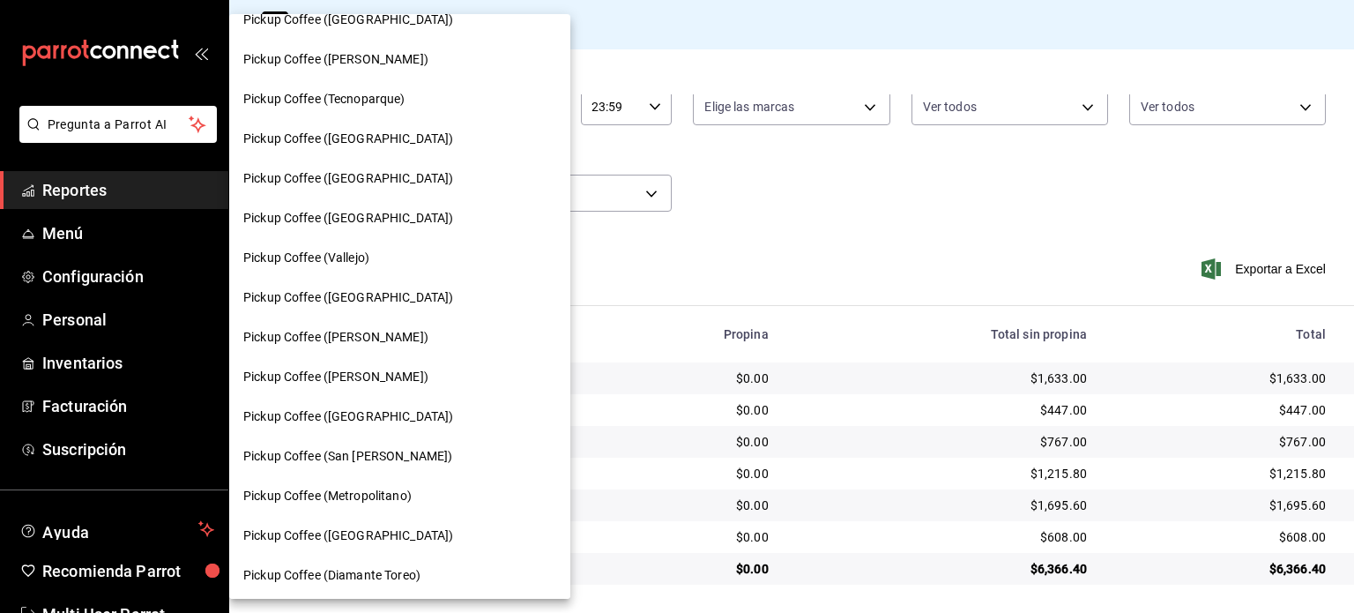
scroll to position [431, 0]
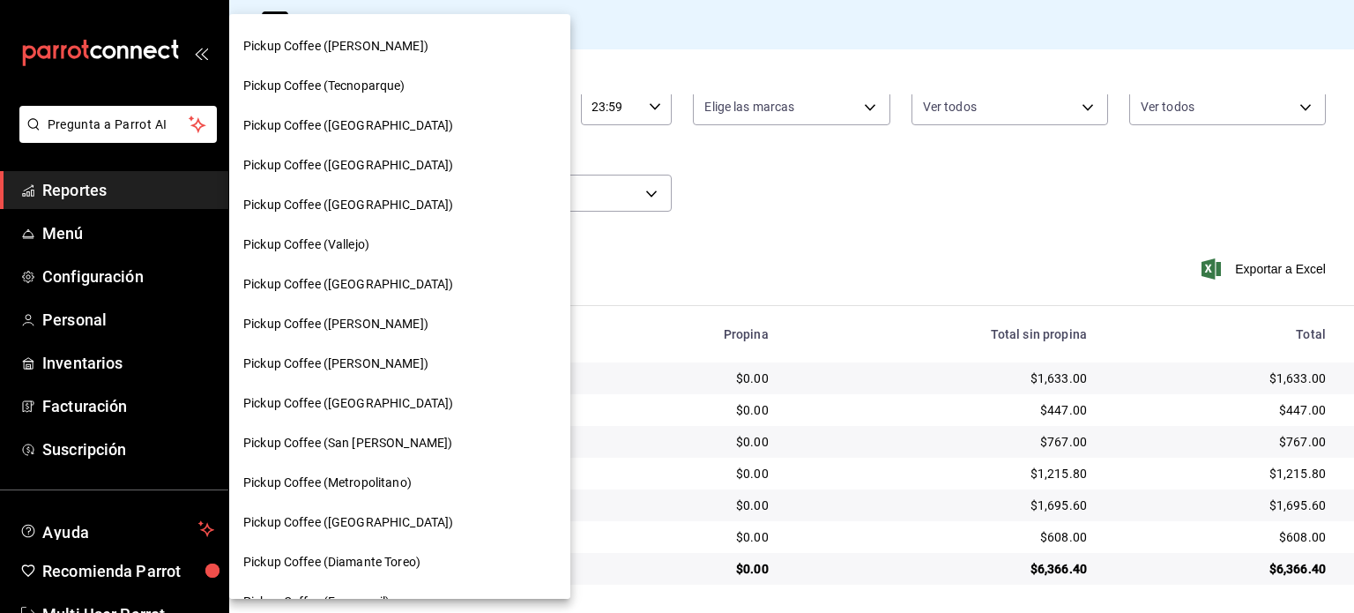
click at [396, 218] on div "Pickup Coffee ([GEOGRAPHIC_DATA])" at bounding box center [399, 205] width 341 height 40
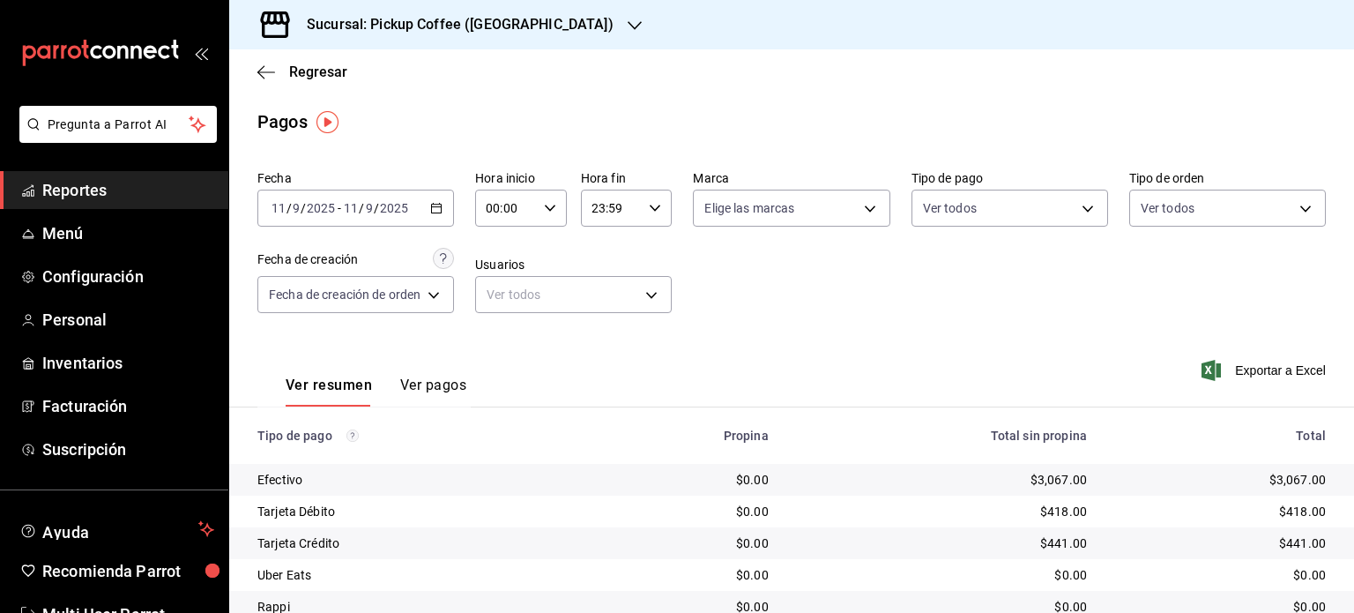
click at [469, 21] on h3 "Sucursal: Pickup Coffee ([GEOGRAPHIC_DATA])" at bounding box center [453, 24] width 321 height 21
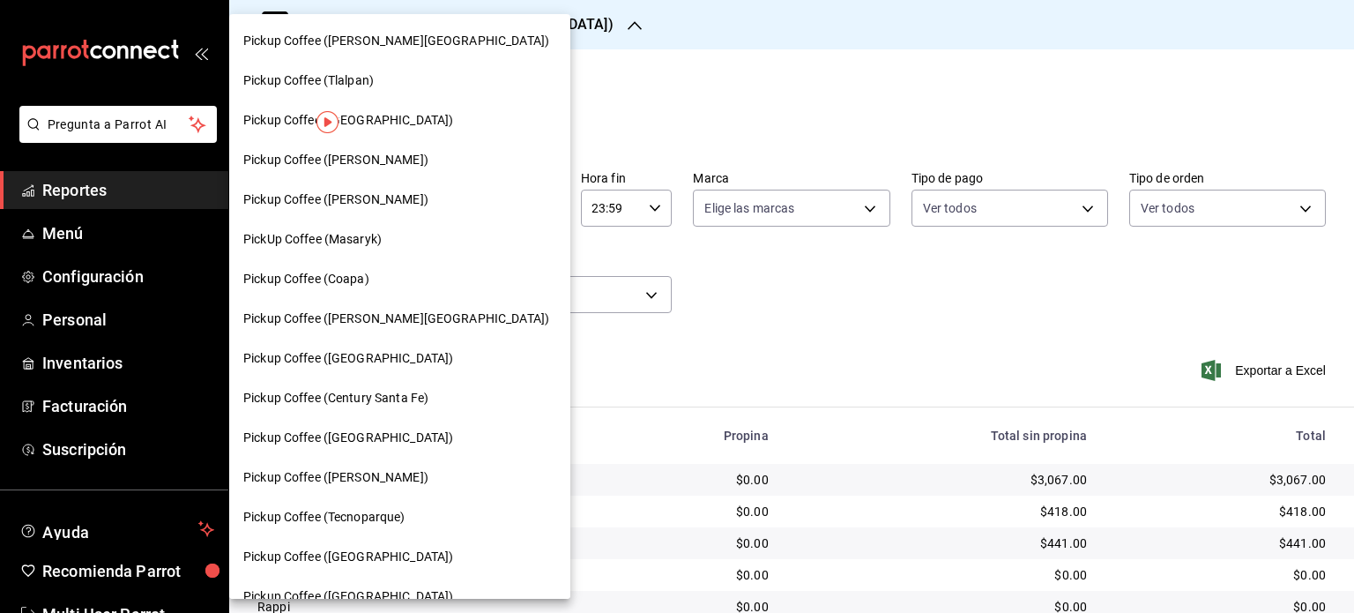
click at [443, 205] on div "Pickup Coffee ([PERSON_NAME])" at bounding box center [399, 199] width 313 height 19
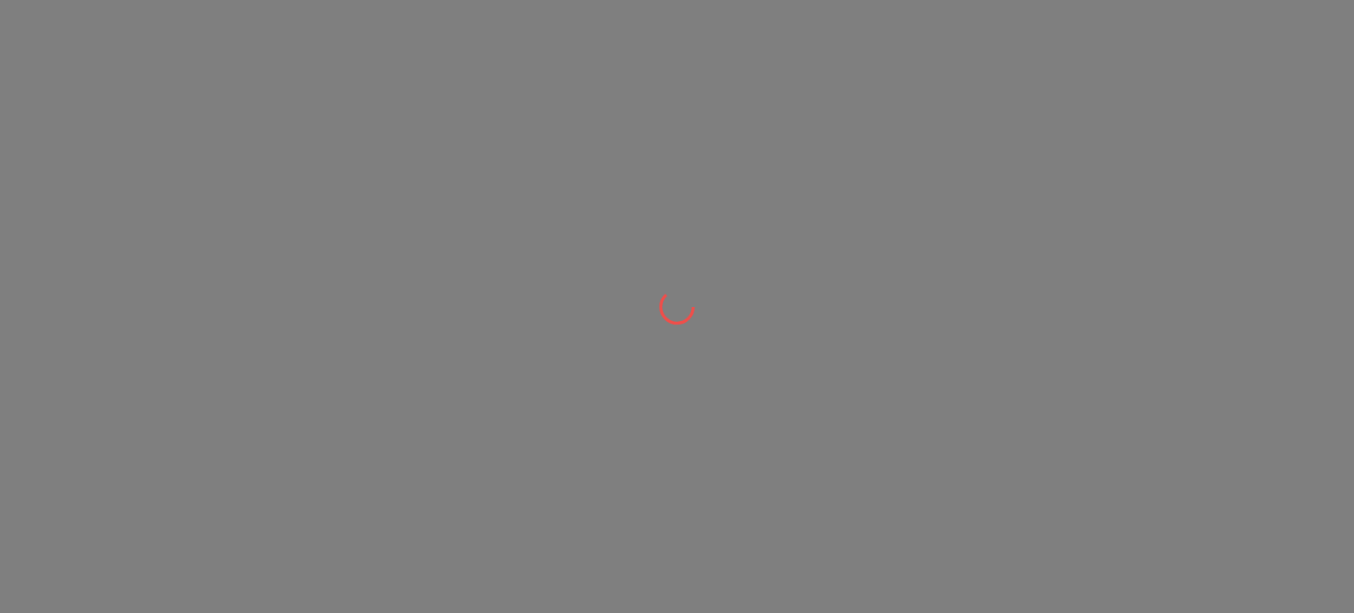
click at [443, 205] on div at bounding box center [677, 306] width 1354 height 613
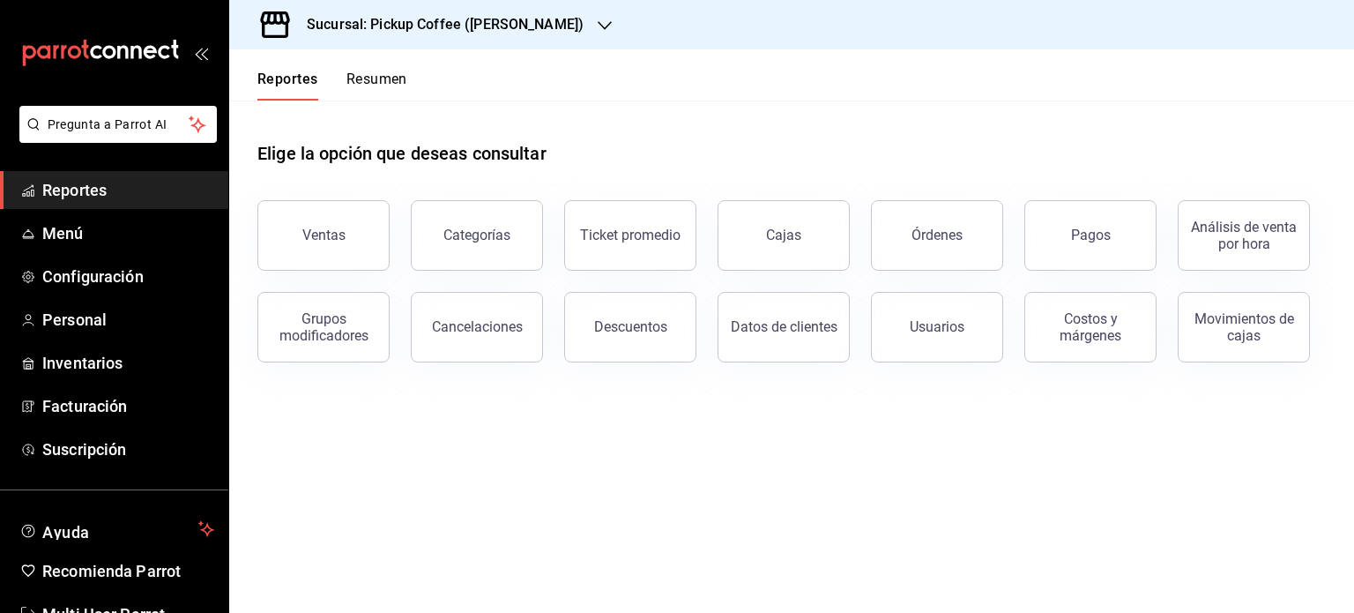
click at [540, 30] on h3 "Sucursal: Pickup Coffee ([PERSON_NAME])" at bounding box center [438, 24] width 291 height 21
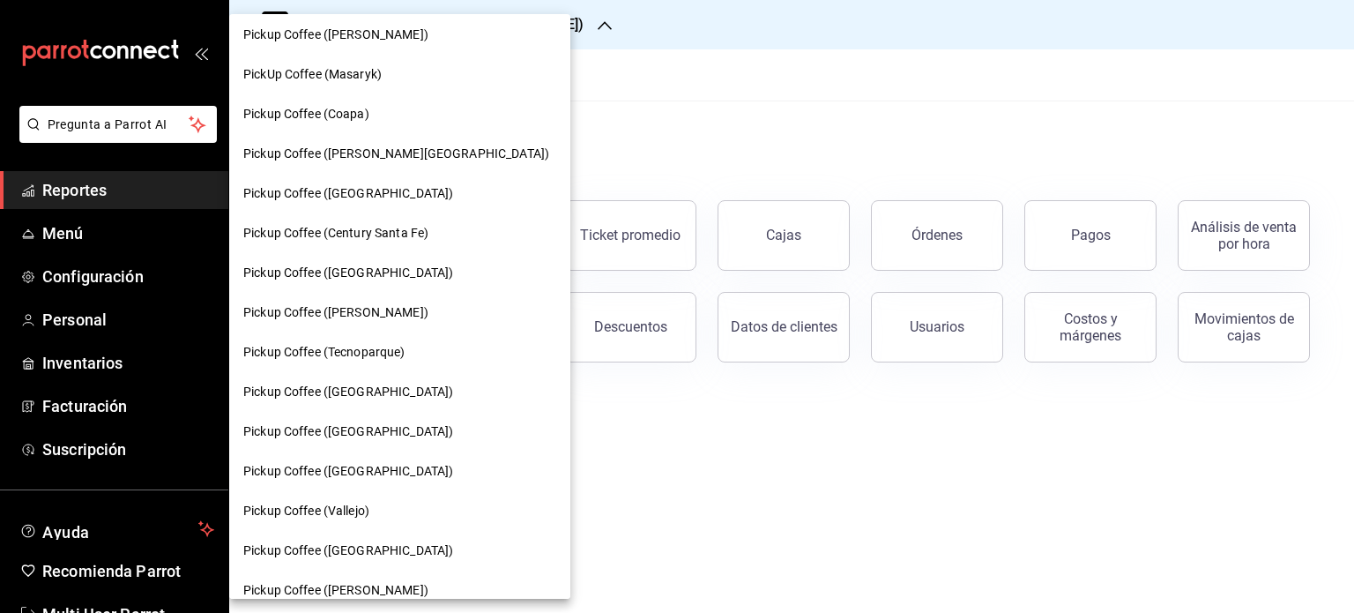
scroll to position [167, 0]
click at [356, 109] on span "Pickup Coffee (Coapa)" at bounding box center [306, 112] width 126 height 19
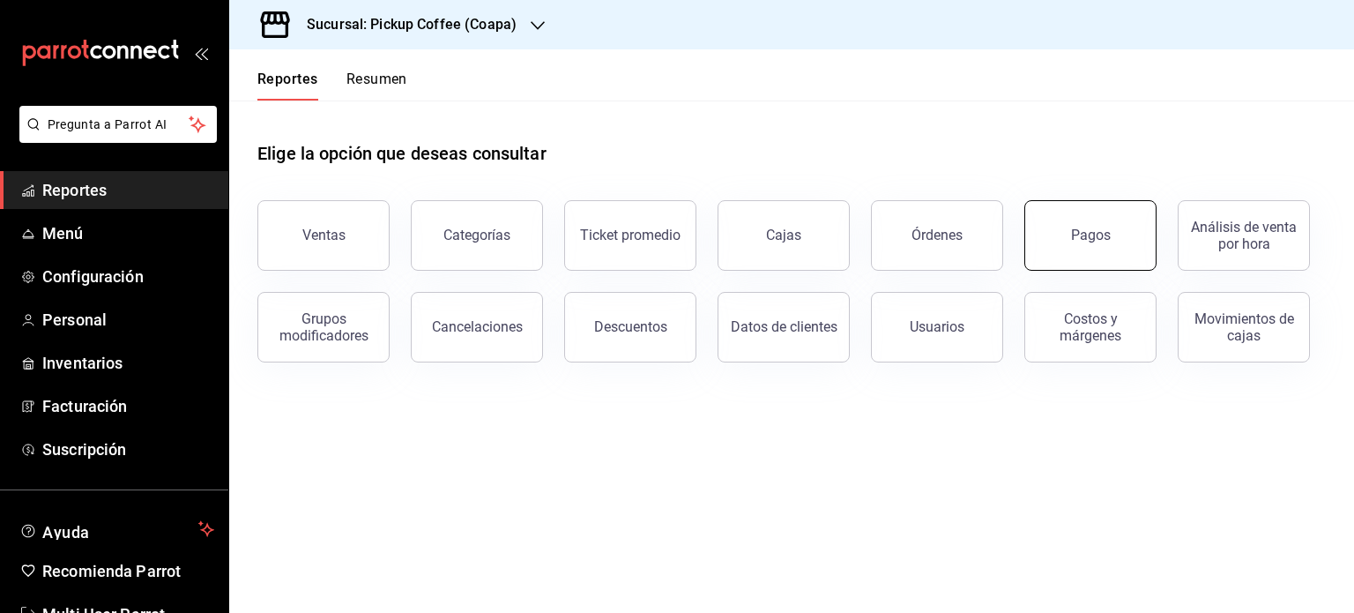
click at [1076, 232] on div "Pagos" at bounding box center [1091, 235] width 40 height 17
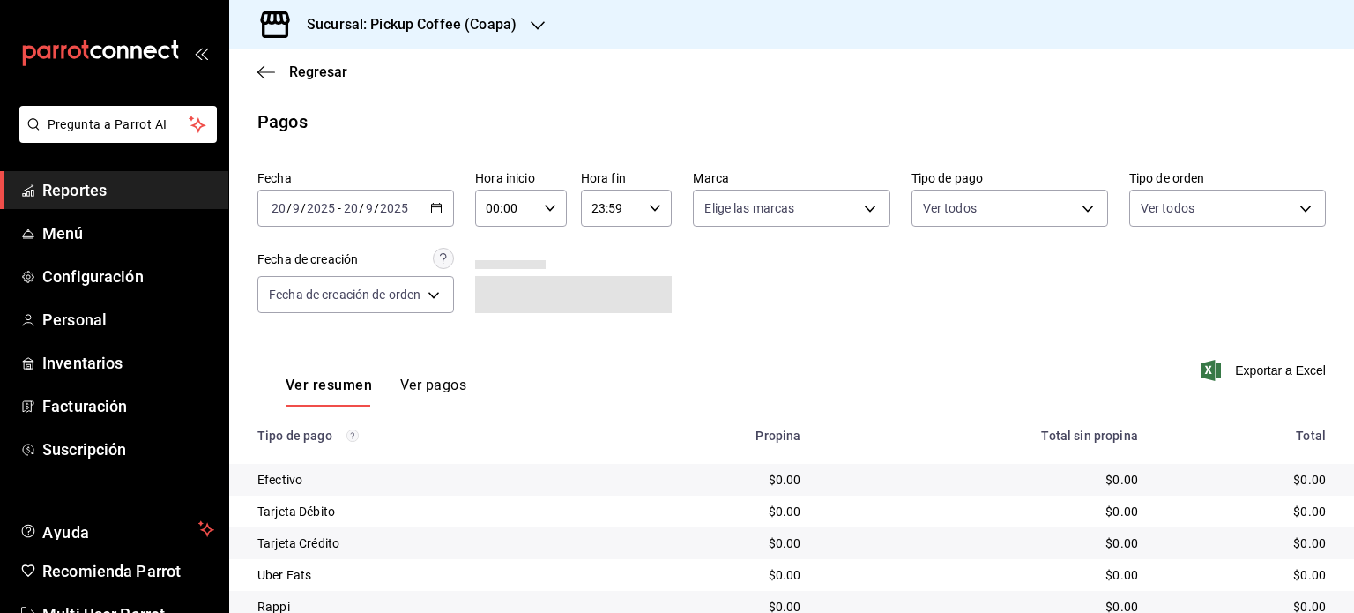
click at [442, 211] on \(Stroke\) "button" at bounding box center [436, 209] width 11 height 10
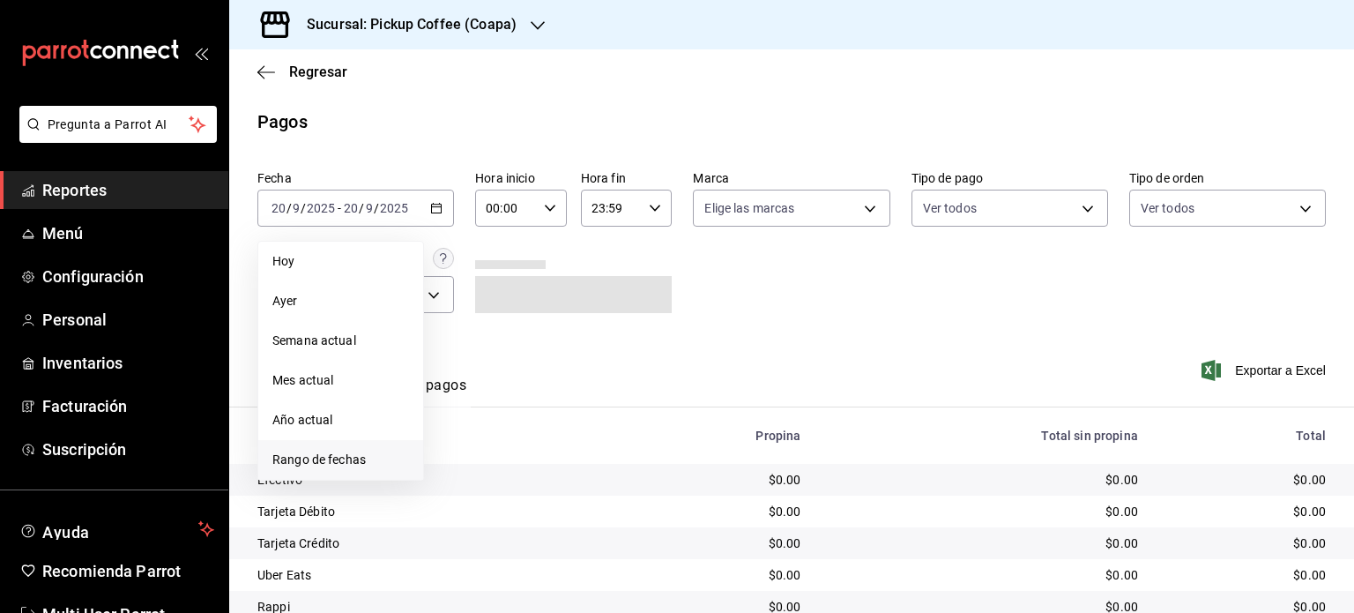
click at [309, 468] on span "Rango de fechas" at bounding box center [340, 459] width 137 height 19
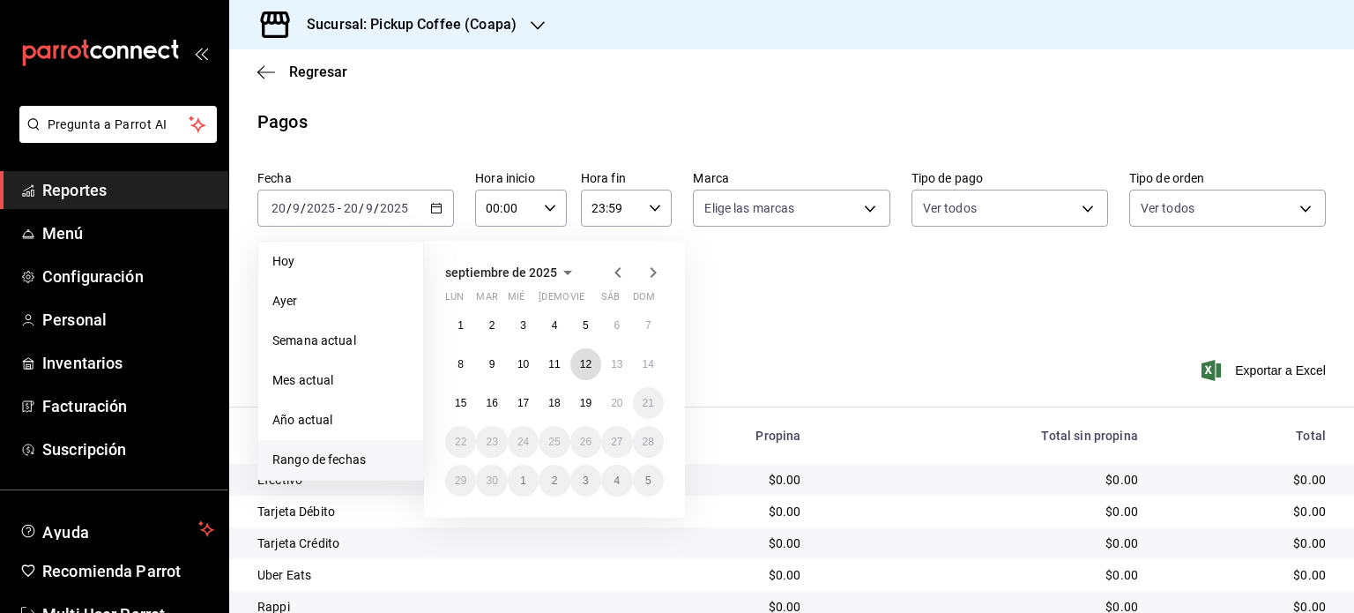
click at [584, 369] on button "12" at bounding box center [585, 364] width 31 height 32
click at [589, 366] on abbr "12" at bounding box center [585, 364] width 11 height 12
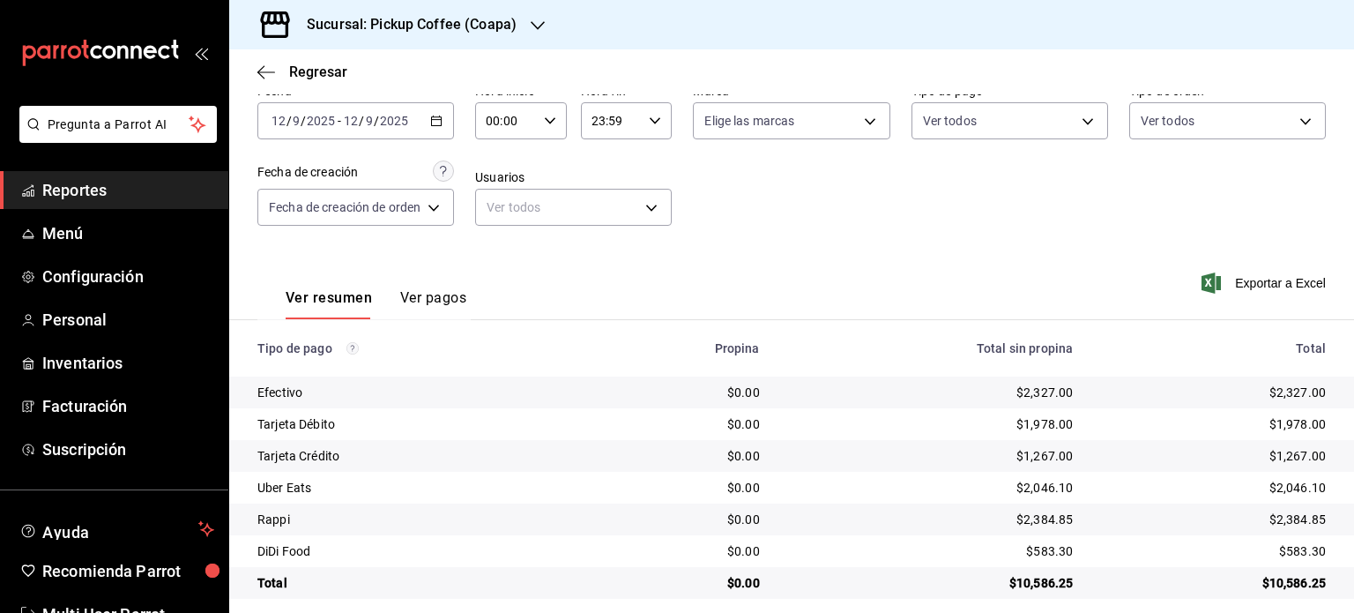
scroll to position [88, 0]
click at [508, 31] on h3 "Sucursal: Pickup Coffee (Coapa)" at bounding box center [405, 24] width 224 height 21
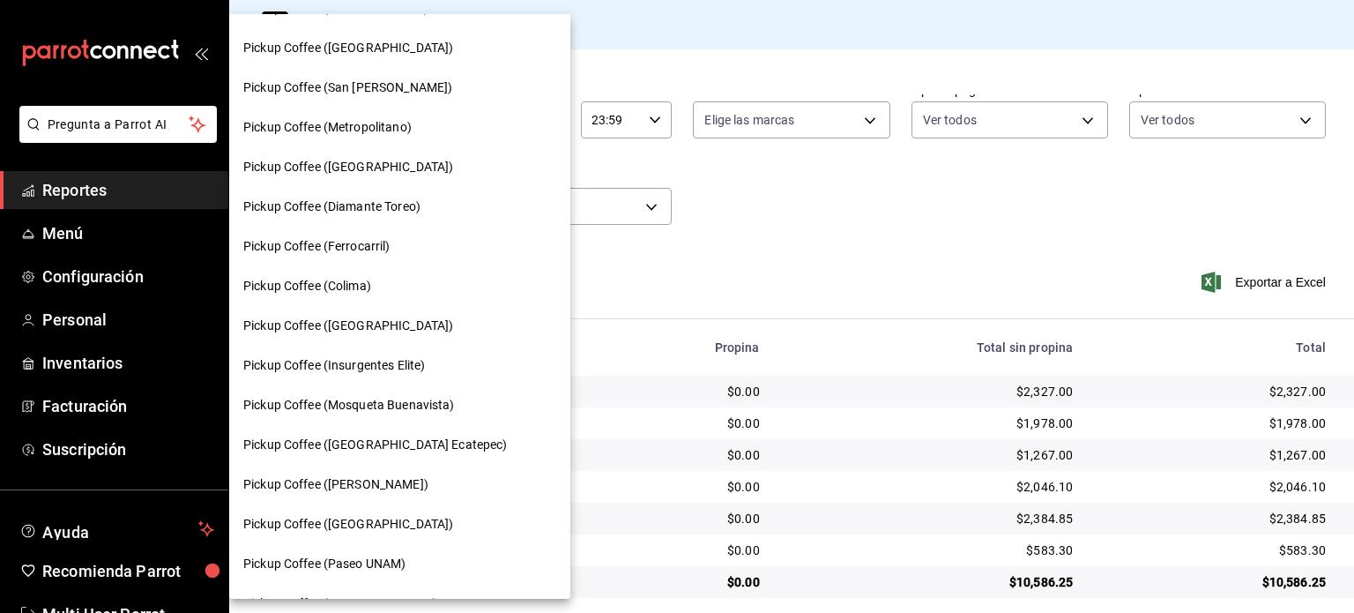
scroll to position [790, 0]
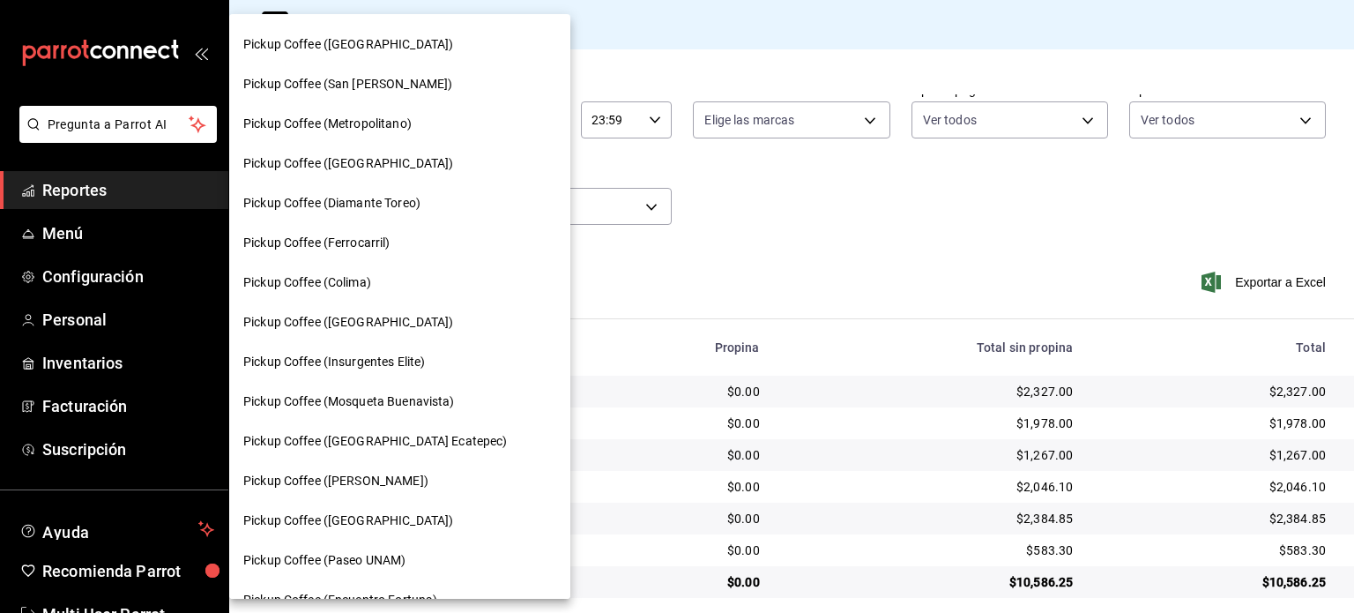
click at [397, 83] on span "Pickup Coffee (San [PERSON_NAME])" at bounding box center [347, 84] width 209 height 19
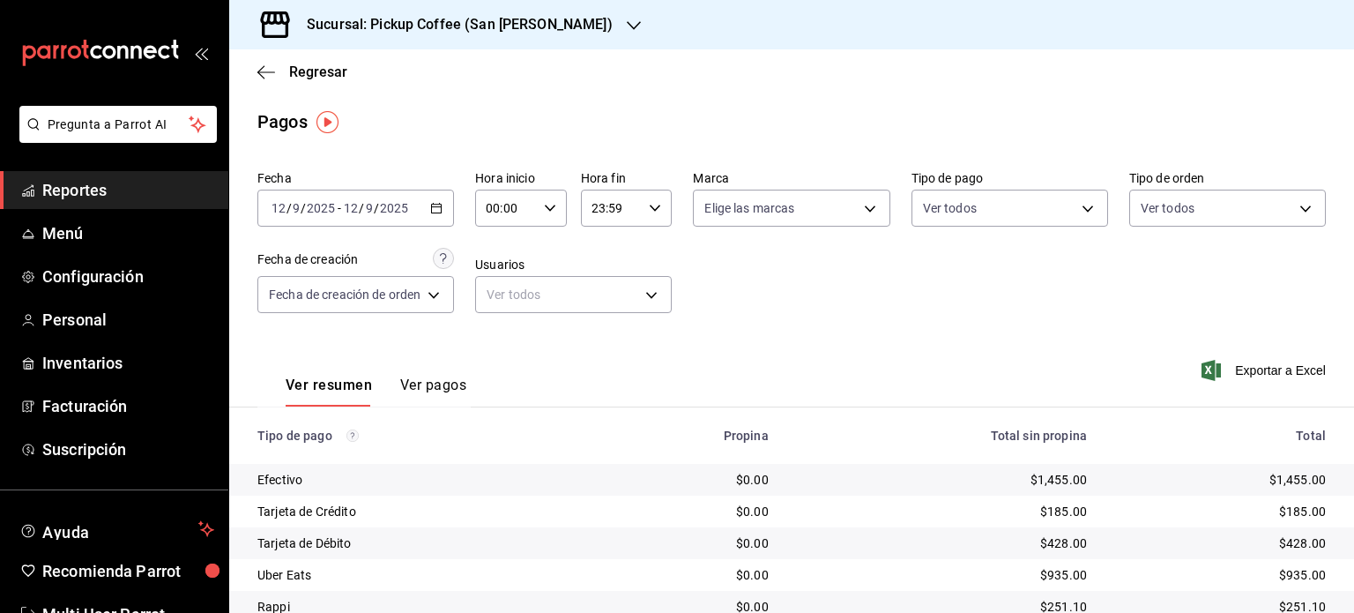
click at [512, 10] on div "Sucursal: Pickup Coffee (San [PERSON_NAME])" at bounding box center [445, 24] width 405 height 49
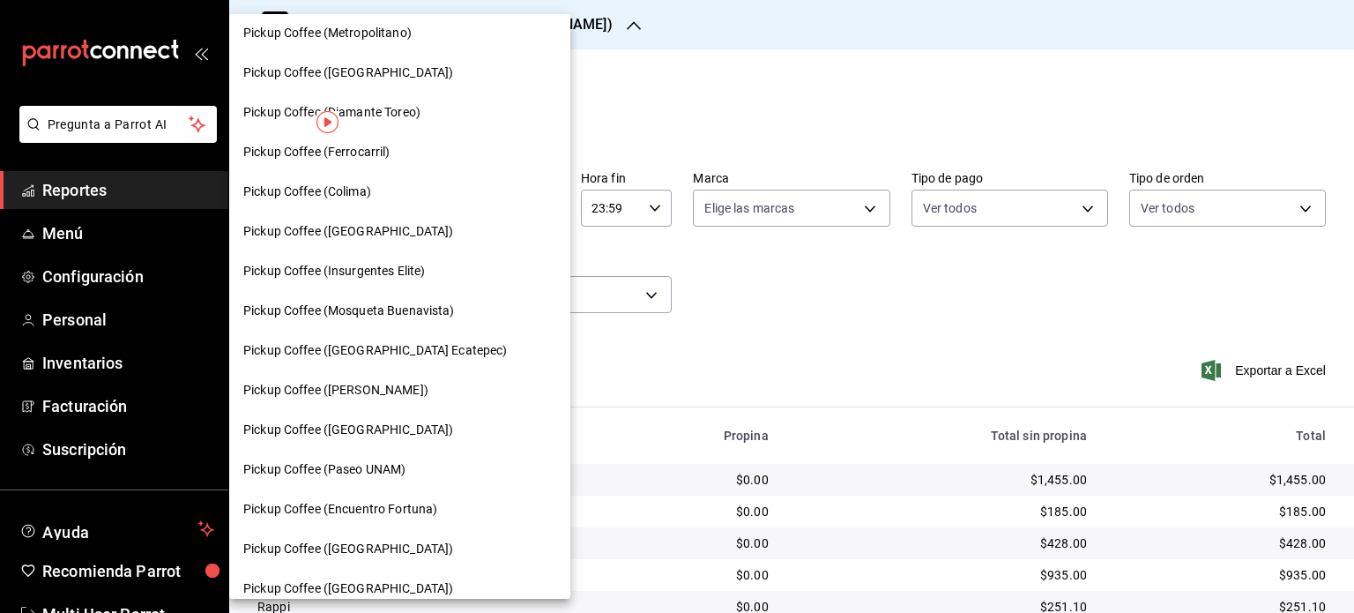
scroll to position [937, 0]
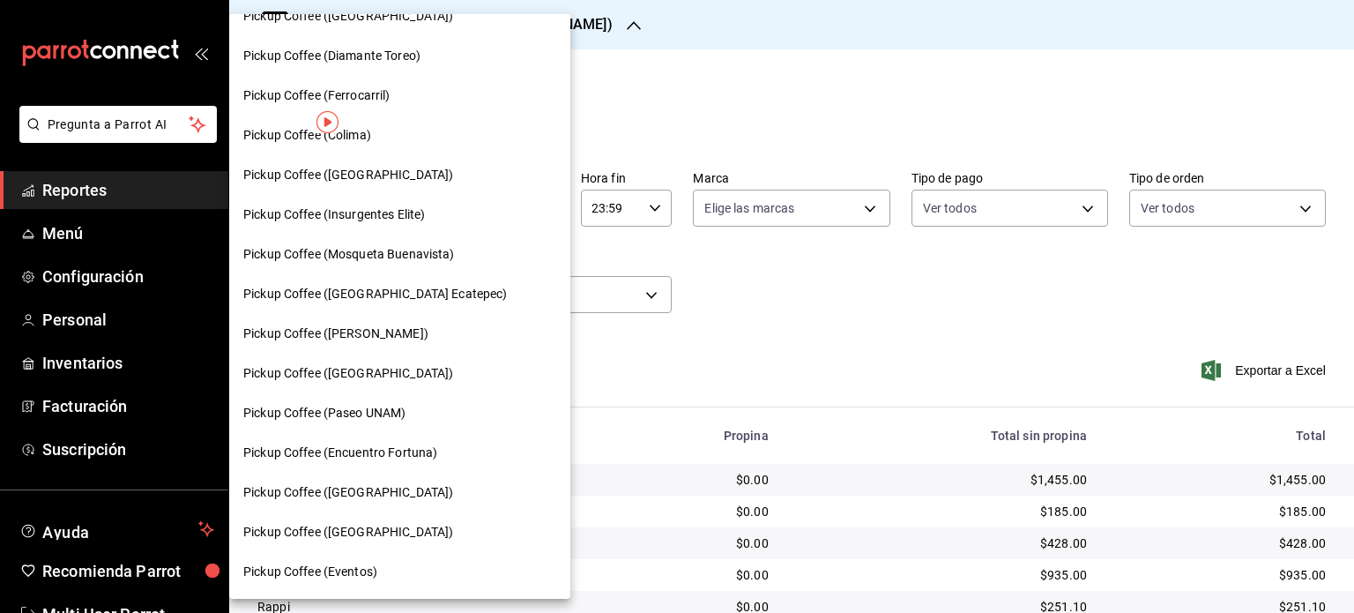
click at [391, 404] on span "Pickup Coffee (Paseo UNAM)" at bounding box center [324, 413] width 162 height 19
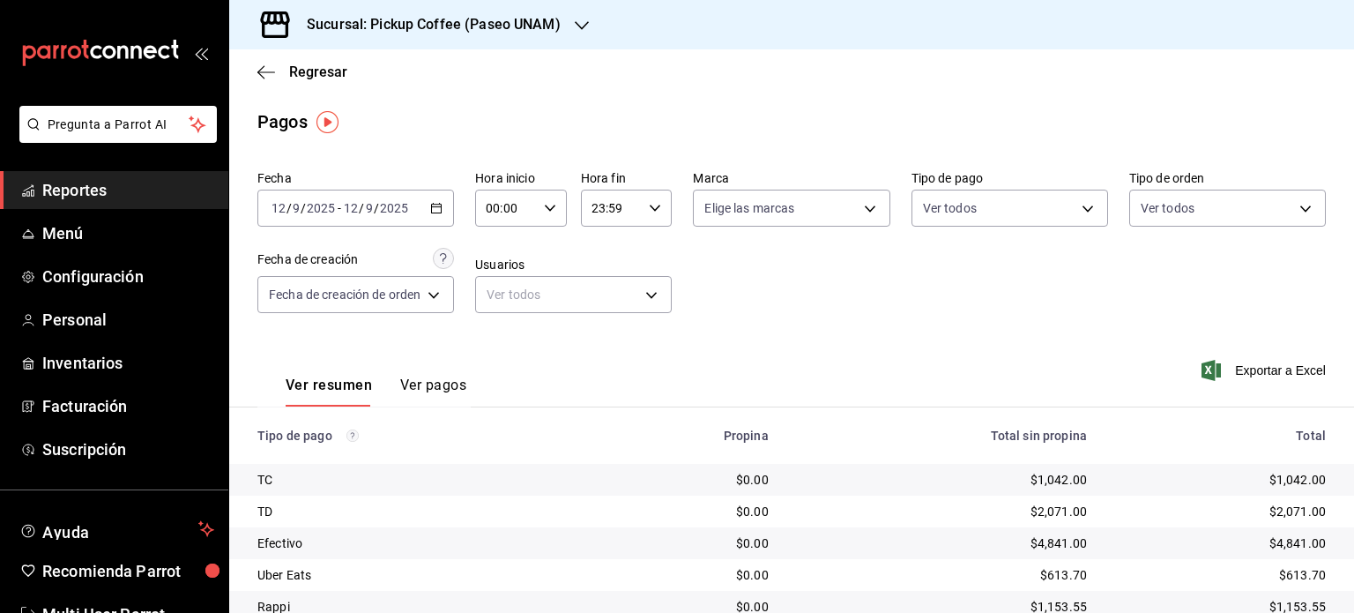
click at [538, 30] on h3 "Sucursal: Pickup Coffee (Paseo UNAM)" at bounding box center [427, 24] width 268 height 21
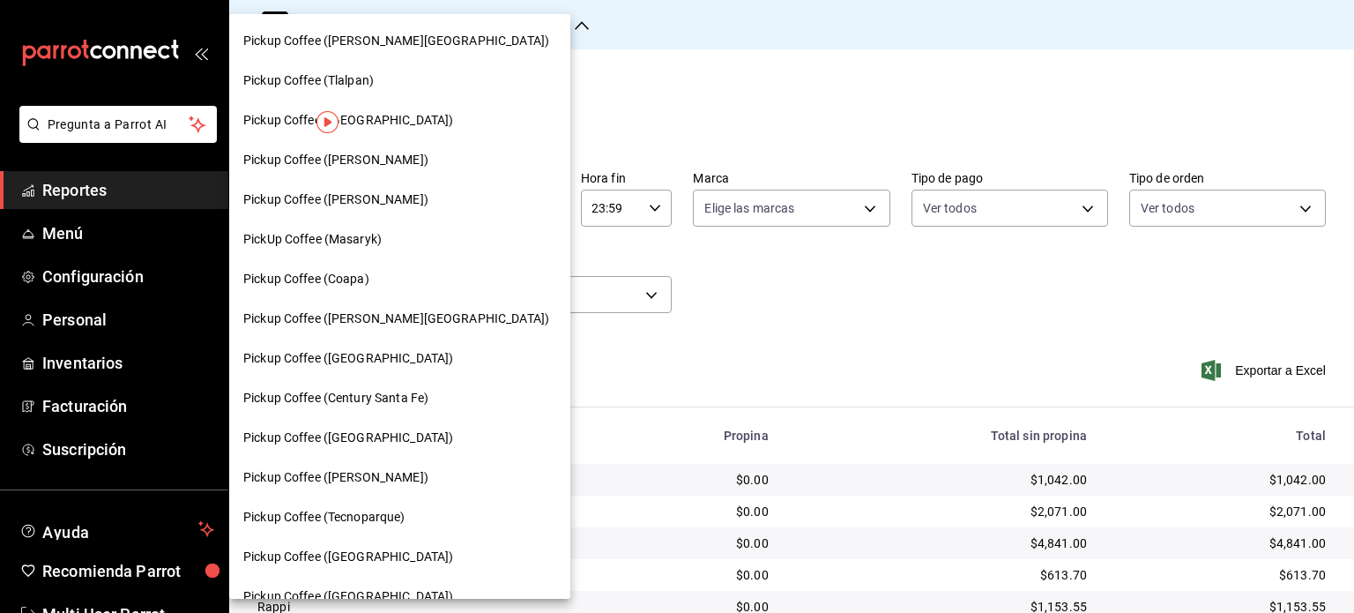
click at [331, 366] on span "Pickup Coffee ([GEOGRAPHIC_DATA])" at bounding box center [348, 358] width 210 height 19
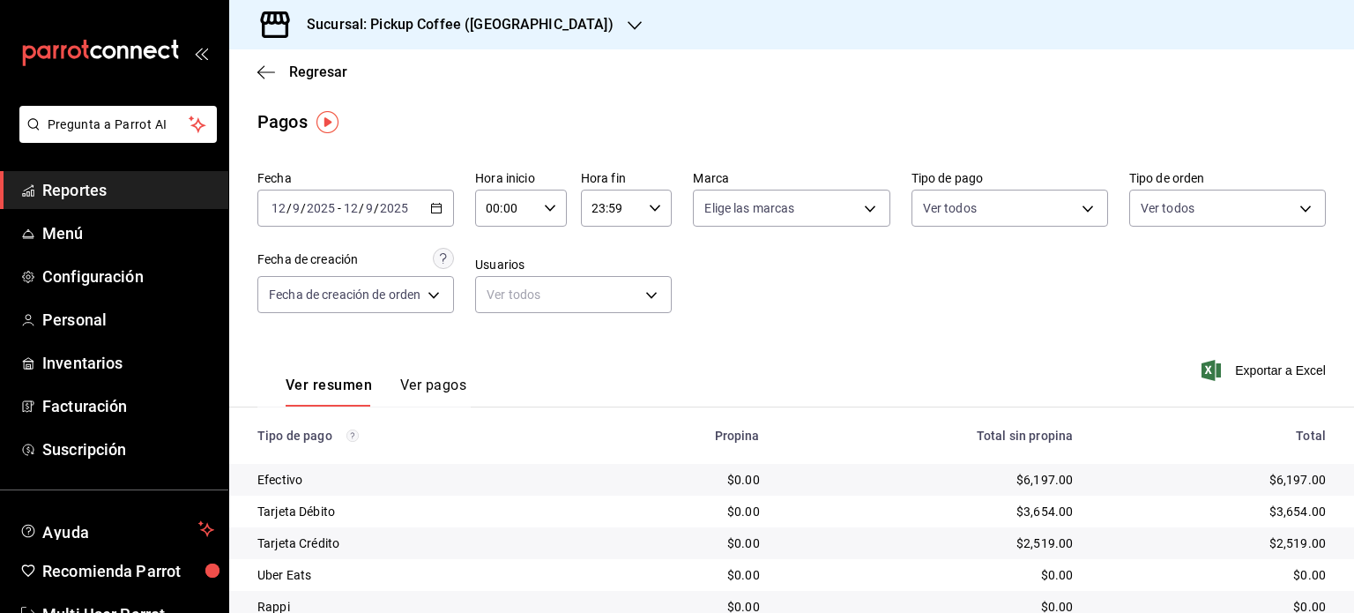
click at [527, 30] on div "Sucursal: Pickup Coffee ([GEOGRAPHIC_DATA])" at bounding box center [446, 24] width 406 height 49
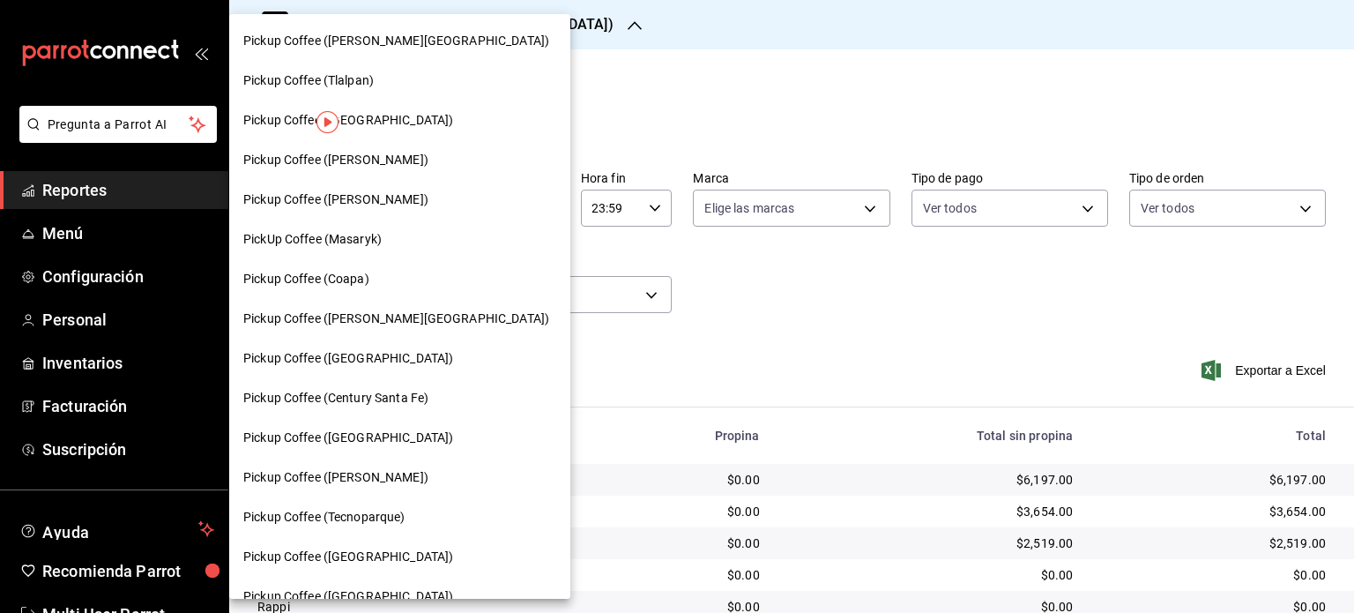
click at [394, 158] on span "Pickup Coffee ([PERSON_NAME])" at bounding box center [335, 160] width 185 height 19
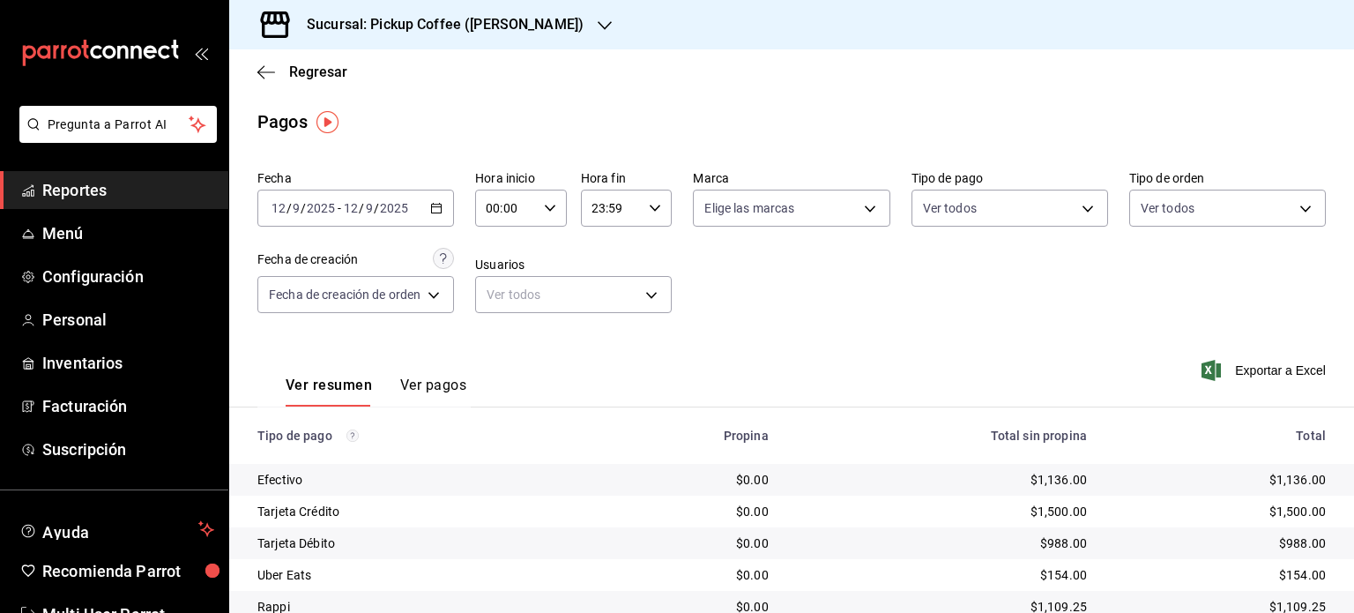
click at [488, 12] on div "Sucursal: Pickup Coffee ([PERSON_NAME])" at bounding box center [431, 24] width 376 height 49
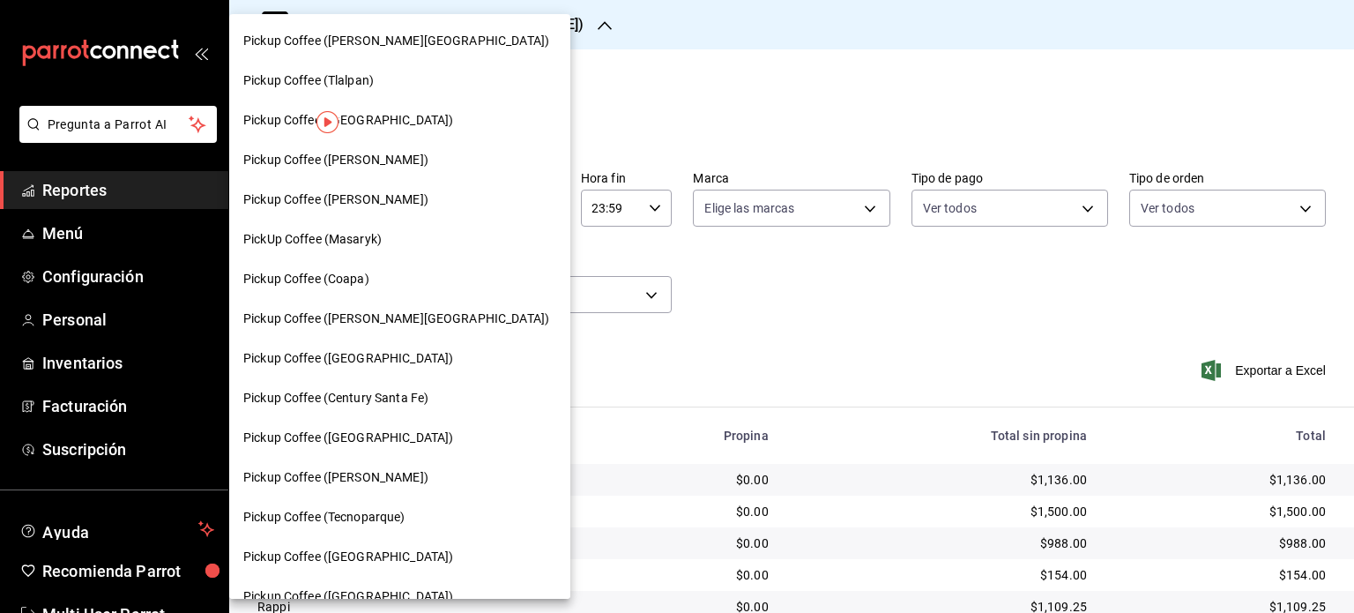
click at [420, 90] on div "Pickup Coffee (Tlalpan)" at bounding box center [399, 81] width 341 height 40
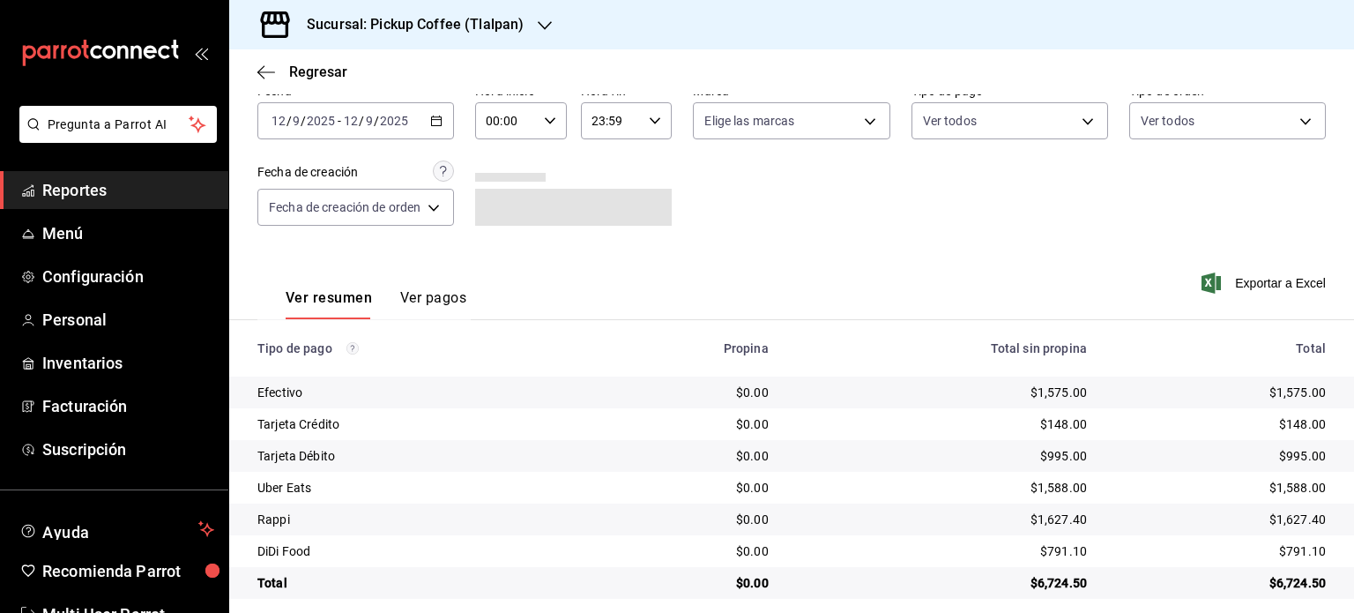
scroll to position [88, 0]
click at [540, 24] on icon "button" at bounding box center [545, 26] width 14 height 14
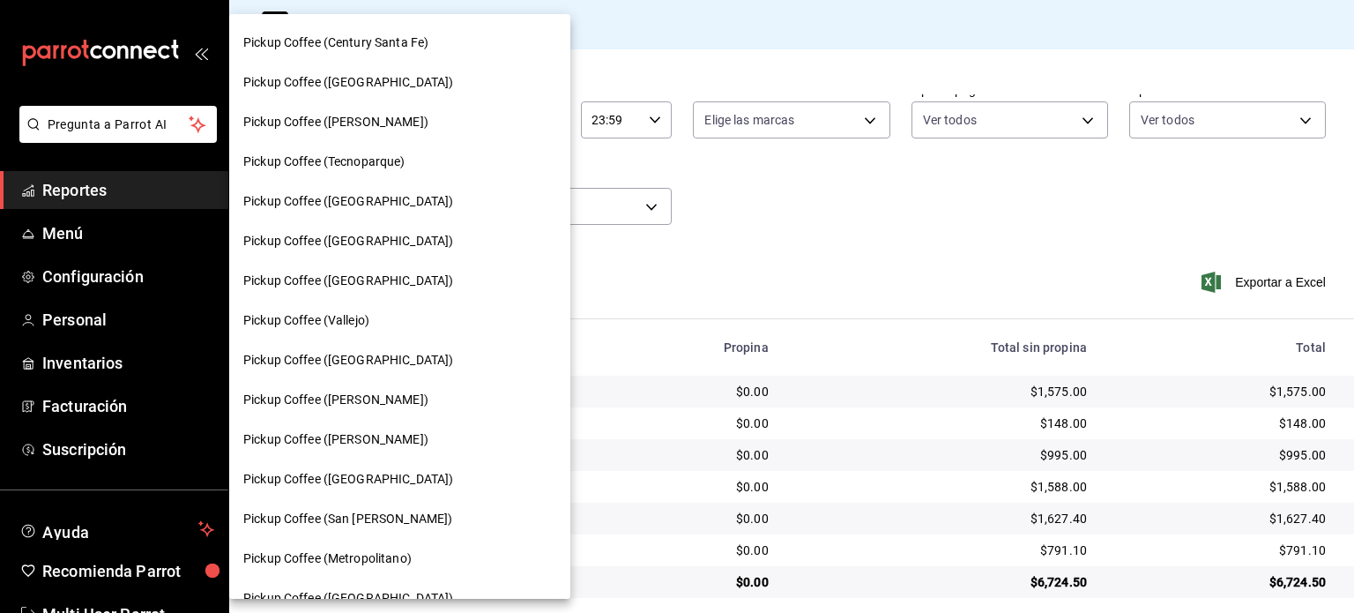
scroll to position [353, 0]
click at [385, 274] on span "Pickup Coffee ([GEOGRAPHIC_DATA])" at bounding box center [348, 282] width 210 height 19
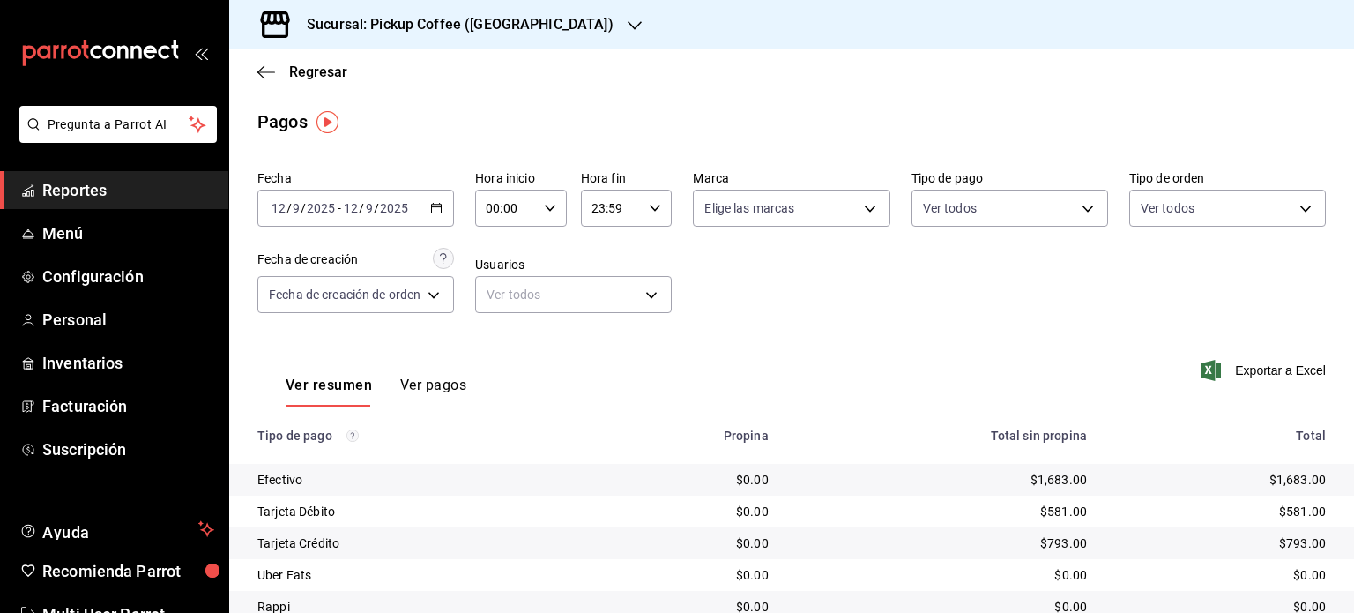
click at [532, 23] on h3 "Sucursal: Pickup Coffee ([GEOGRAPHIC_DATA])" at bounding box center [453, 24] width 321 height 21
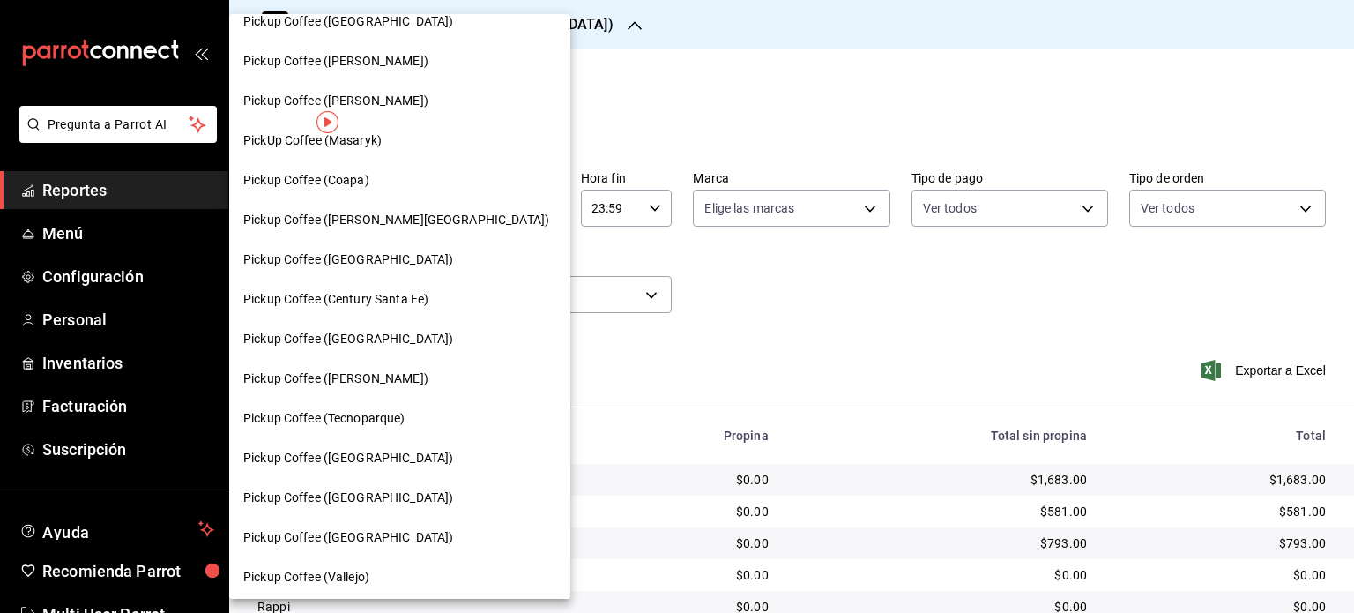
scroll to position [0, 0]
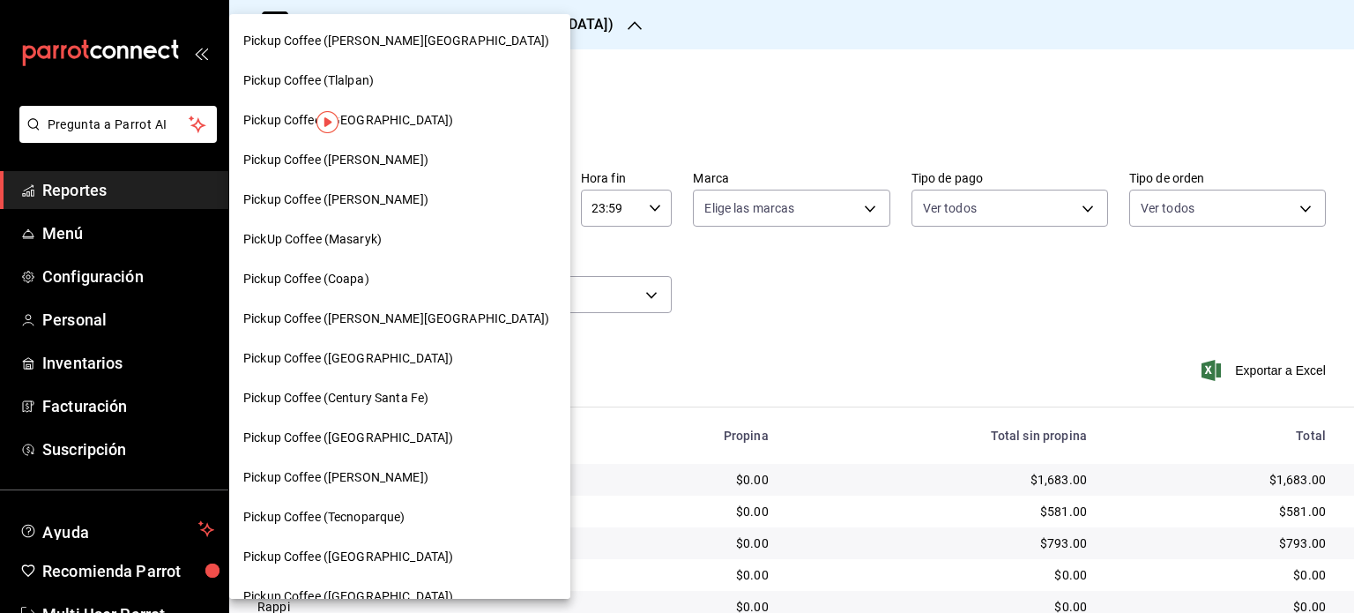
click at [350, 274] on div "Pickup Coffee (Coapa)" at bounding box center [399, 279] width 341 height 40
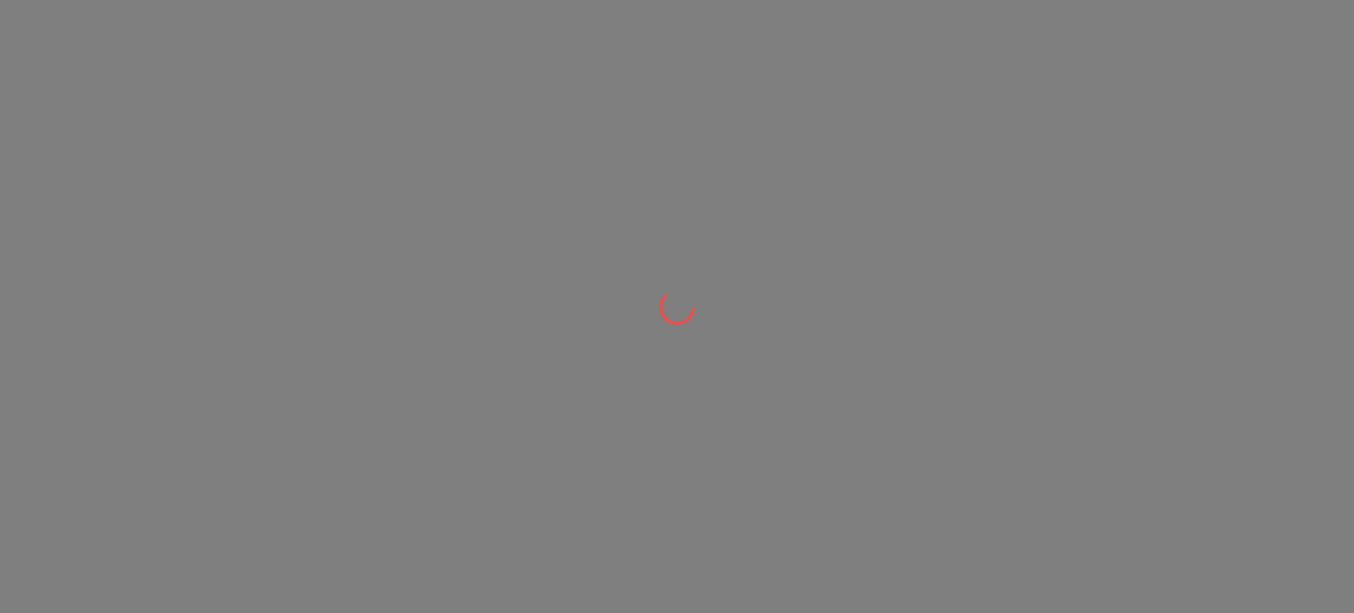
click at [350, 276] on div at bounding box center [677, 306] width 1354 height 613
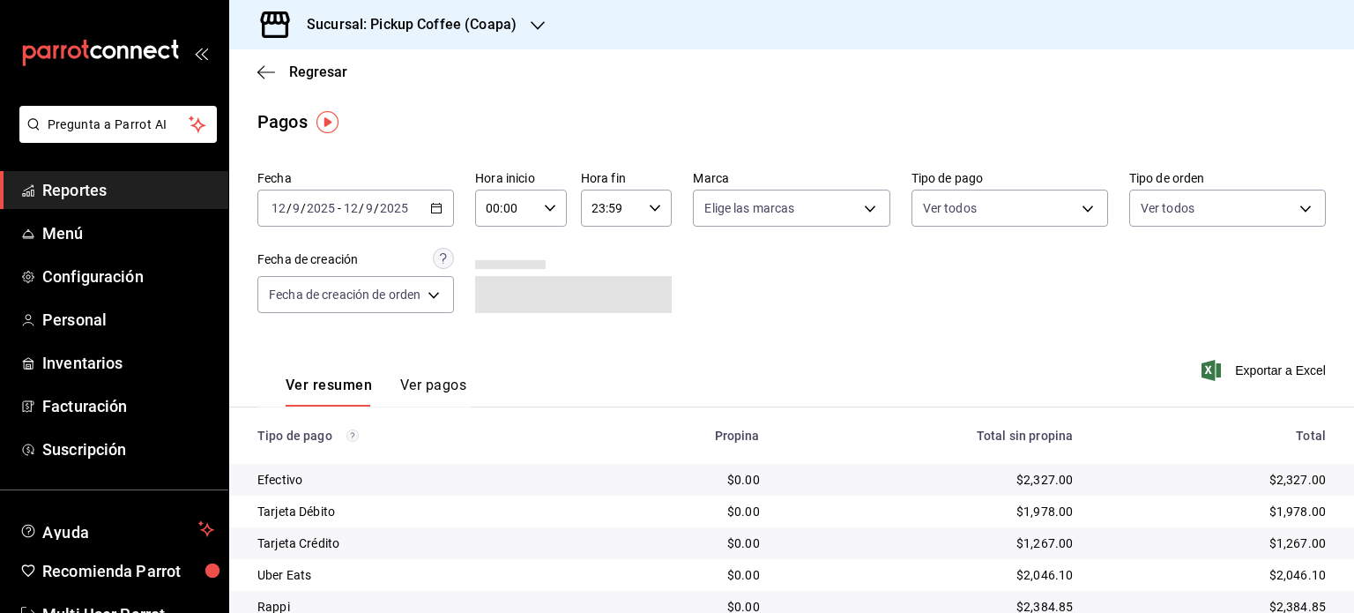
click at [429, 211] on div "2025-09-12 12 / 9 / 2025 - 2025-09-12 12 / 9 / 2025" at bounding box center [355, 208] width 197 height 37
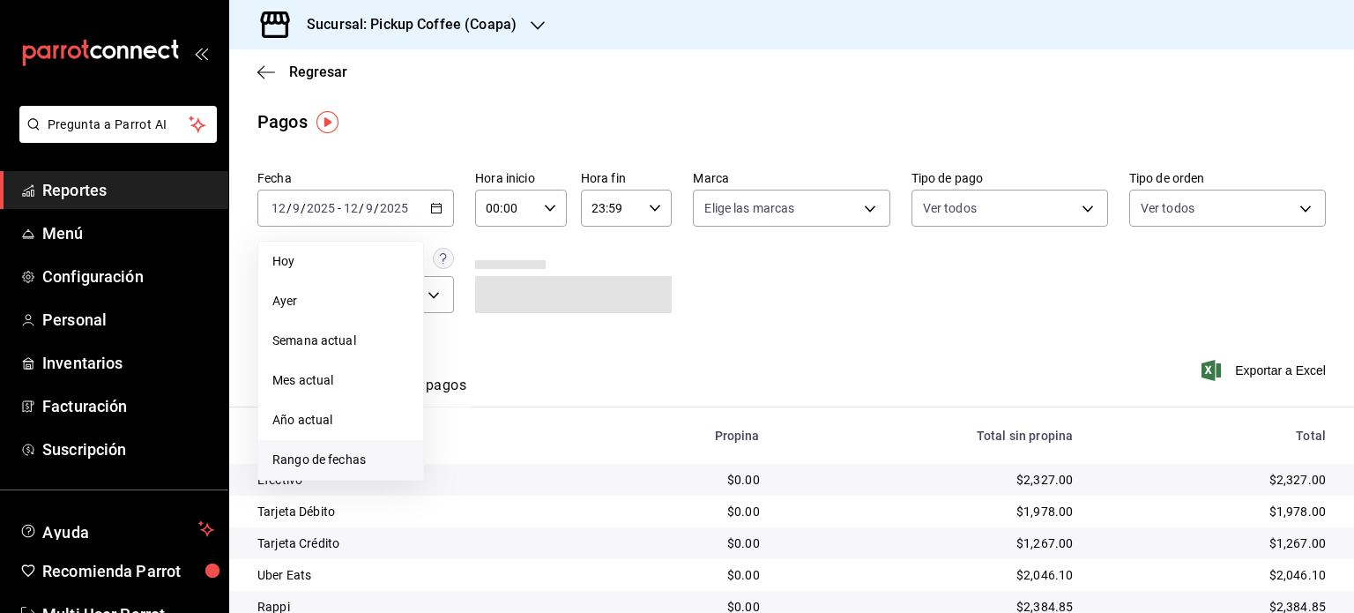
click at [349, 452] on span "Rango de fechas" at bounding box center [340, 459] width 137 height 19
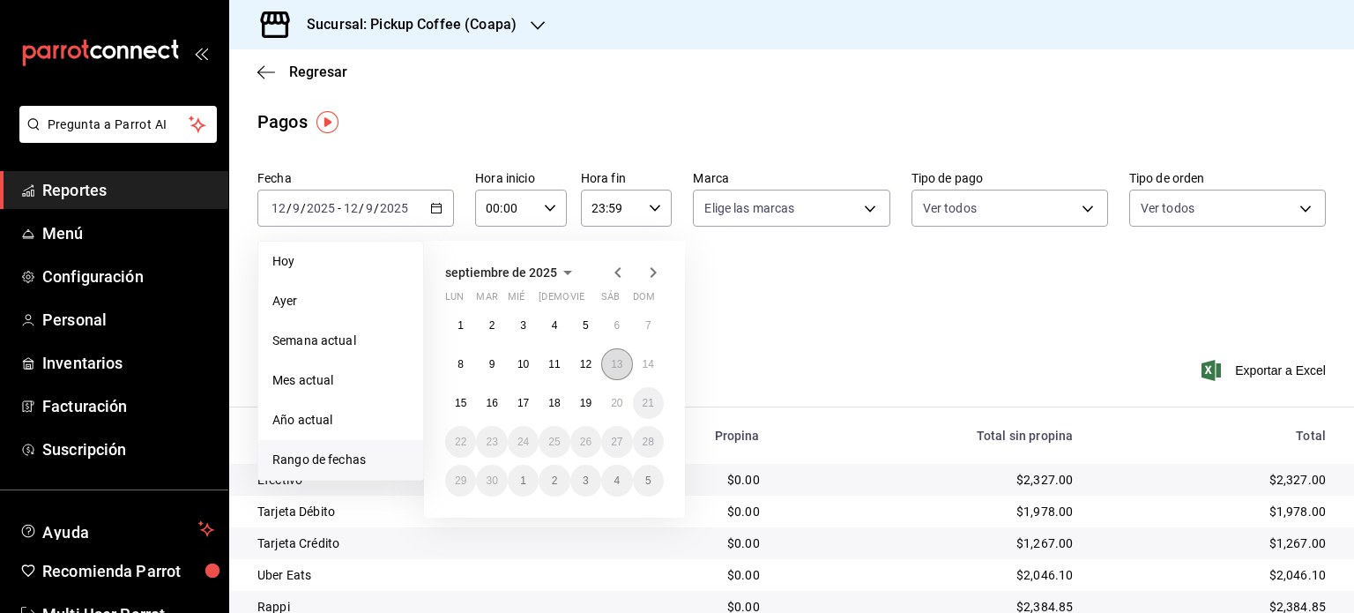
click at [611, 366] on abbr "13" at bounding box center [616, 364] width 11 height 12
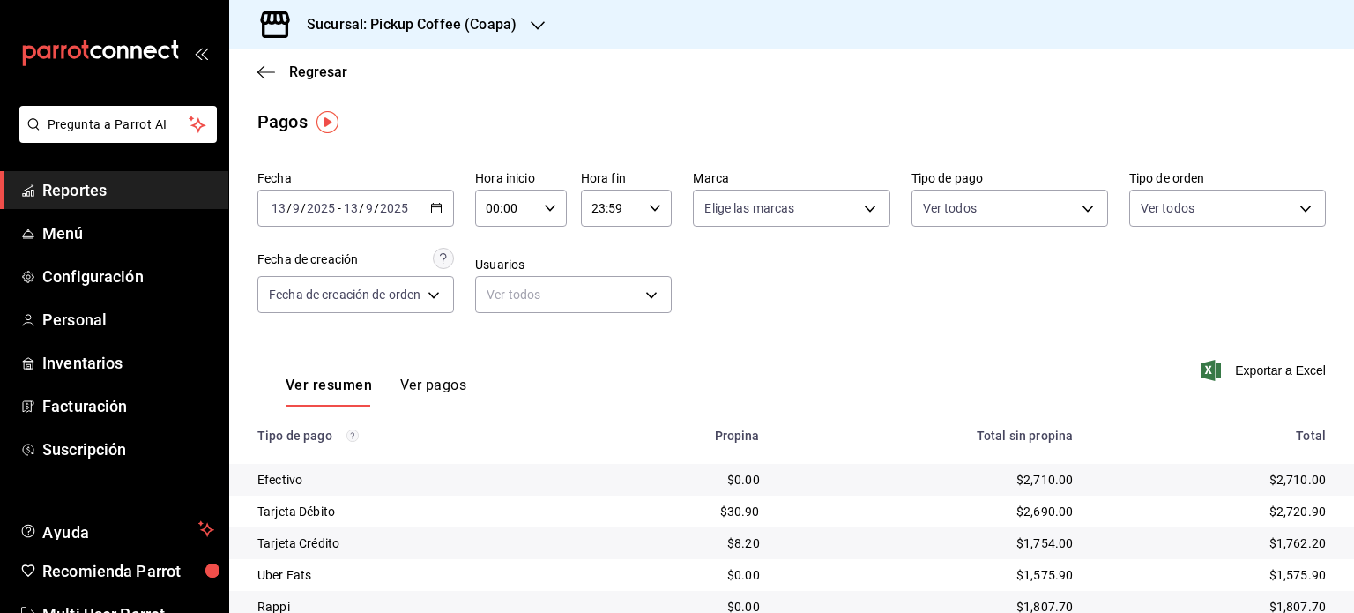
click at [525, 13] on div "Sucursal: Pickup Coffee (Coapa)" at bounding box center [397, 24] width 309 height 49
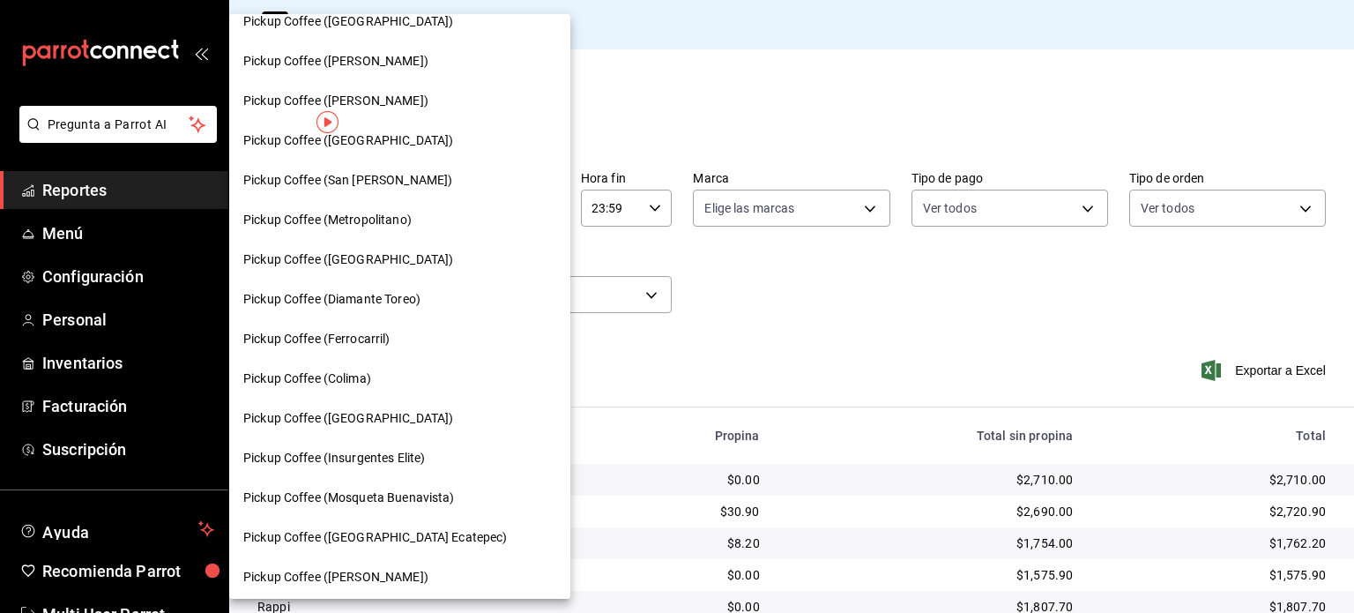
scroll to position [697, 0]
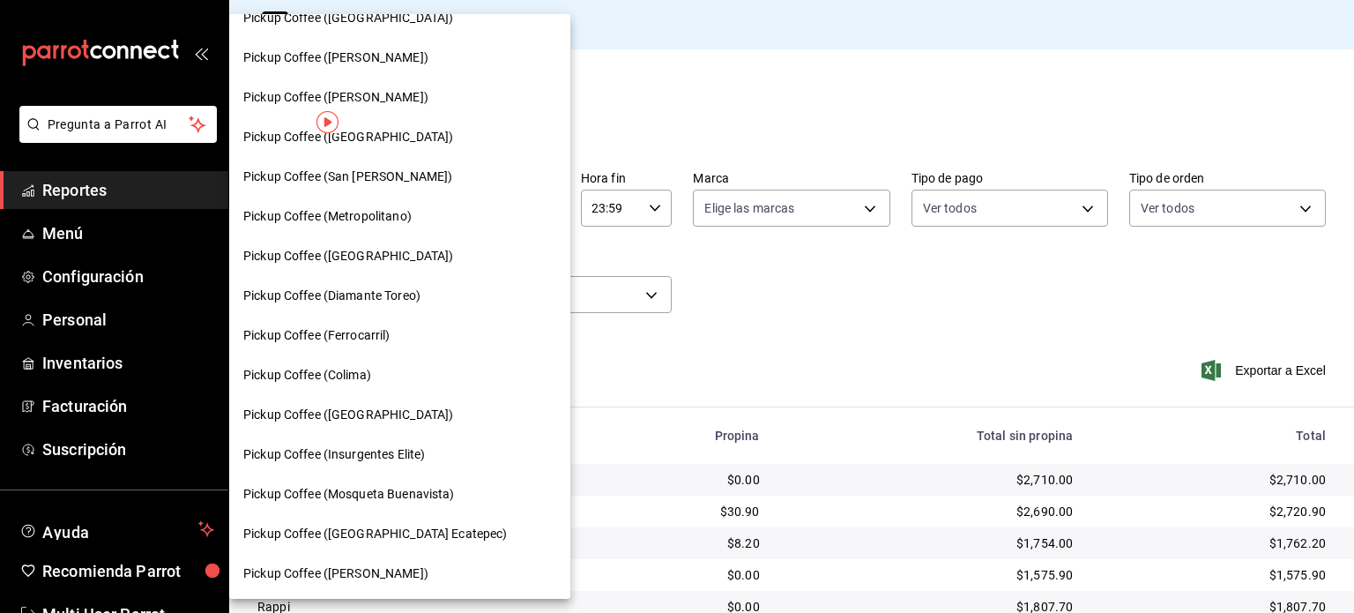
click at [393, 186] on div "Pickup Coffee (San [PERSON_NAME])" at bounding box center [399, 177] width 341 height 40
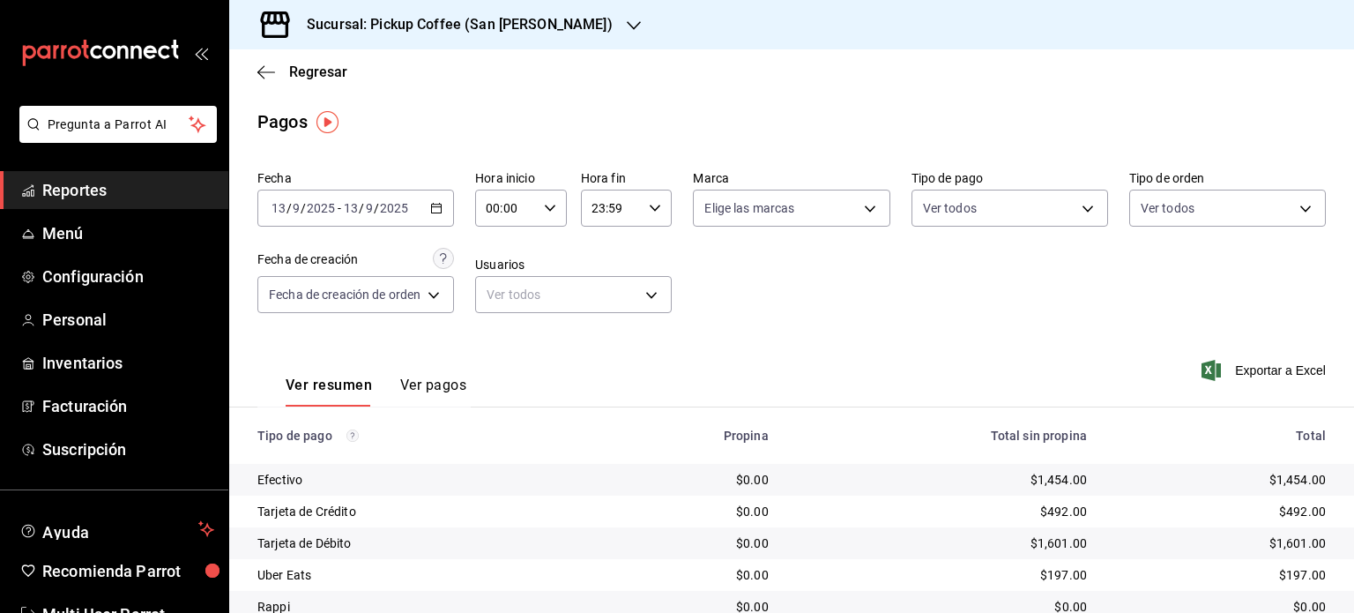
click at [510, 11] on div "Sucursal: Pickup Coffee (San [PERSON_NAME])" at bounding box center [445, 24] width 405 height 49
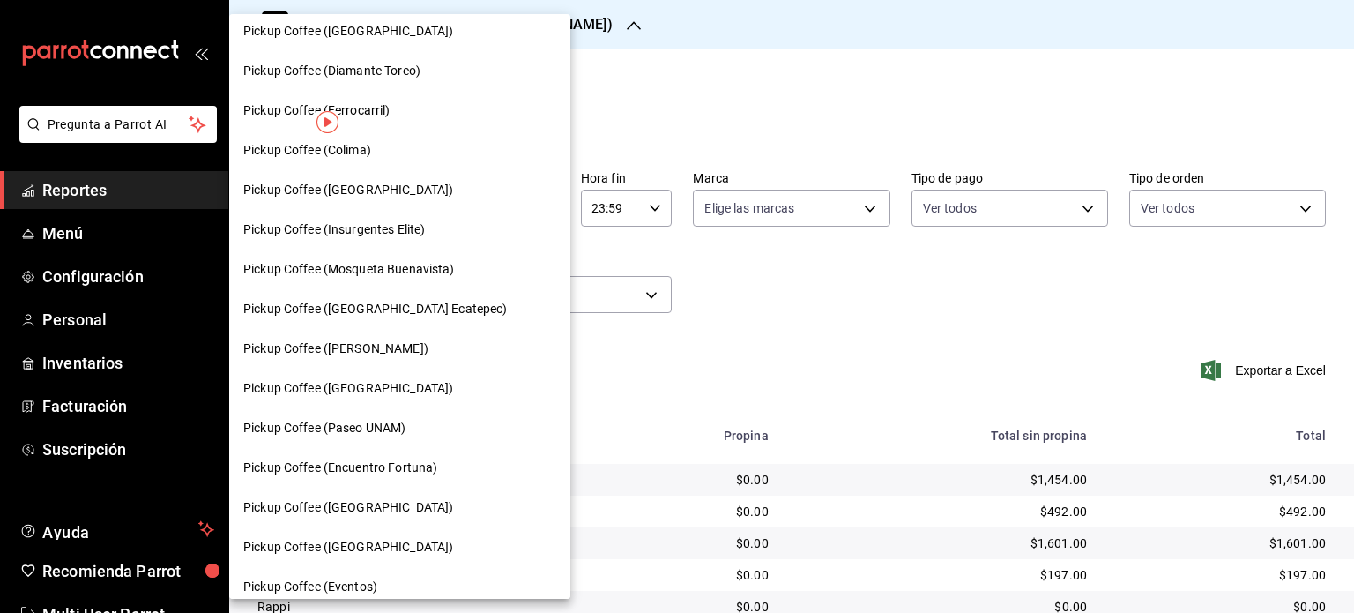
scroll to position [937, 0]
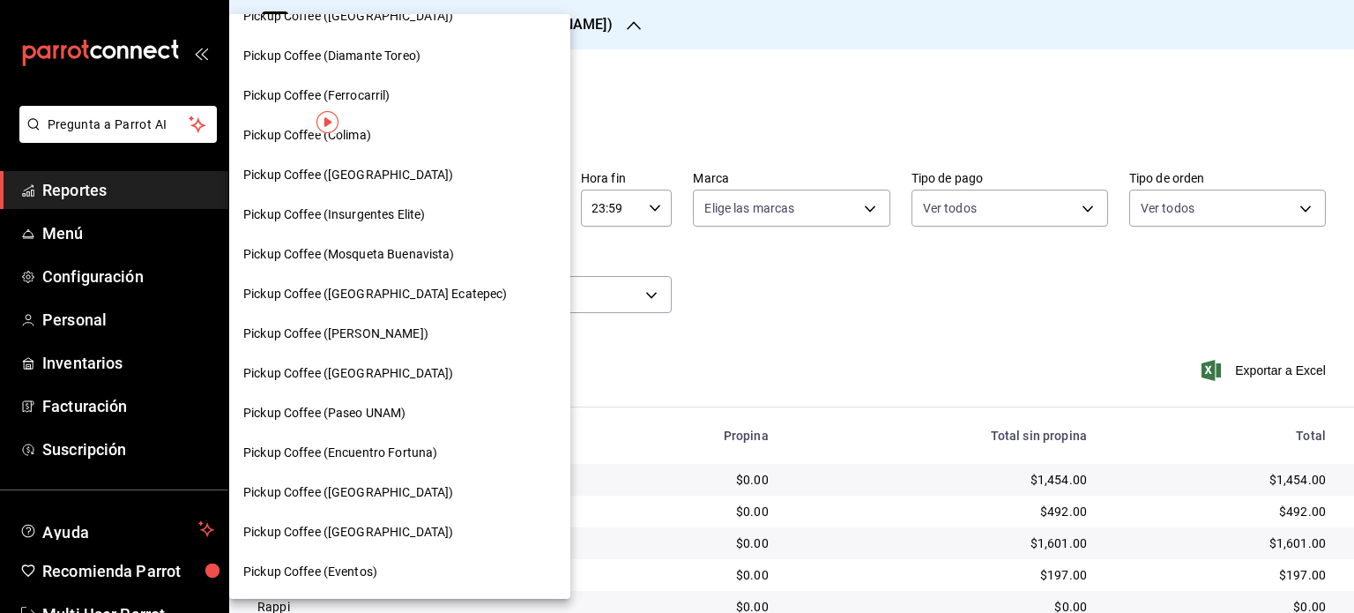
click at [356, 400] on div "Pickup Coffee (Paseo UNAM)" at bounding box center [399, 413] width 341 height 40
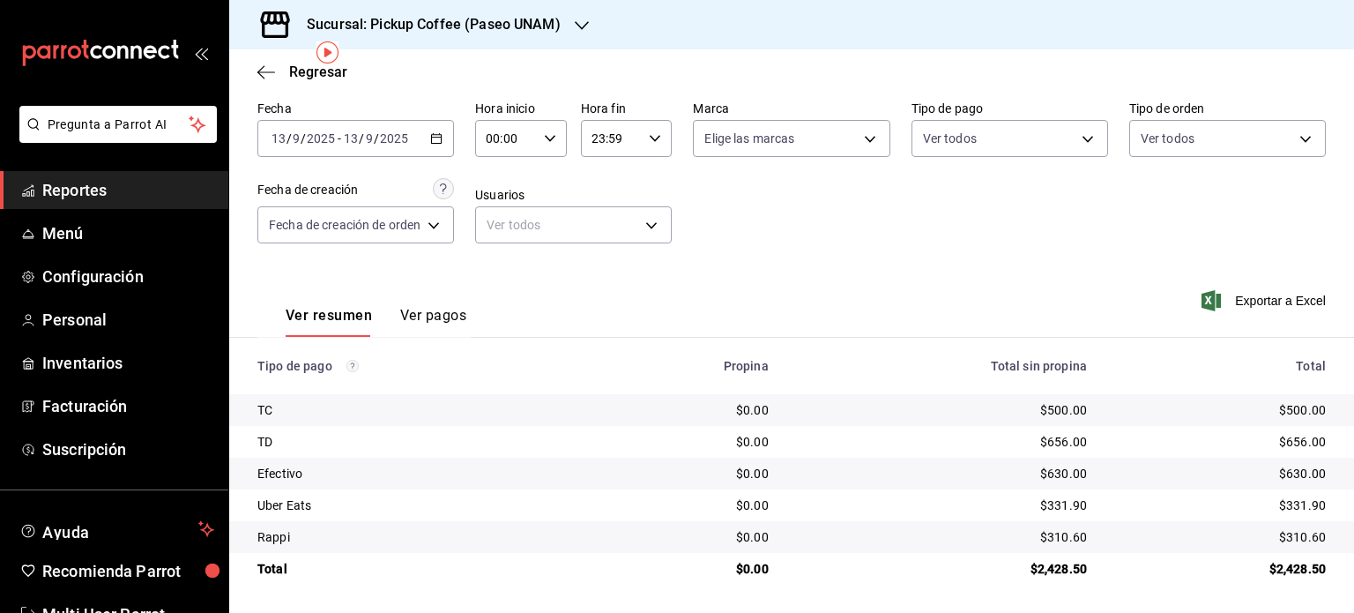
scroll to position [0, 0]
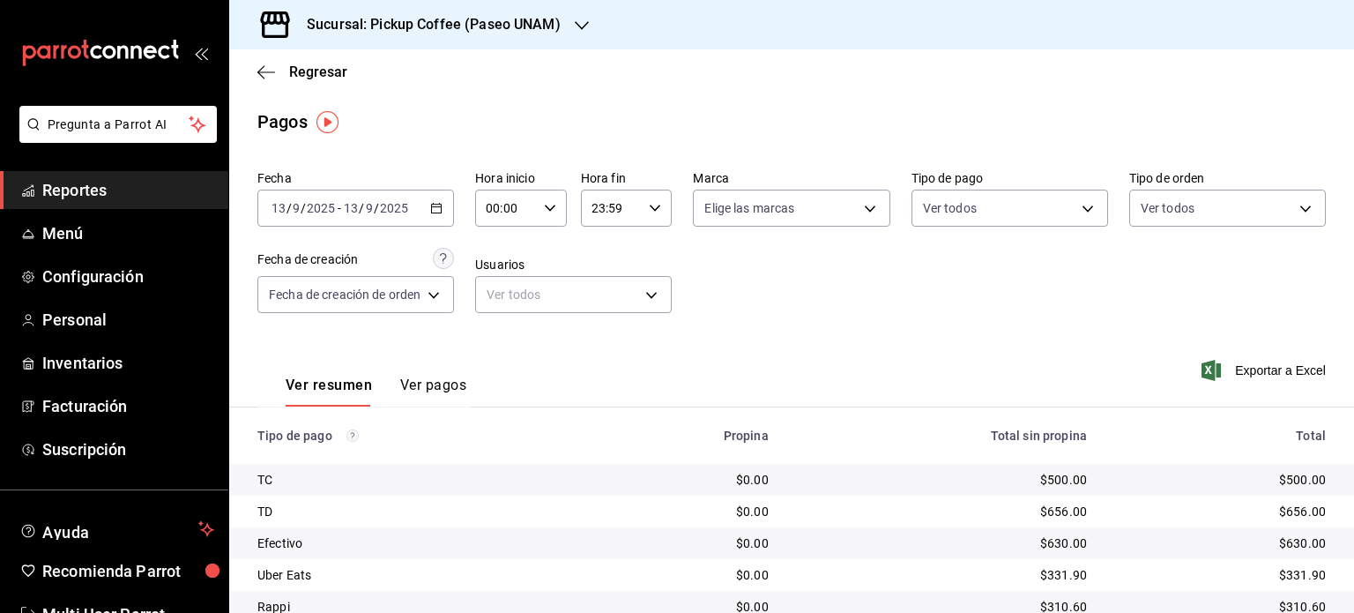
click at [554, 17] on h3 "Sucursal: Pickup Coffee (Paseo UNAM)" at bounding box center [427, 24] width 268 height 21
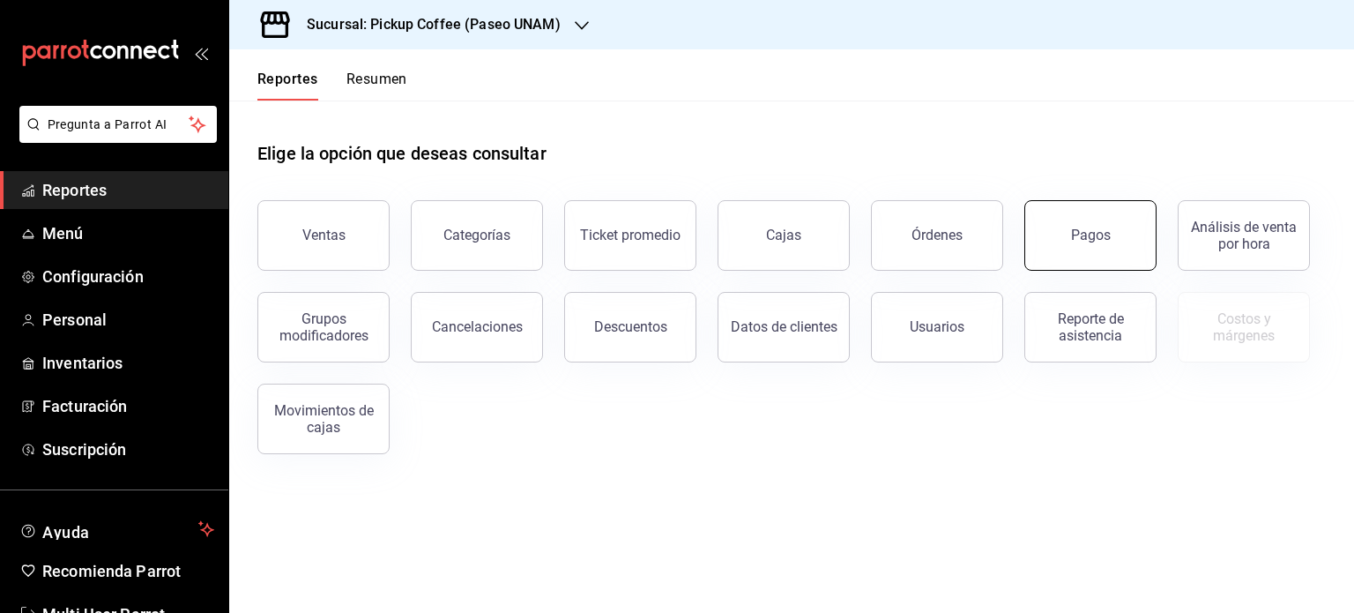
click at [1122, 238] on button "Pagos" at bounding box center [1090, 235] width 132 height 71
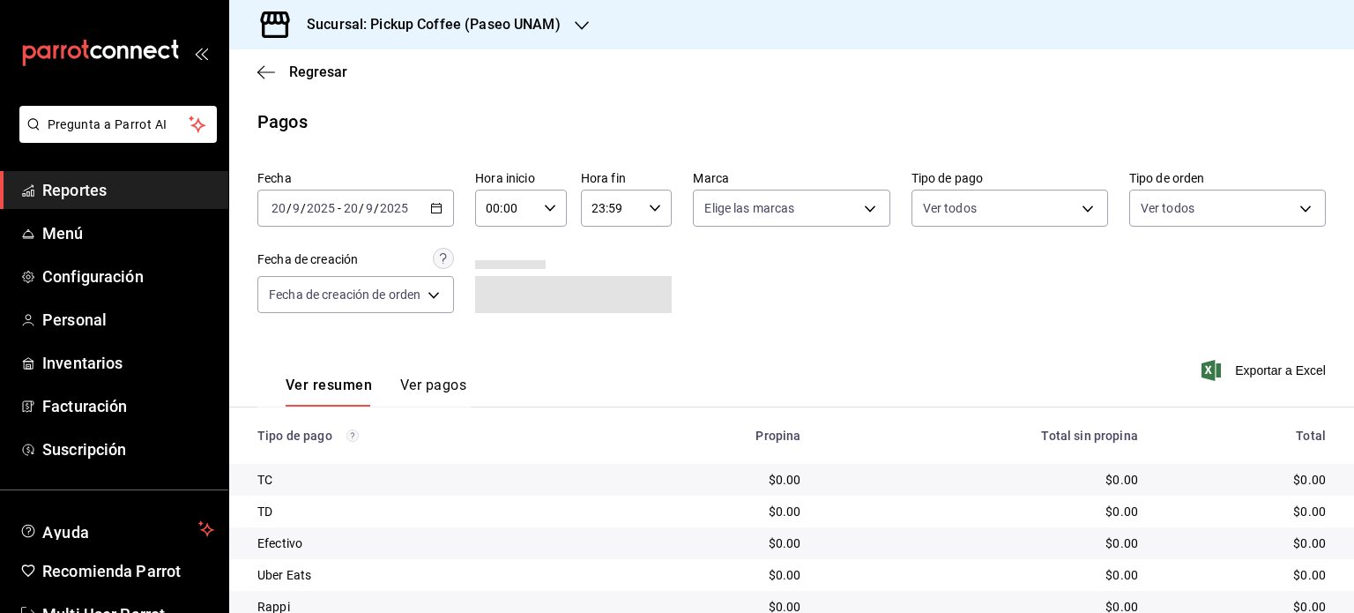
click at [444, 200] on div "2025-09-20 20 / 9 / 2025 - 2025-09-20 20 / 9 / 2025" at bounding box center [355, 208] width 197 height 37
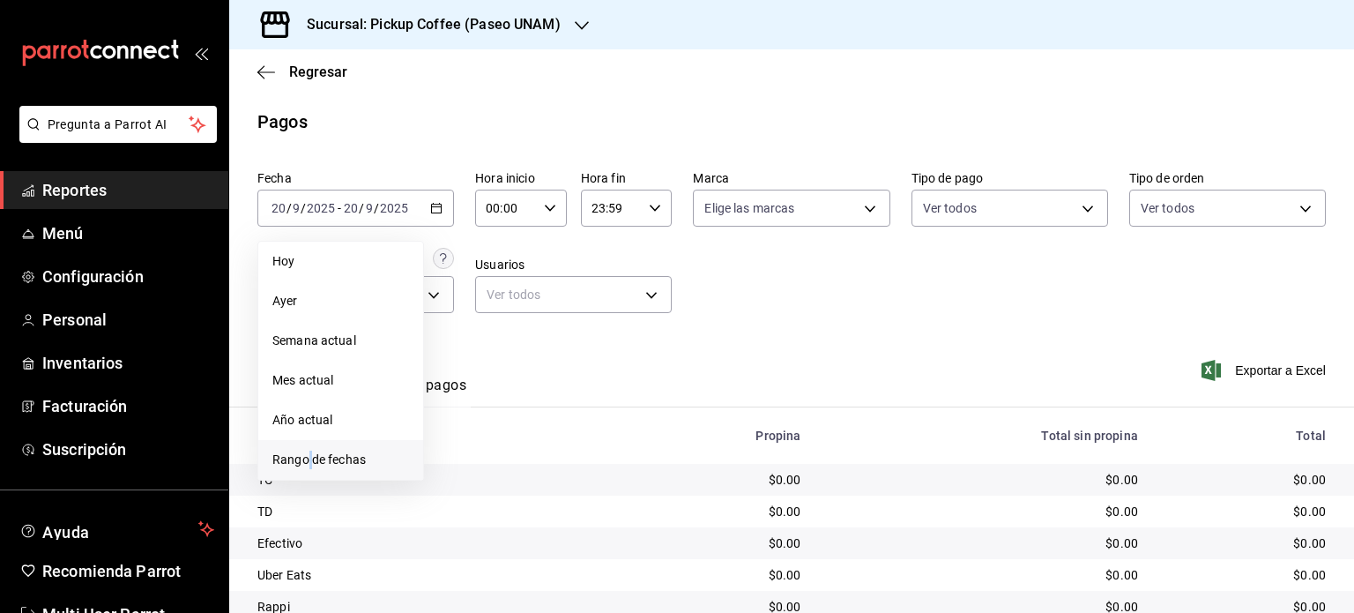
click at [309, 442] on li "Rango de fechas" at bounding box center [340, 460] width 165 height 40
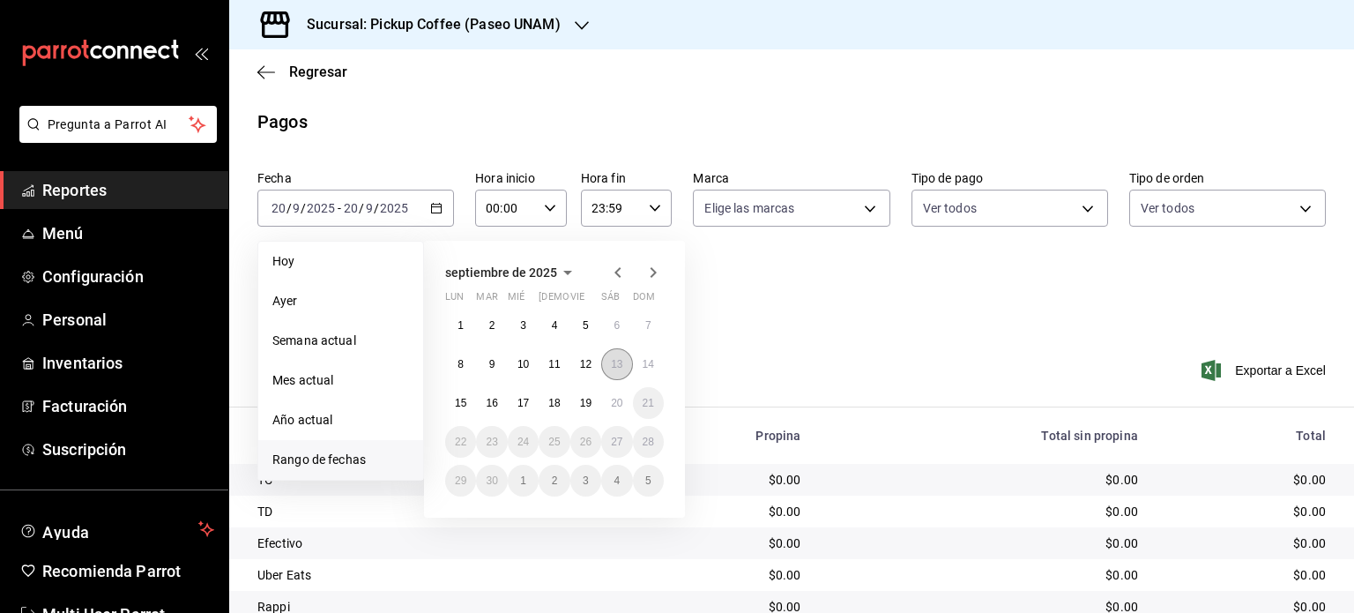
click at [614, 368] on button "13" at bounding box center [616, 364] width 31 height 32
click at [614, 368] on abbr "13" at bounding box center [616, 364] width 11 height 12
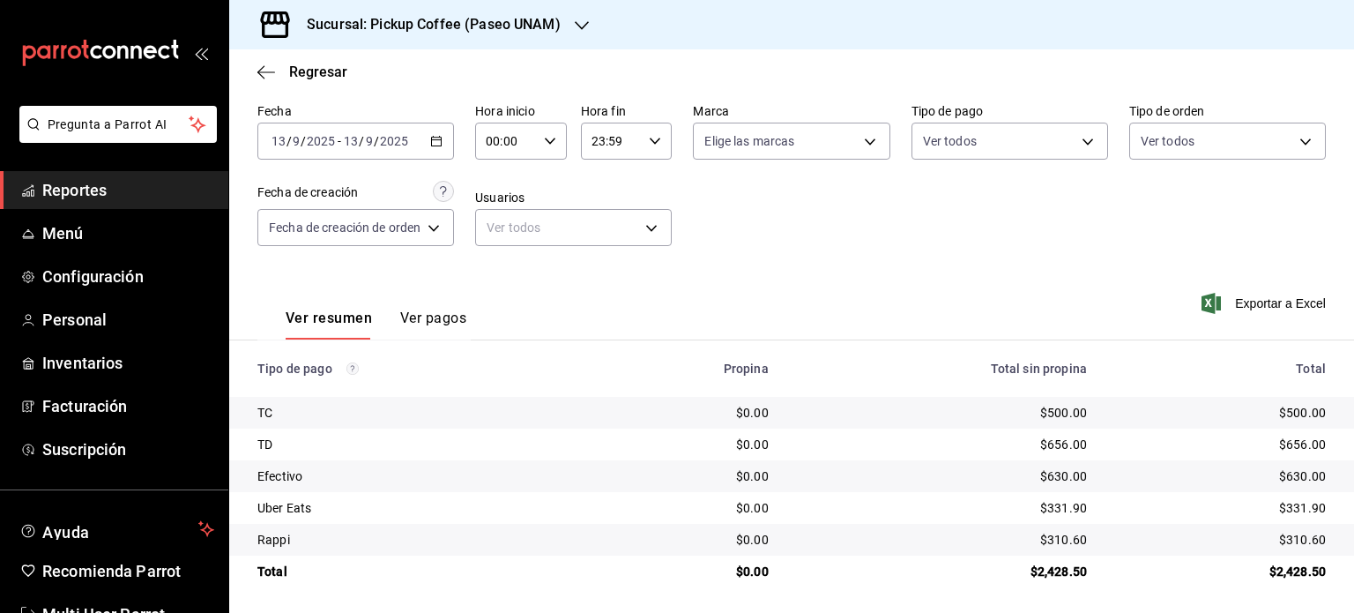
scroll to position [71, 0]
click at [433, 130] on div "2025-09-13 13 / 9 / 2025 - 2025-09-13 13 / 9 / 2025" at bounding box center [355, 138] width 197 height 37
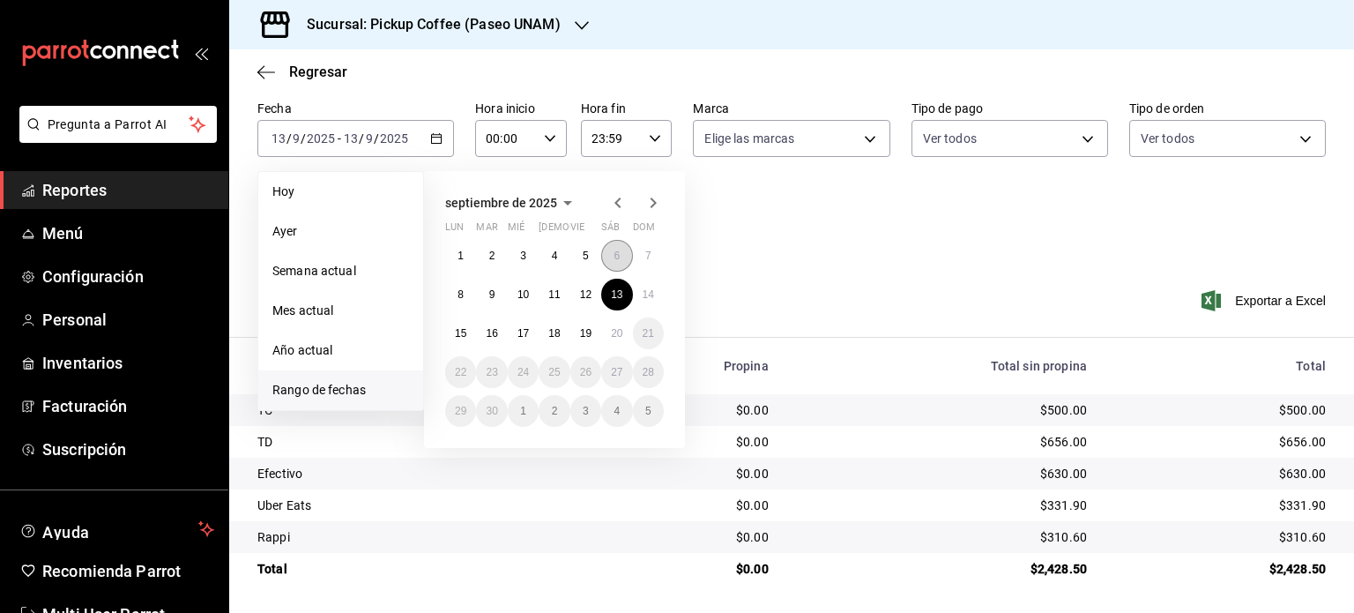
click at [619, 246] on button "6" at bounding box center [616, 256] width 31 height 32
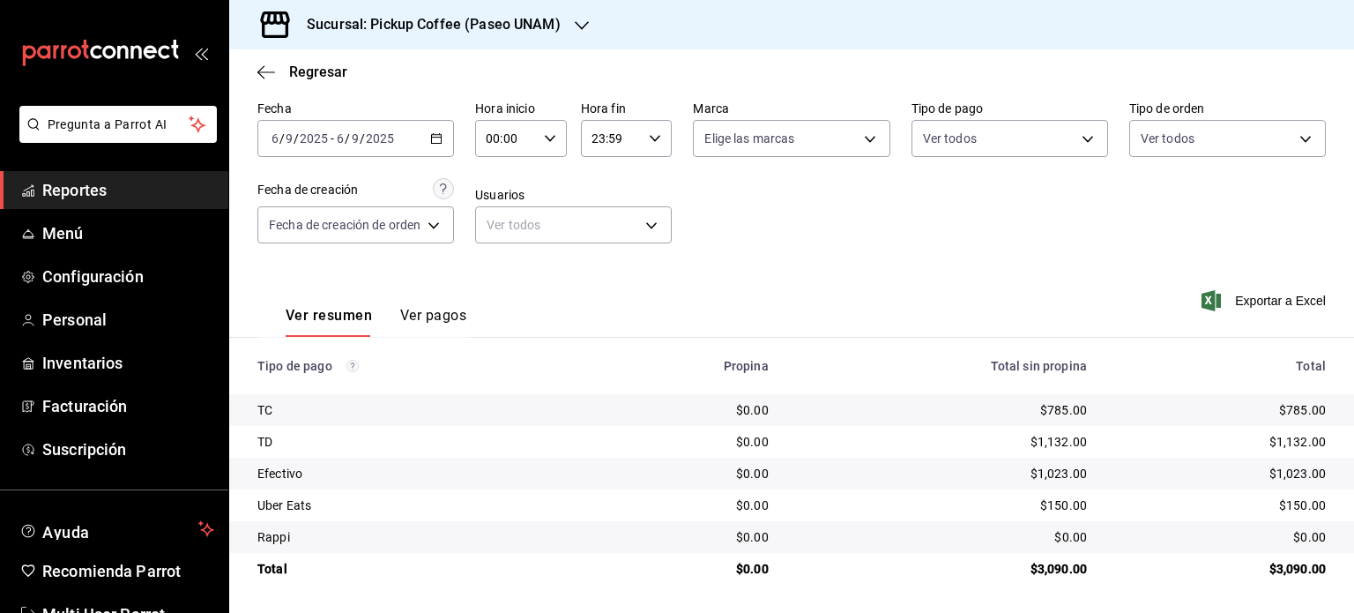
click at [438, 136] on icon "button" at bounding box center [436, 138] width 12 height 12
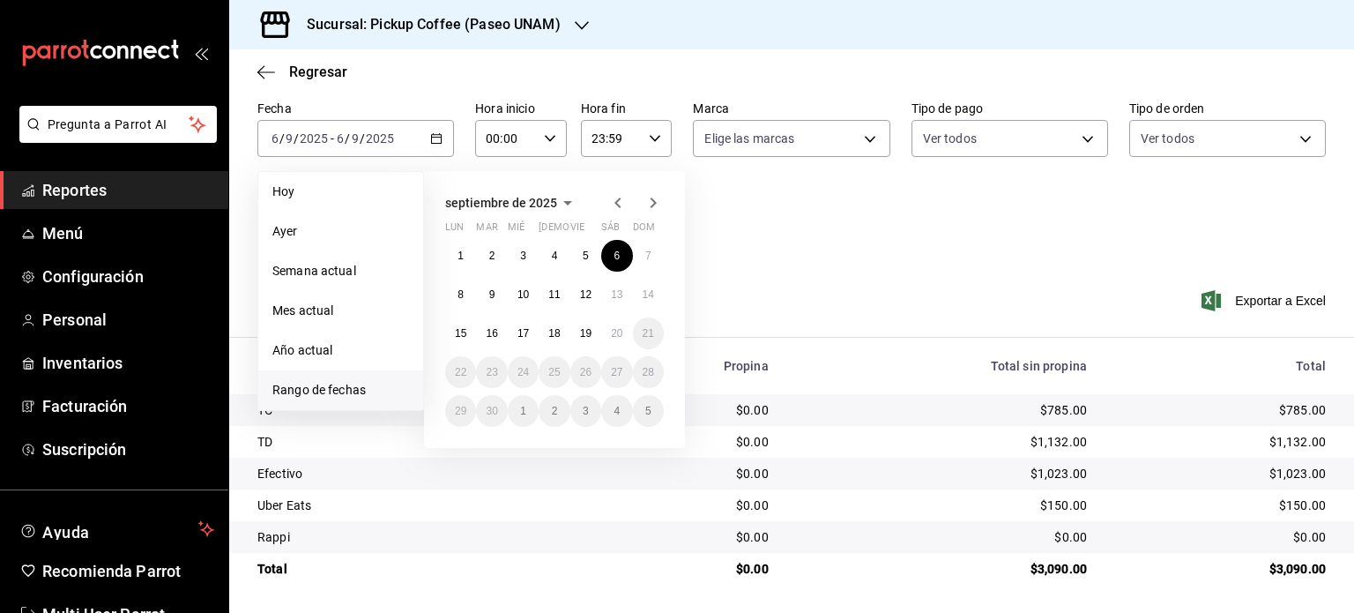
click at [621, 202] on icon "button" at bounding box center [617, 202] width 21 height 21
click at [625, 398] on button "30" at bounding box center [616, 411] width 31 height 32
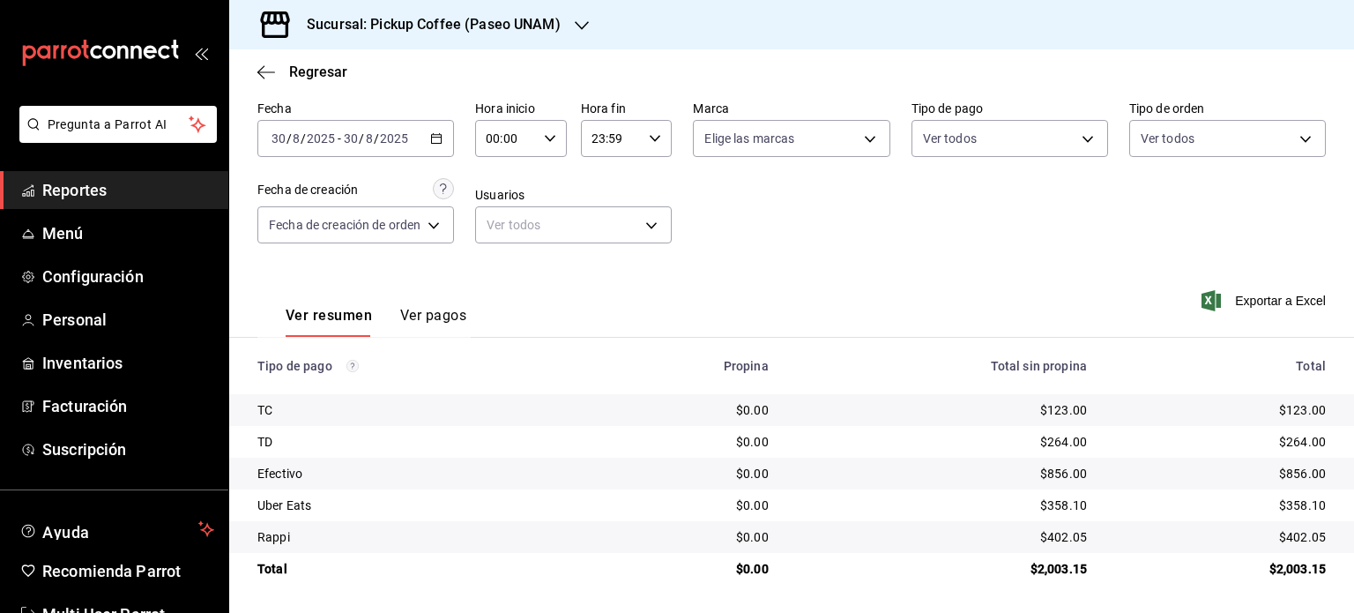
click at [443, 138] on icon "button" at bounding box center [436, 138] width 12 height 12
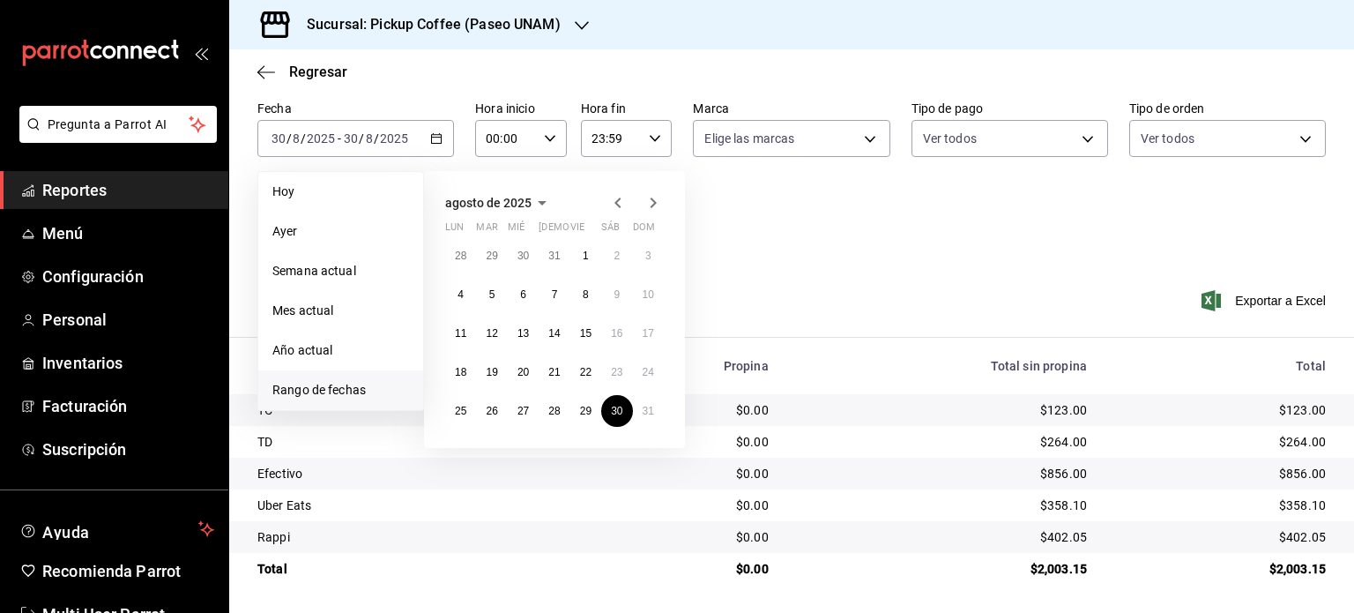
click at [660, 199] on icon "button" at bounding box center [653, 202] width 21 height 21
click at [571, 327] on button "19" at bounding box center [585, 333] width 31 height 32
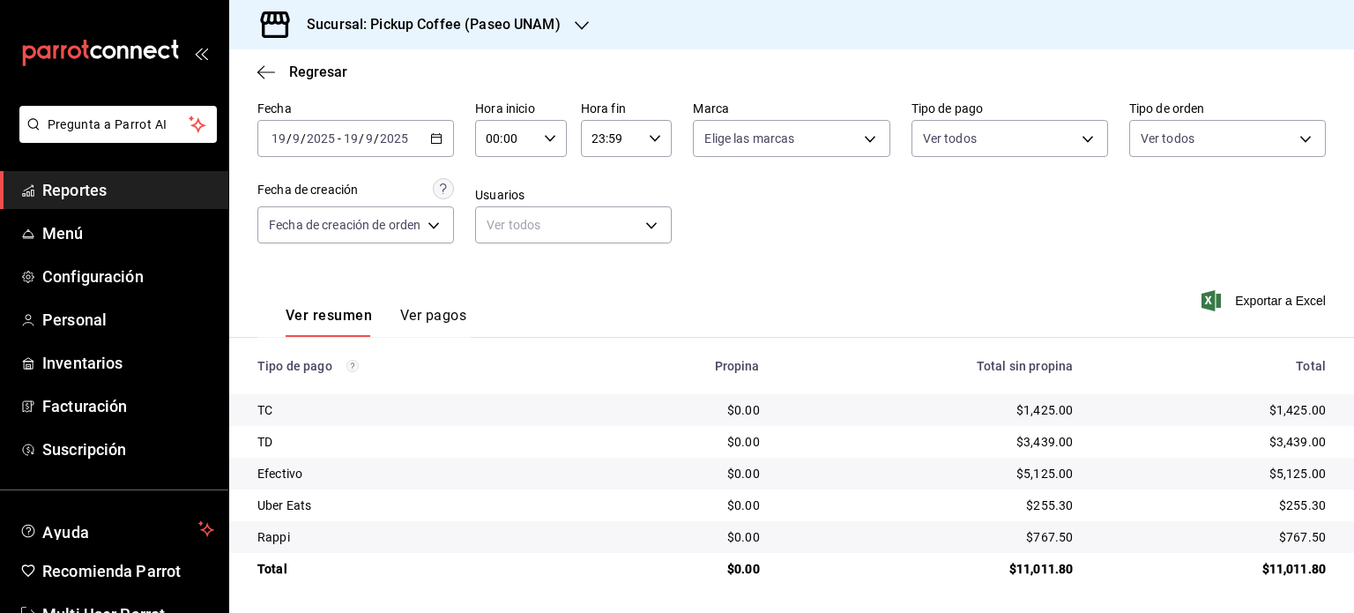
click at [434, 137] on icon "button" at bounding box center [436, 138] width 12 height 12
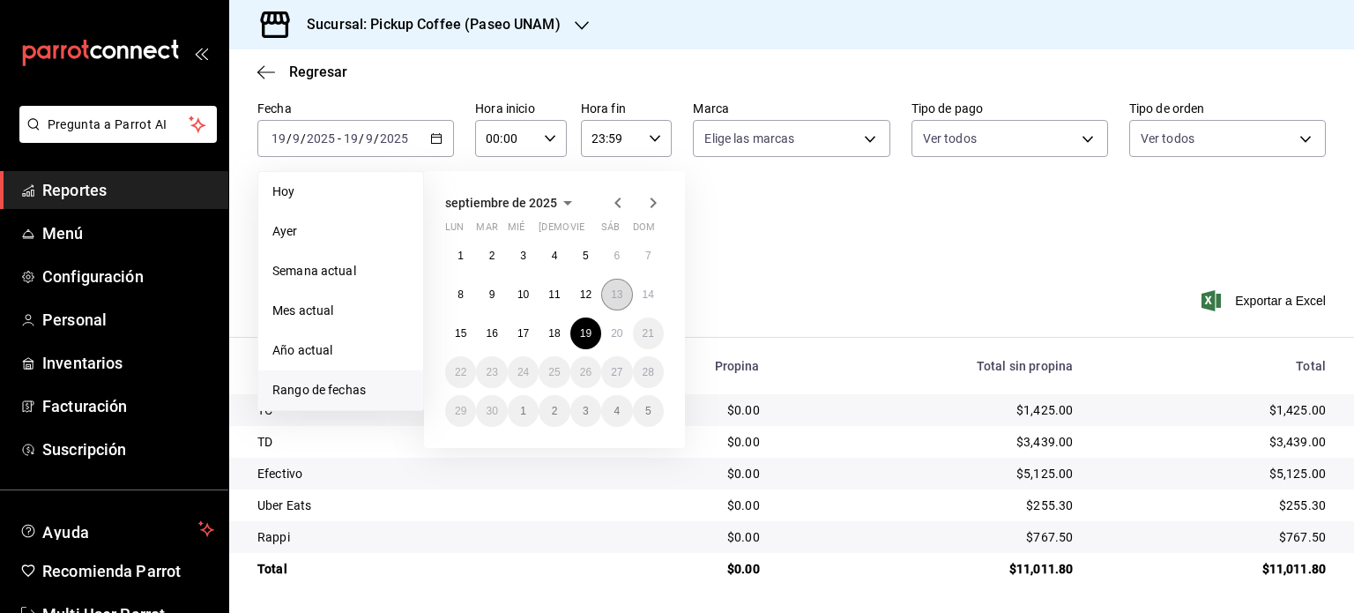
click at [620, 304] on button "13" at bounding box center [616, 295] width 31 height 32
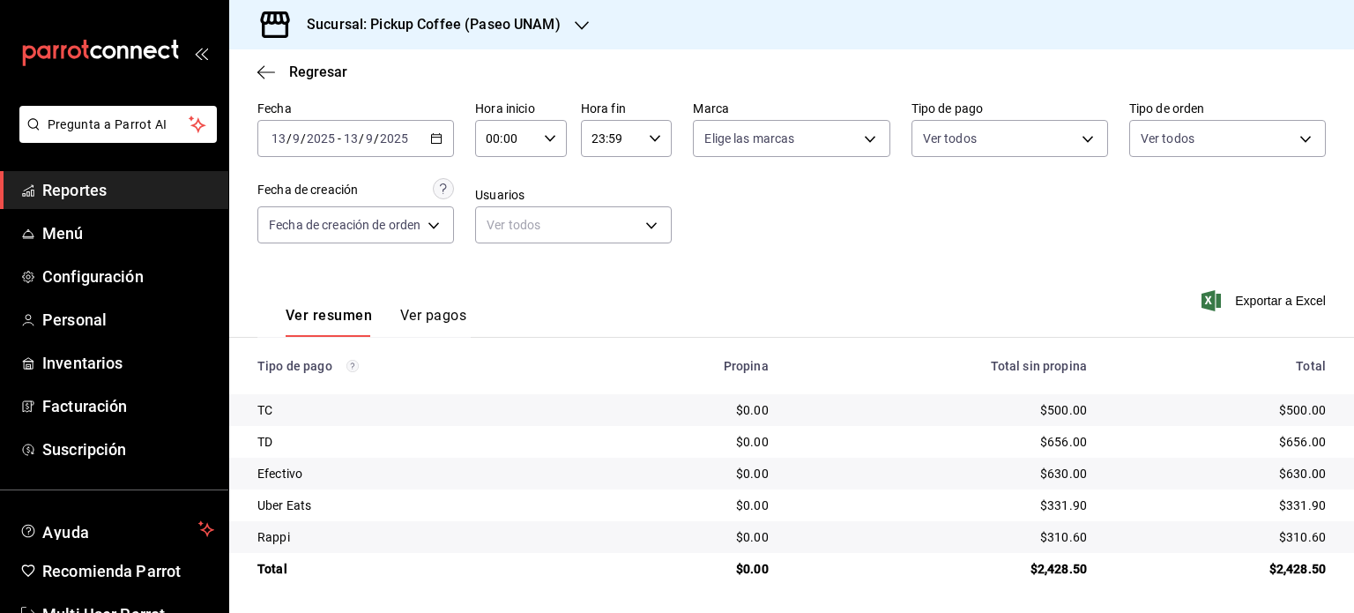
click at [543, 18] on h3 "Sucursal: Pickup Coffee (Paseo UNAM)" at bounding box center [427, 24] width 268 height 21
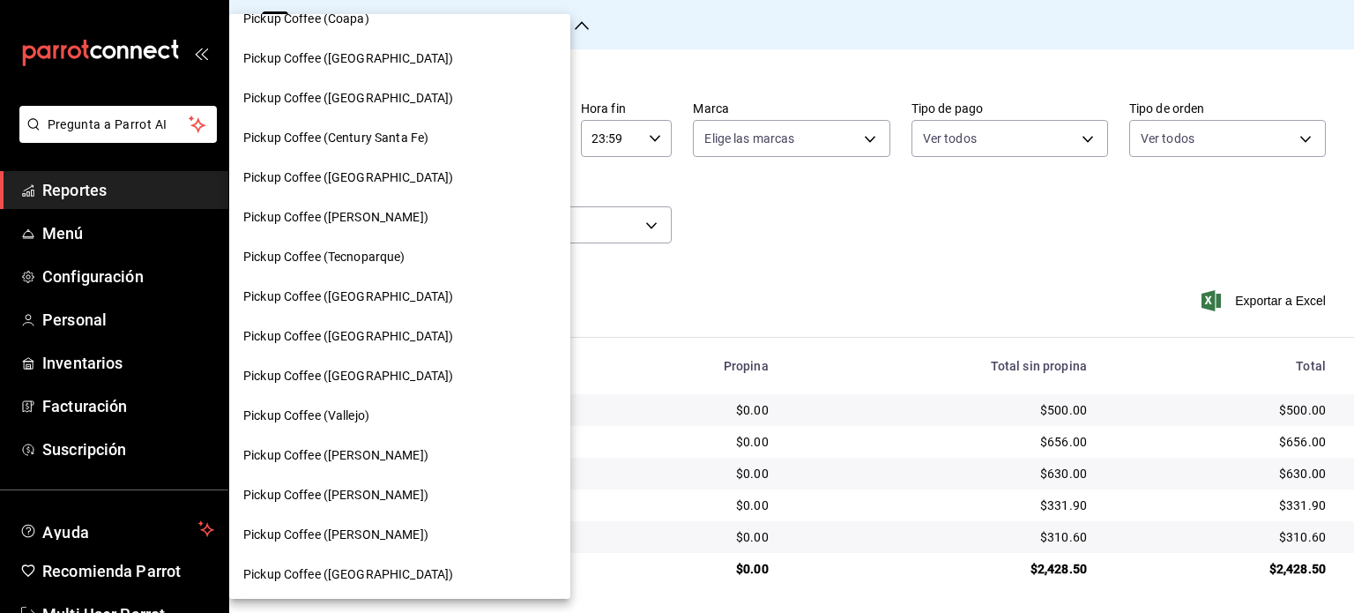
scroll to position [262, 0]
click at [380, 84] on div "Pickup Coffee ([GEOGRAPHIC_DATA])" at bounding box center [399, 97] width 341 height 40
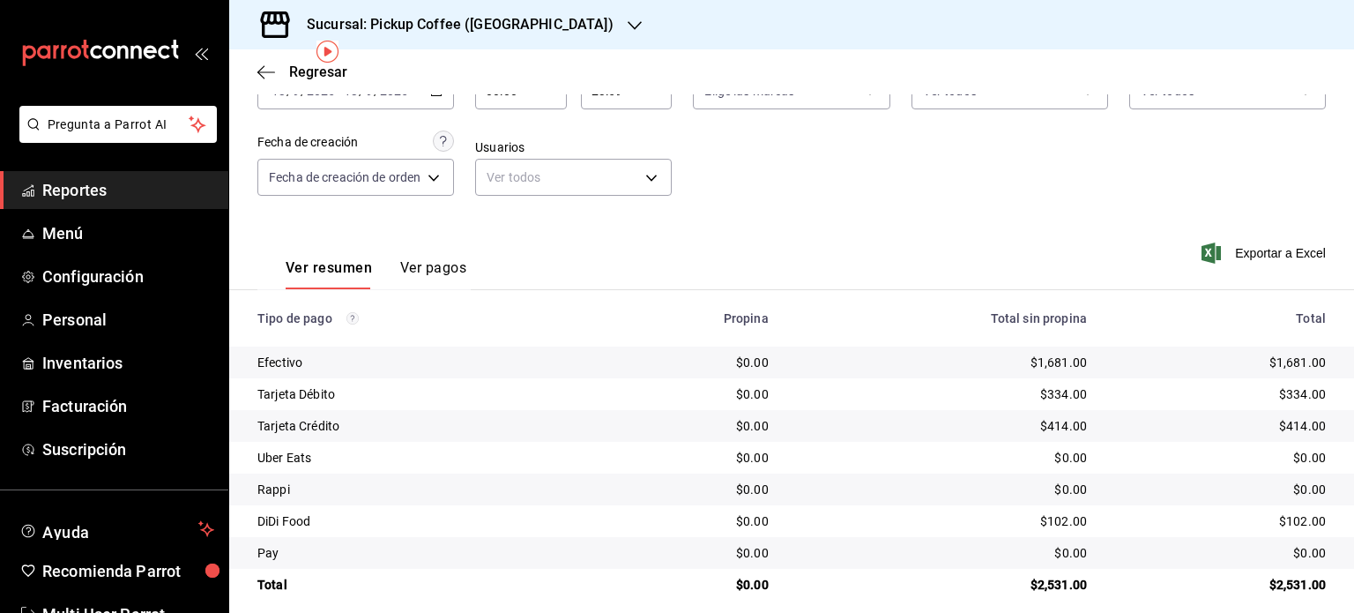
scroll to position [134, 0]
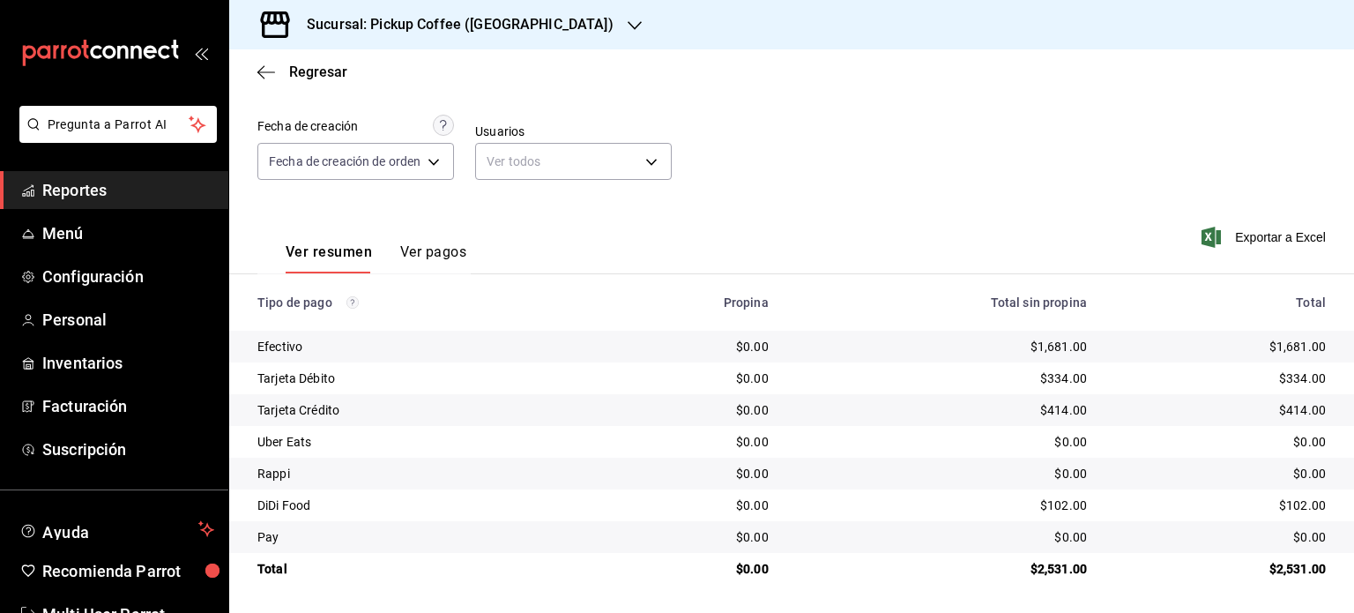
click at [516, 19] on div "Sucursal: Pickup Coffee ([GEOGRAPHIC_DATA])" at bounding box center [446, 24] width 406 height 49
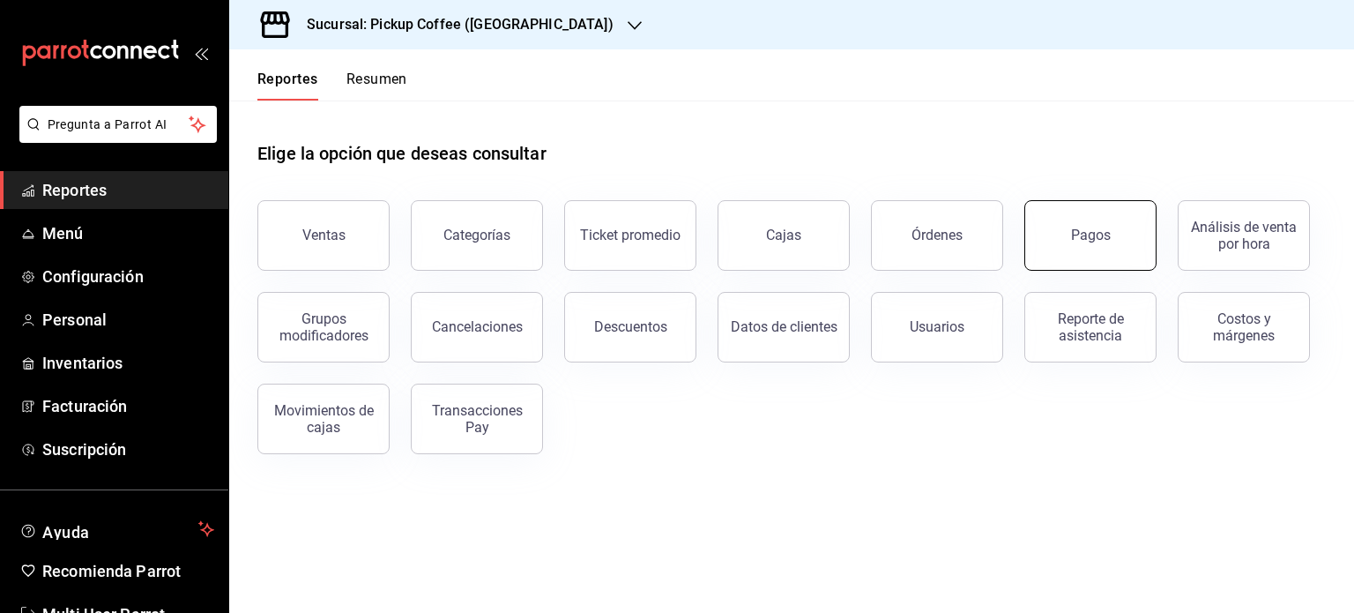
click at [1083, 239] on div "Pagos" at bounding box center [1091, 235] width 40 height 17
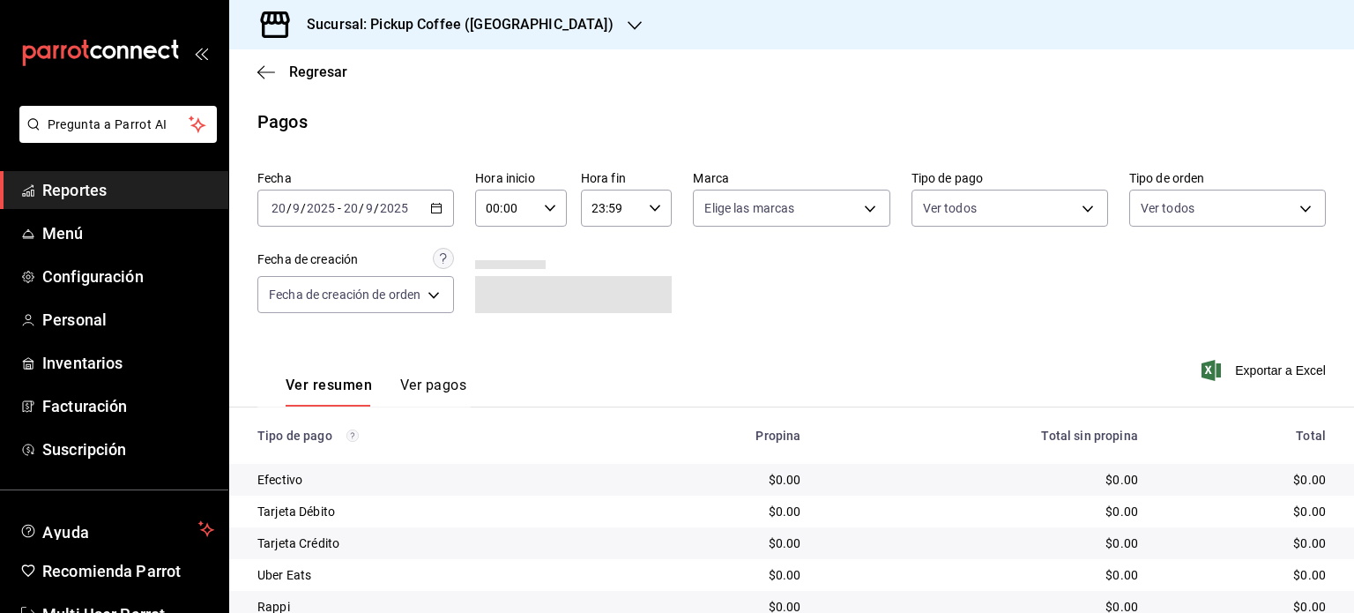
click at [504, 31] on h3 "Sucursal: Pickup Coffee ([GEOGRAPHIC_DATA])" at bounding box center [453, 24] width 321 height 21
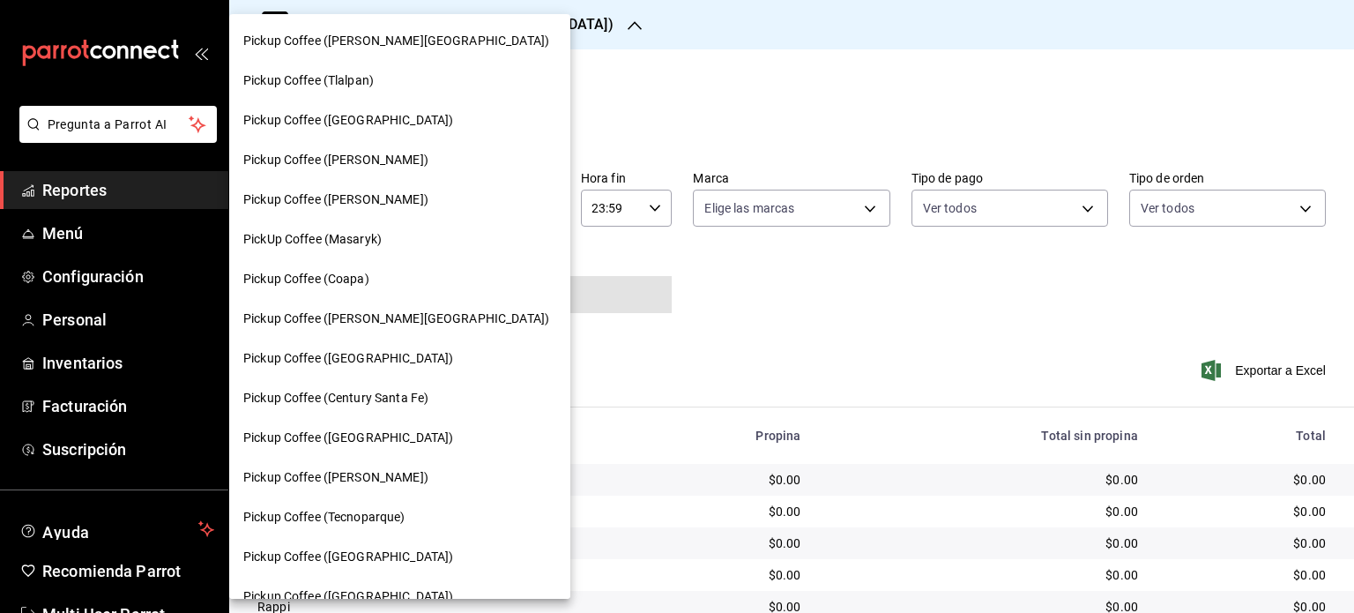
click at [383, 150] on div "Pickup Coffee ([PERSON_NAME])" at bounding box center [399, 160] width 341 height 40
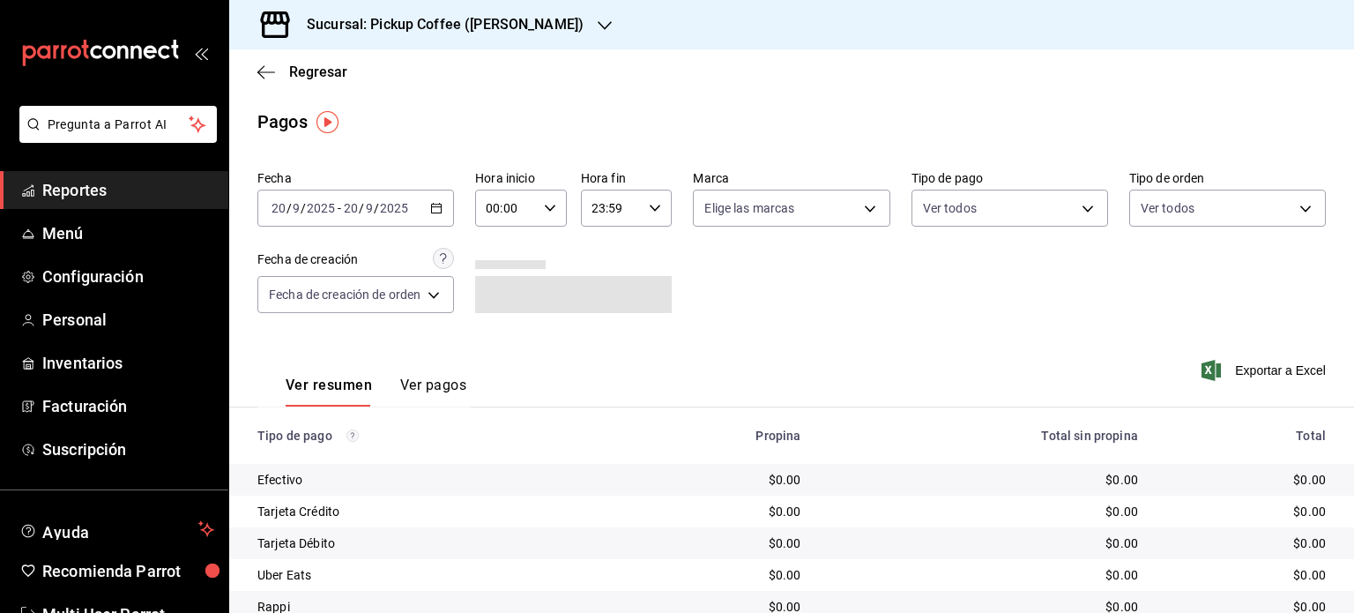
click at [438, 213] on icon "button" at bounding box center [436, 208] width 12 height 12
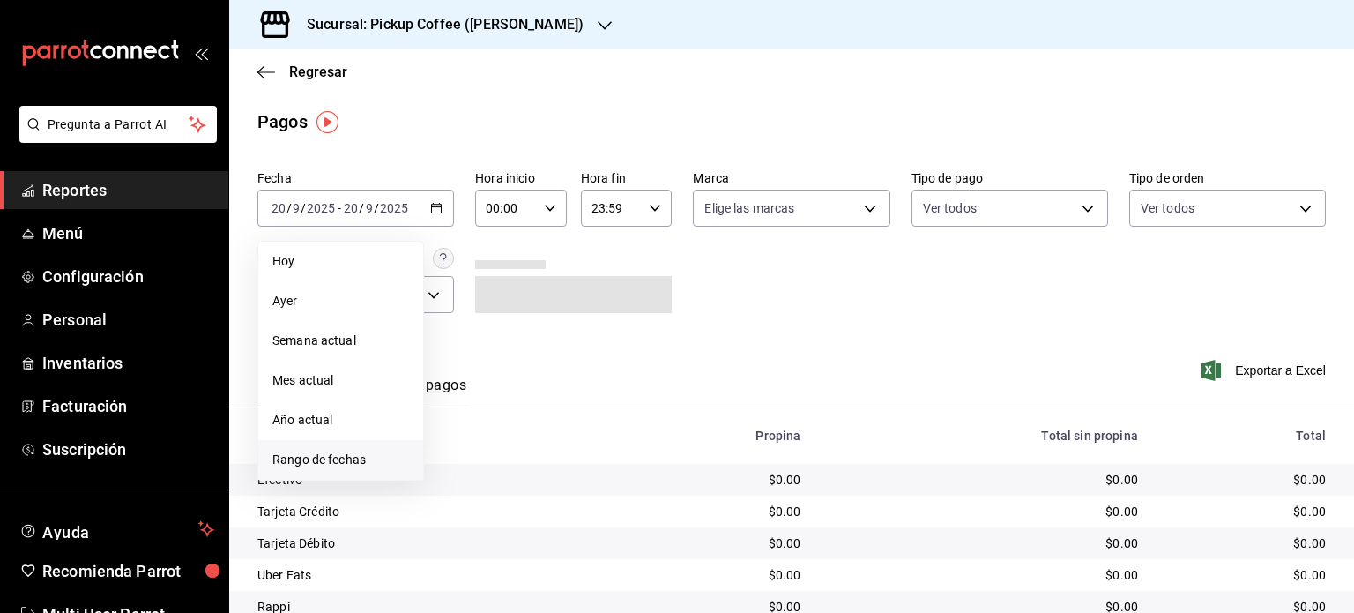
click at [344, 463] on span "Rango de fechas" at bounding box center [340, 459] width 137 height 19
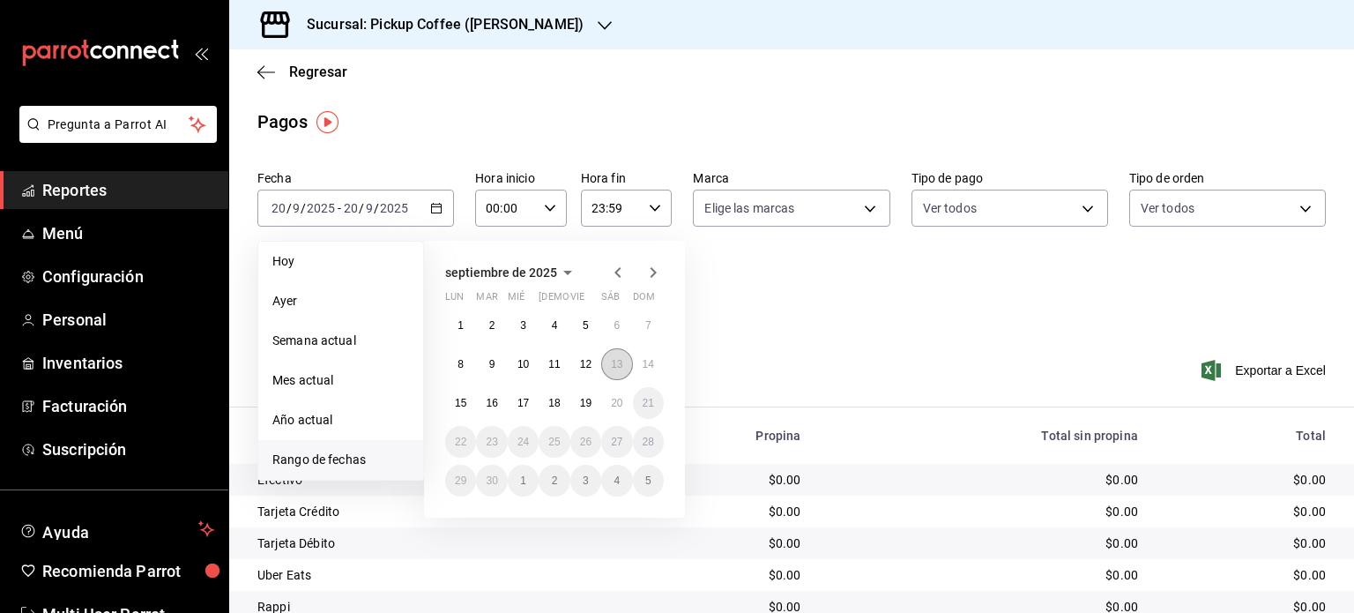
click at [617, 359] on abbr "13" at bounding box center [616, 364] width 11 height 12
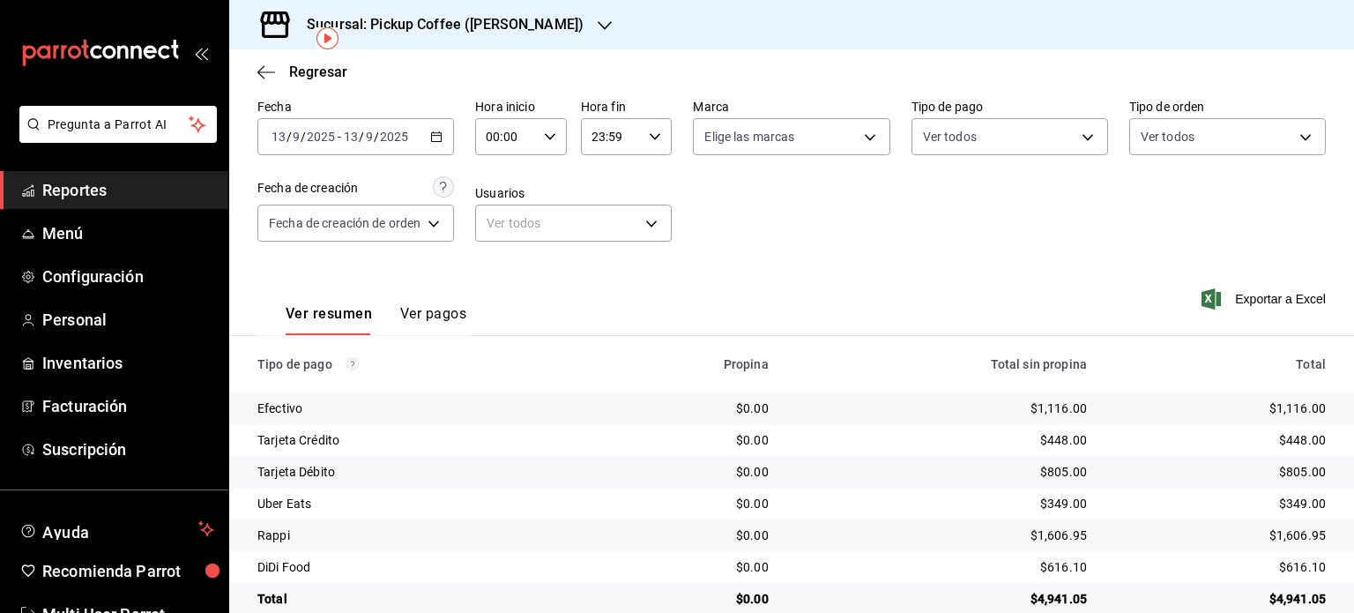
scroll to position [102, 0]
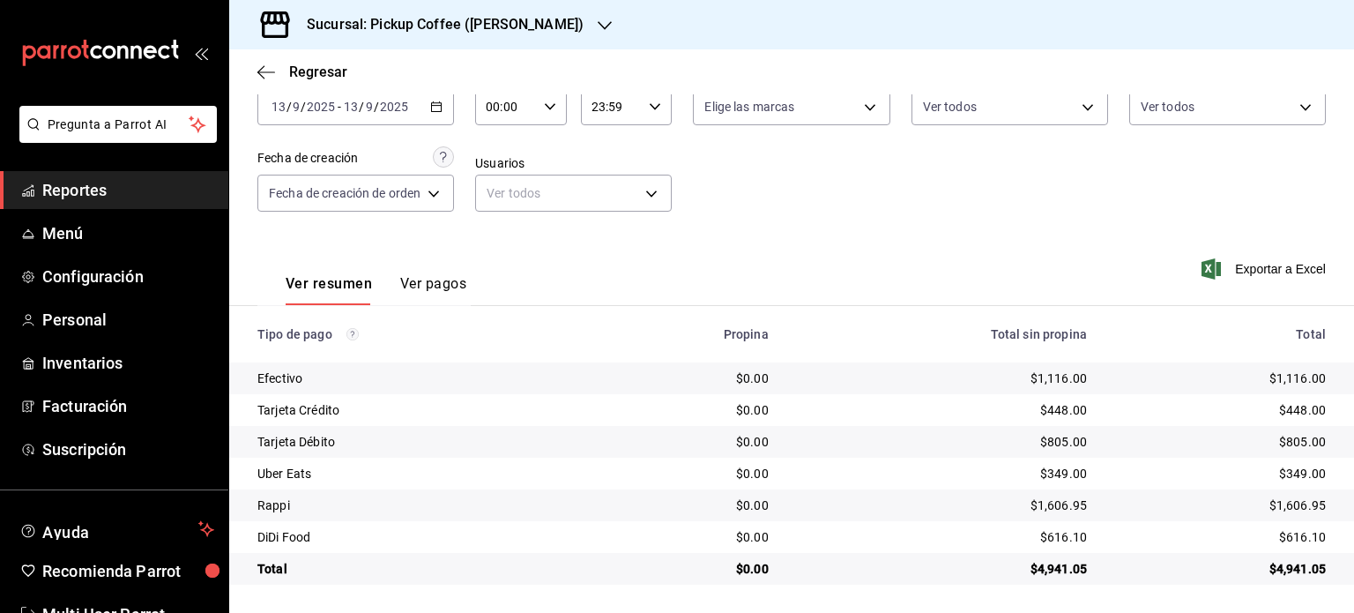
click at [508, 19] on h3 "Sucursal: Pickup Coffee ([PERSON_NAME])" at bounding box center [438, 24] width 291 height 21
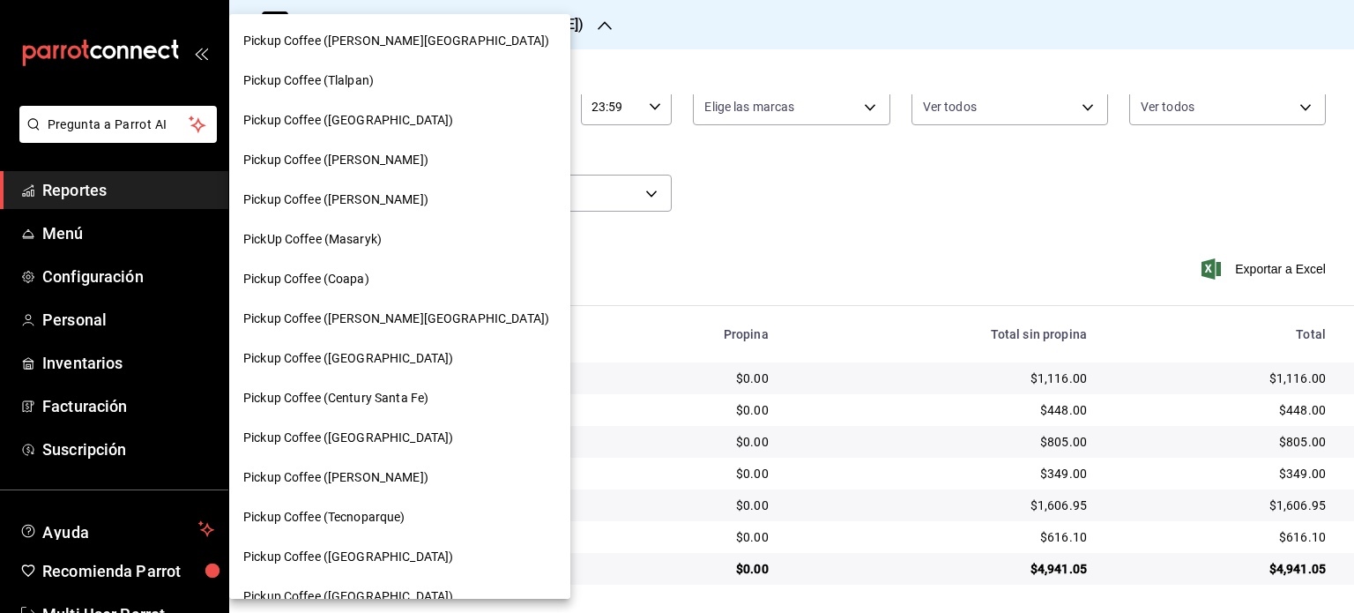
click at [397, 79] on div "Pickup Coffee (Tlalpan)" at bounding box center [399, 80] width 313 height 19
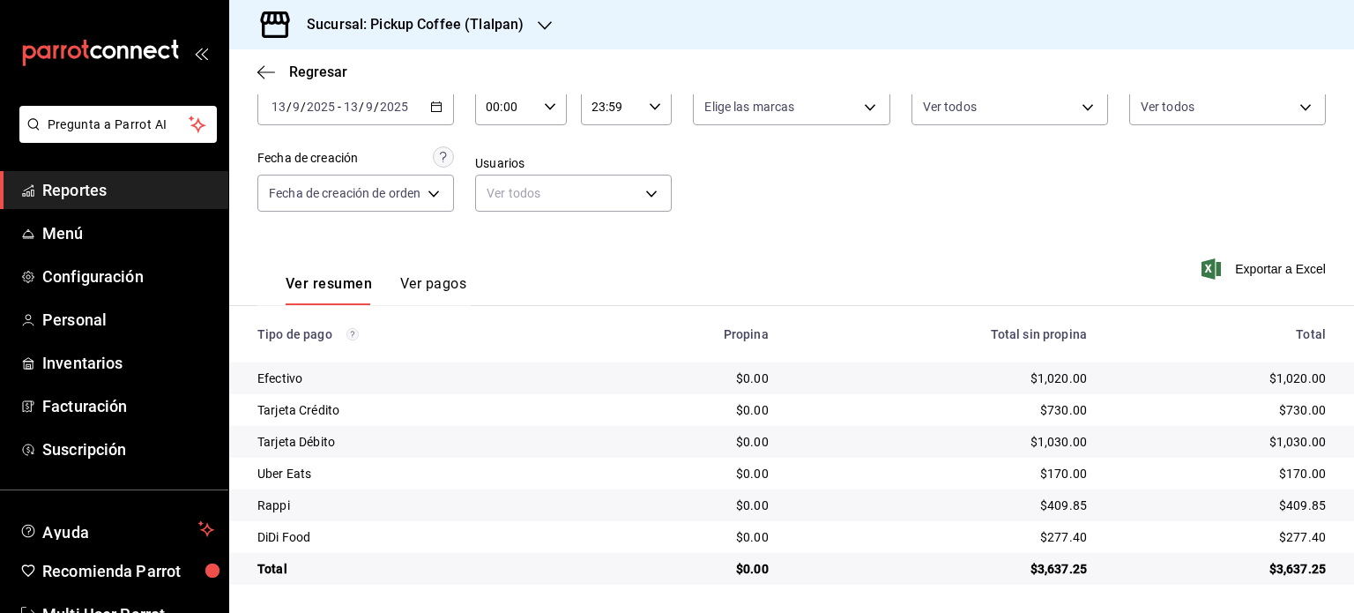
click at [543, 20] on icon "button" at bounding box center [545, 26] width 14 height 14
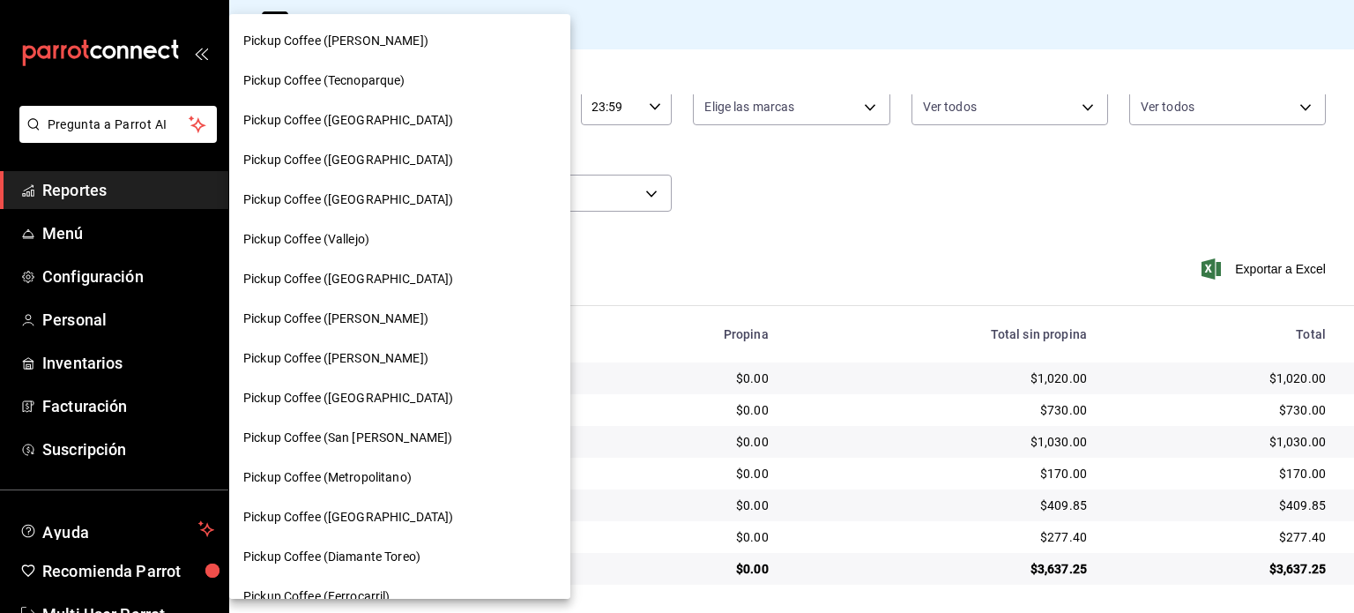
scroll to position [437, 0]
click at [386, 206] on span "Pickup Coffee ([GEOGRAPHIC_DATA])" at bounding box center [348, 199] width 210 height 19
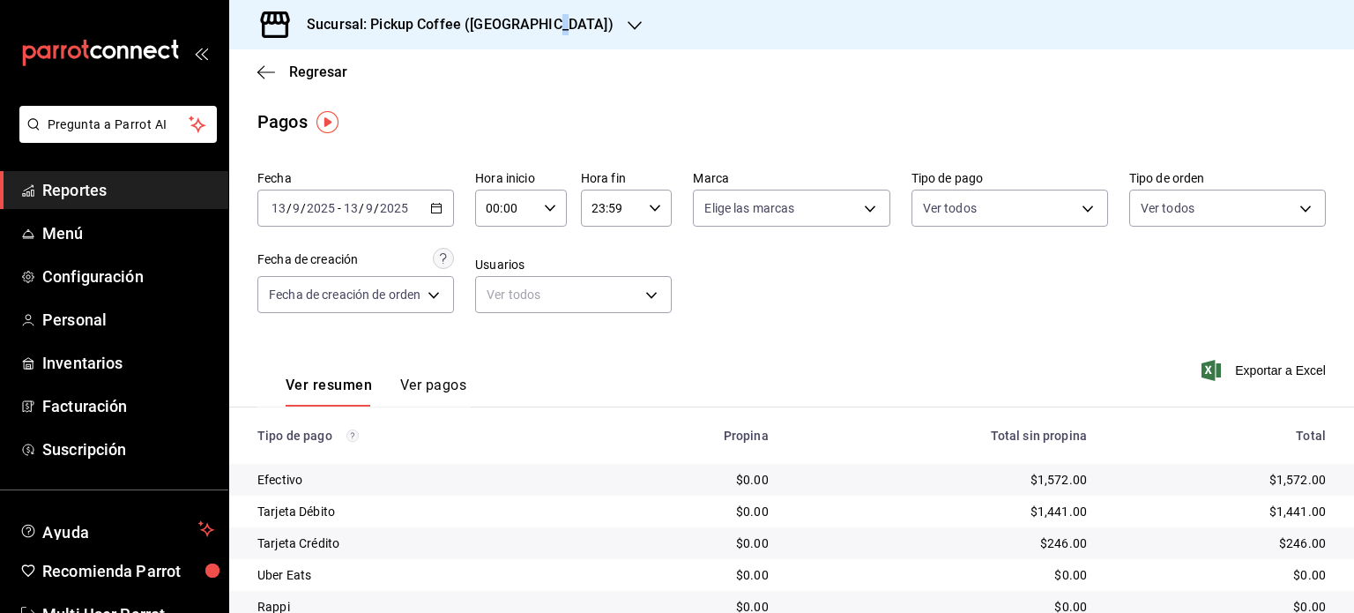
click at [546, 22] on h3 "Sucursal: Pickup Coffee ([GEOGRAPHIC_DATA])" at bounding box center [453, 24] width 321 height 21
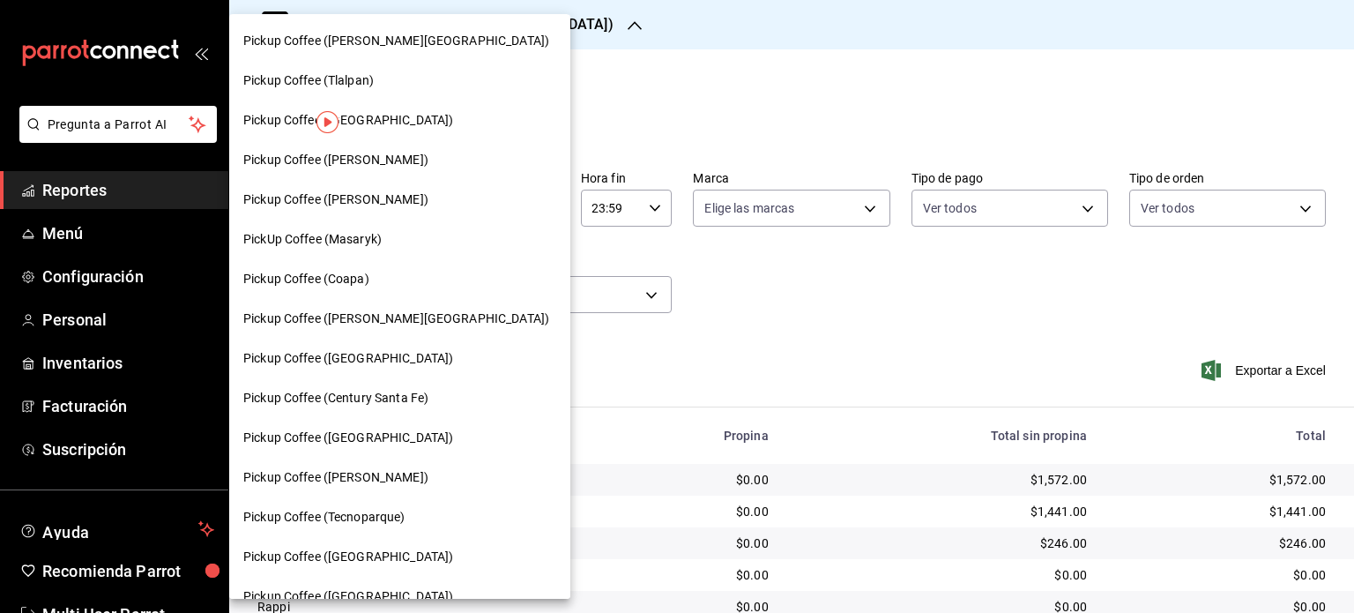
click at [411, 280] on div "Pickup Coffee (Coapa)" at bounding box center [399, 279] width 313 height 19
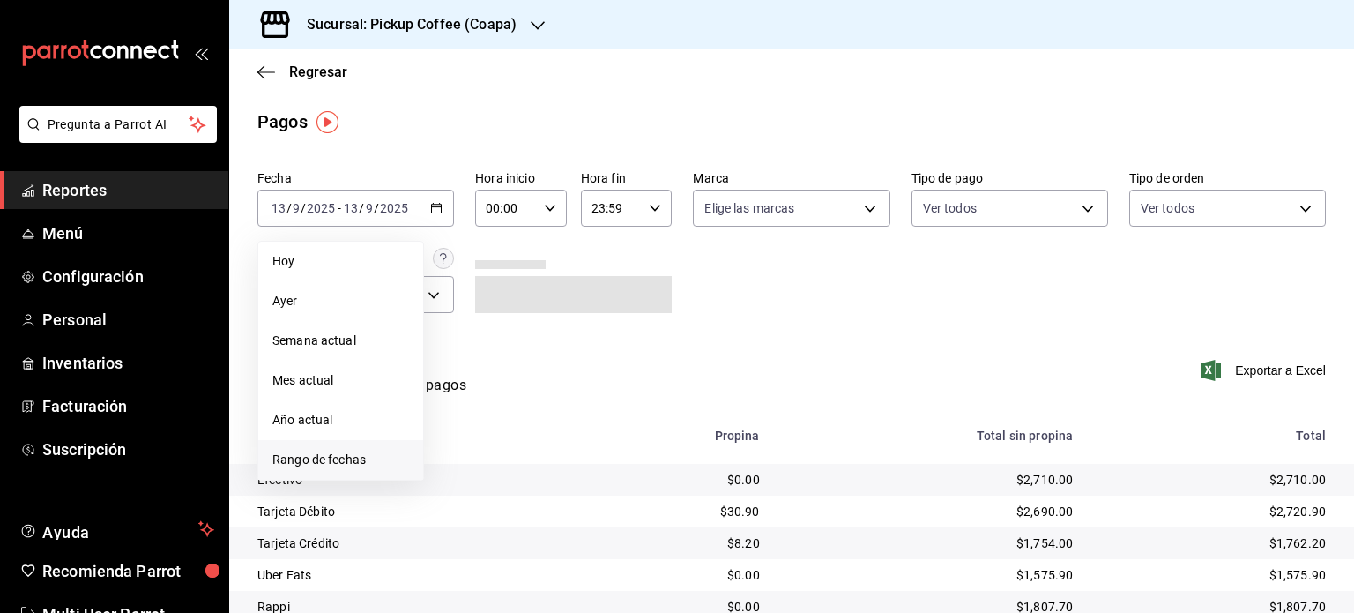
click at [344, 464] on span "Rango de fechas" at bounding box center [340, 459] width 137 height 19
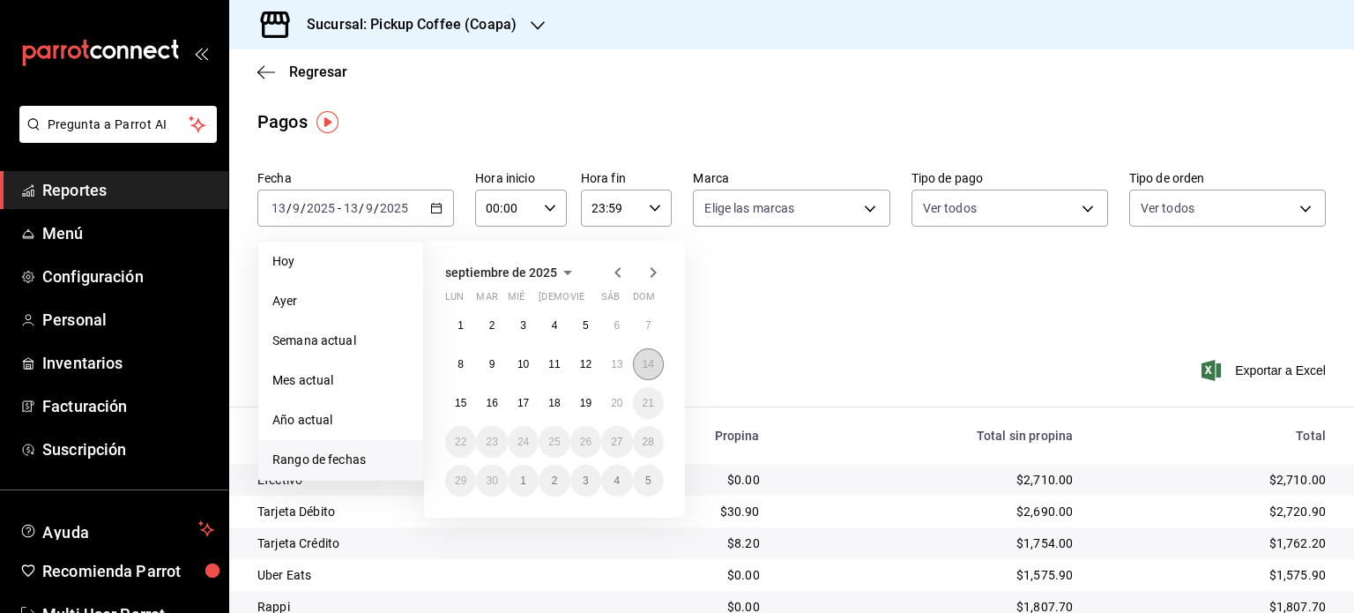
click at [658, 365] on button "14" at bounding box center [648, 364] width 31 height 32
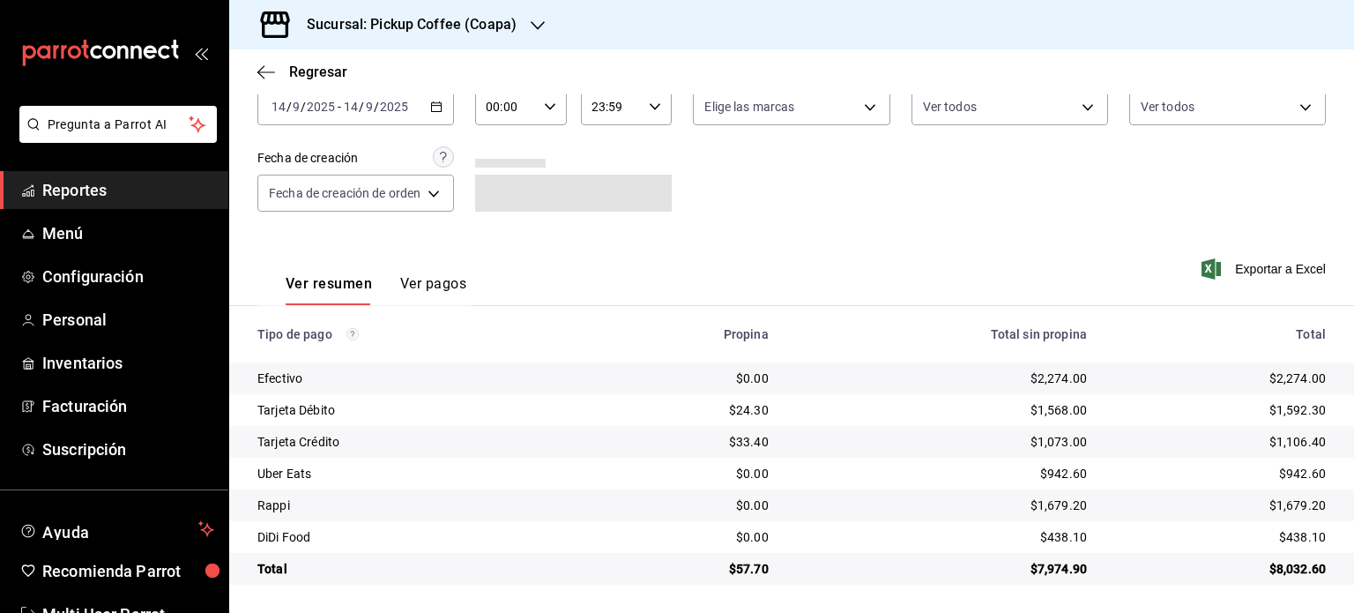
scroll to position [102, 0]
click at [518, 29] on div "Sucursal: Pickup Coffee (Coapa)" at bounding box center [397, 24] width 309 height 49
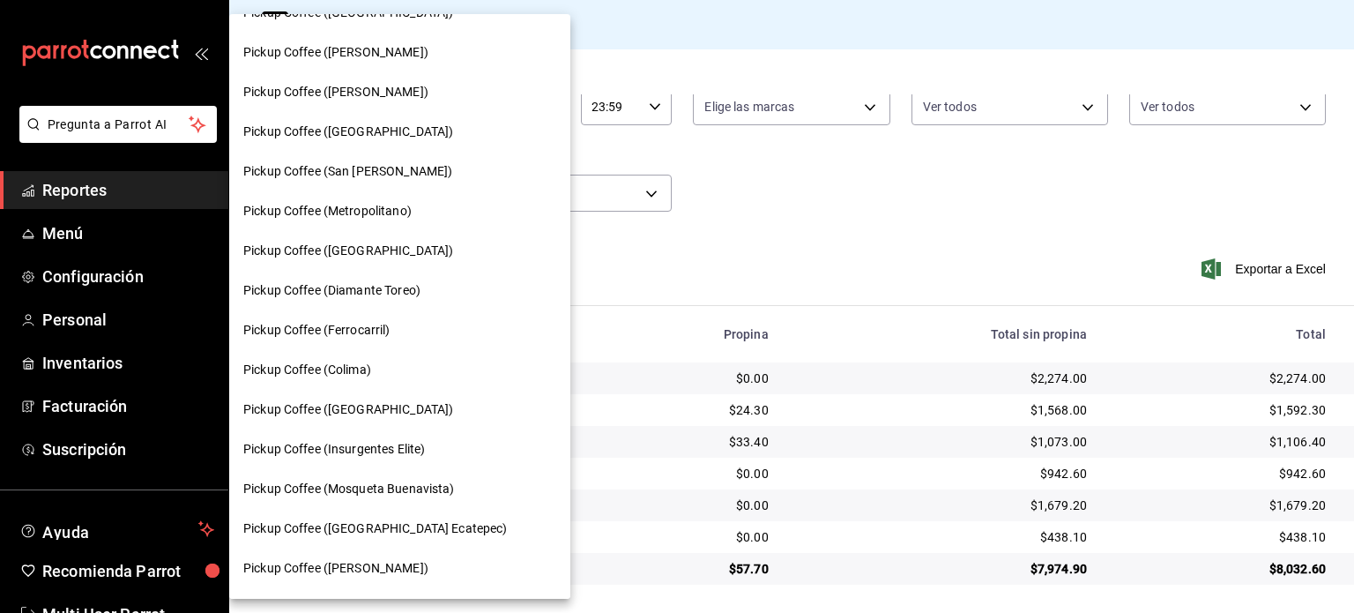
scroll to position [704, 0]
click at [397, 167] on span "Pickup Coffee (San [PERSON_NAME])" at bounding box center [347, 169] width 209 height 19
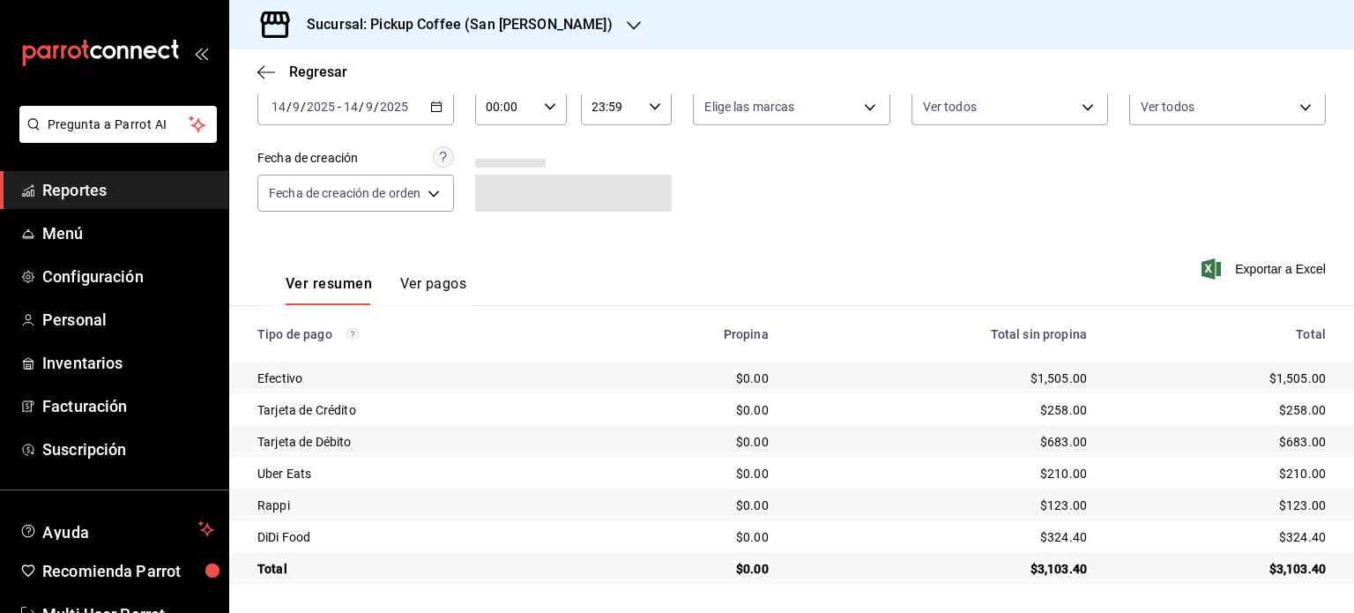
scroll to position [102, 0]
click at [536, 22] on h3 "Sucursal: Pickup Coffee (San [PERSON_NAME])" at bounding box center [453, 24] width 320 height 21
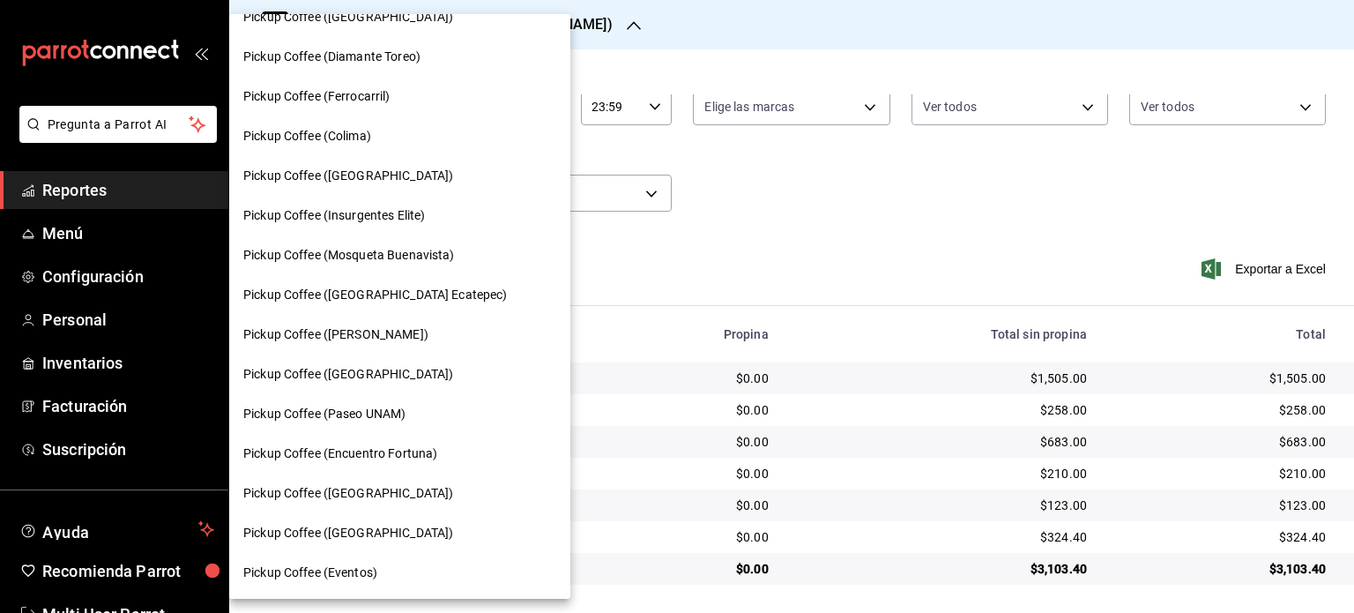
scroll to position [937, 0]
click at [412, 411] on div "Pickup Coffee (Paseo UNAM)" at bounding box center [399, 413] width 313 height 19
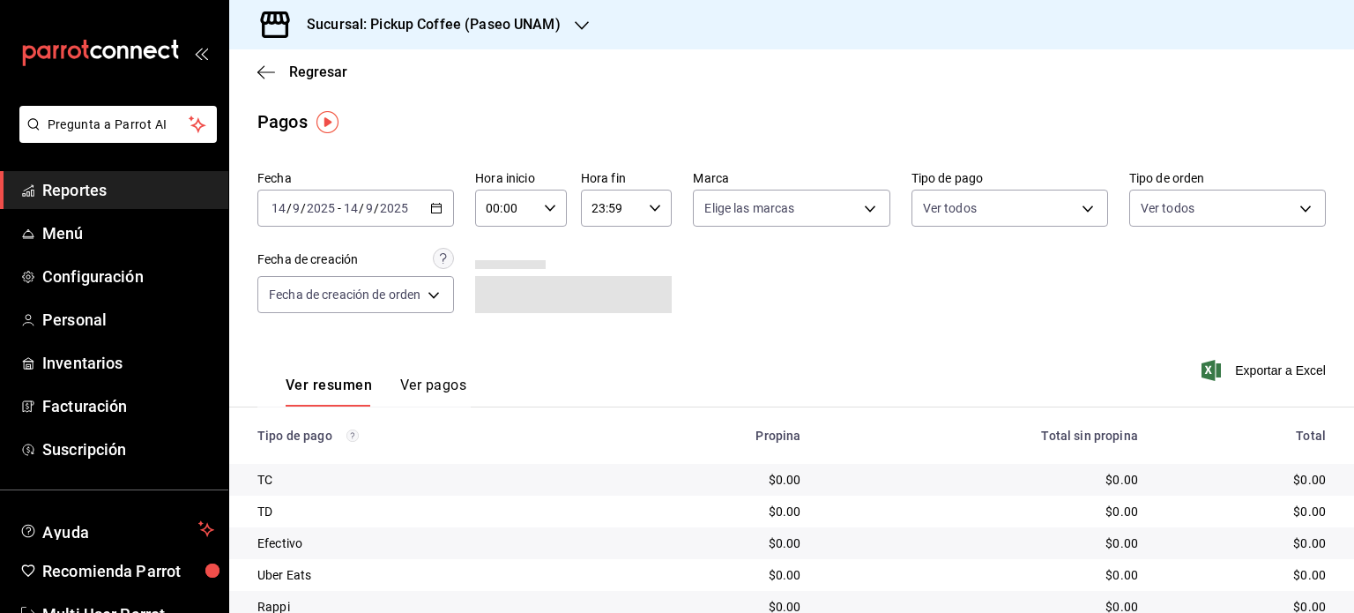
scroll to position [71, 0]
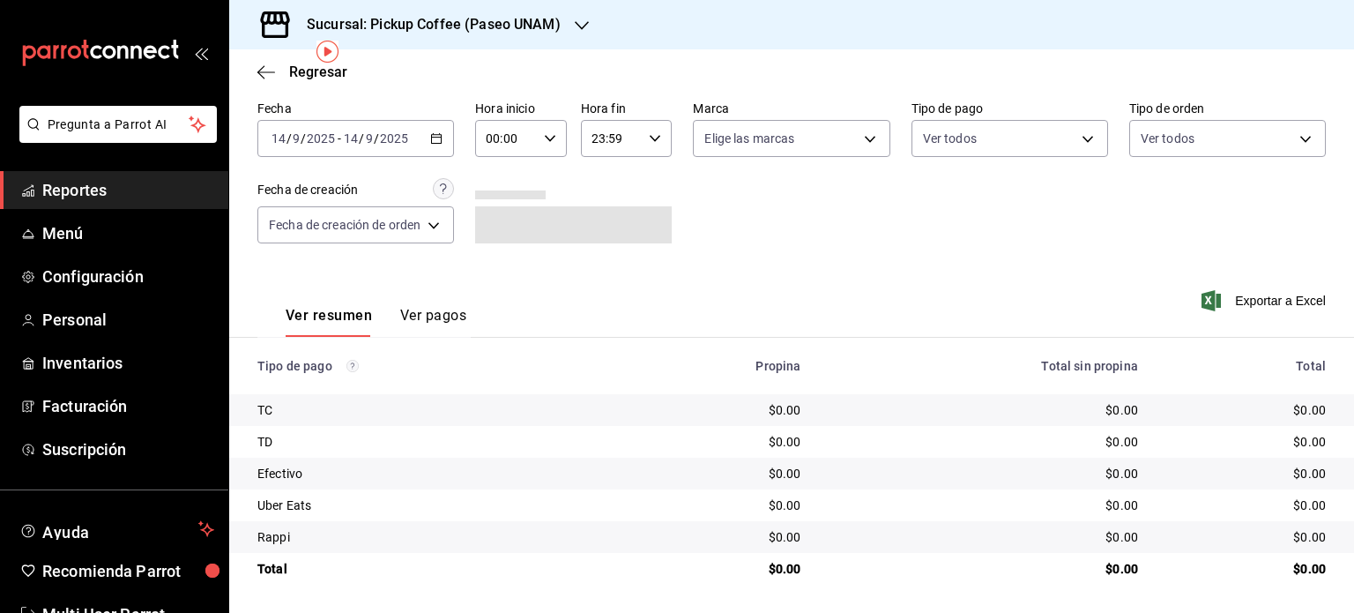
click at [539, 32] on h3 "Sucursal: Pickup Coffee (Paseo UNAM)" at bounding box center [427, 24] width 268 height 21
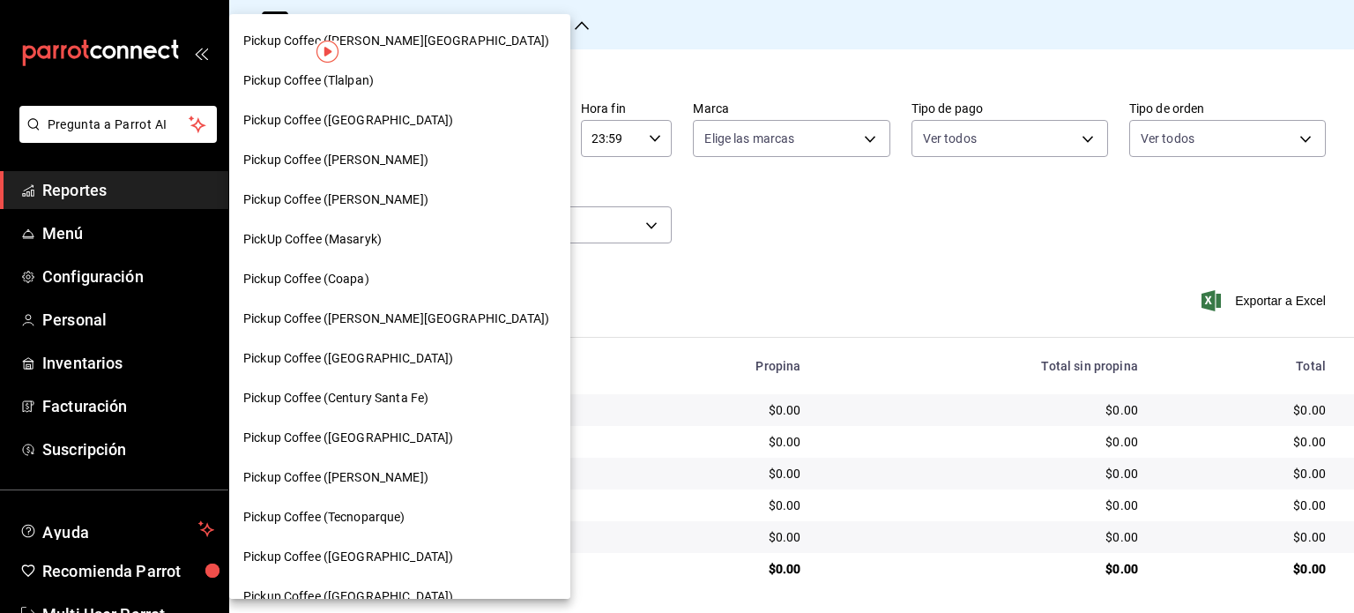
click at [408, 354] on div "Pickup Coffee ([GEOGRAPHIC_DATA])" at bounding box center [399, 358] width 313 height 19
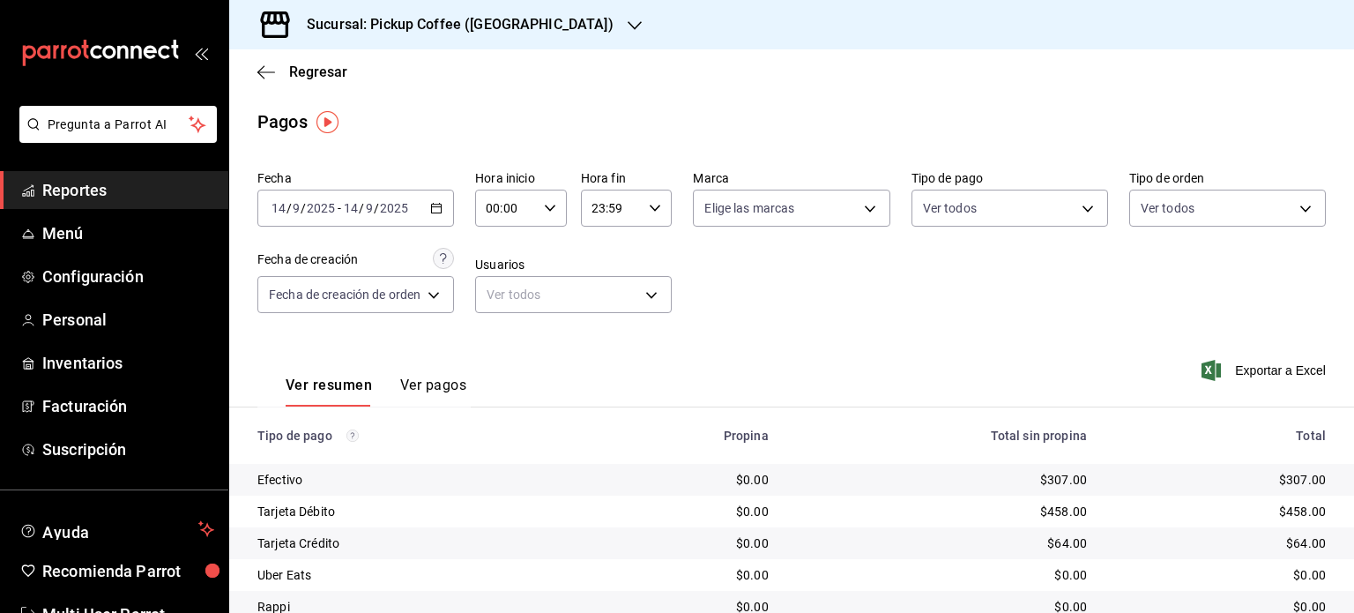
click at [449, 34] on h3 "Sucursal: Pickup Coffee ([GEOGRAPHIC_DATA])" at bounding box center [453, 24] width 321 height 21
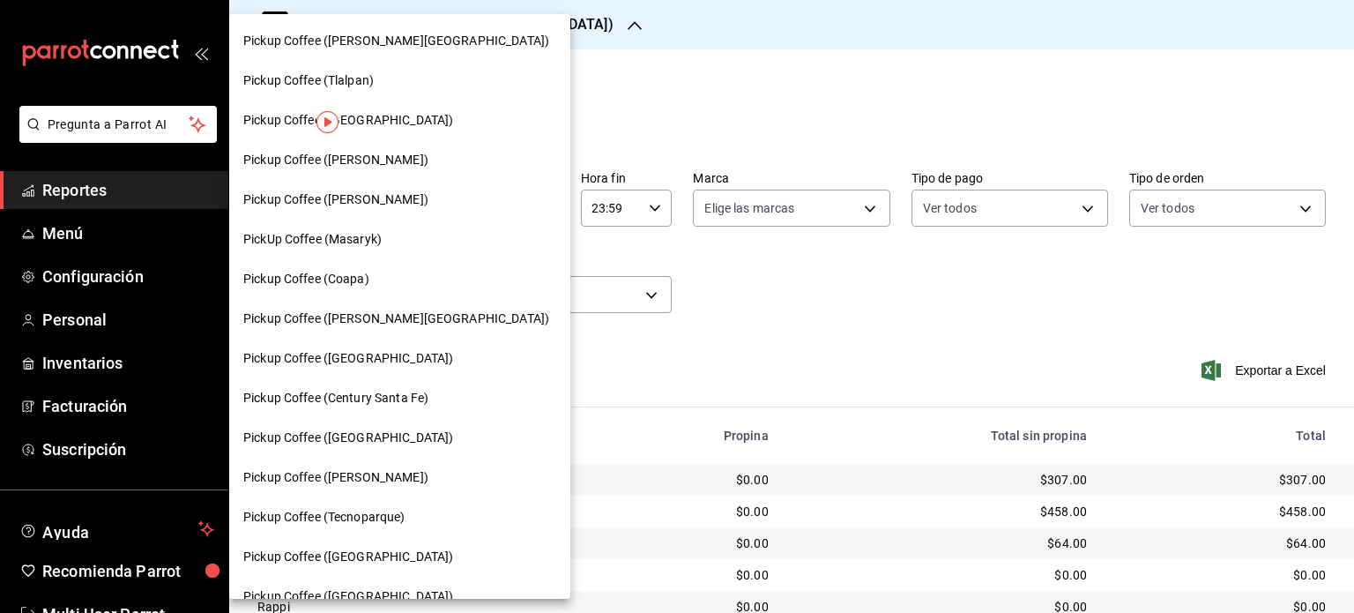
click at [420, 160] on div "Pickup Coffee ([PERSON_NAME])" at bounding box center [399, 160] width 313 height 19
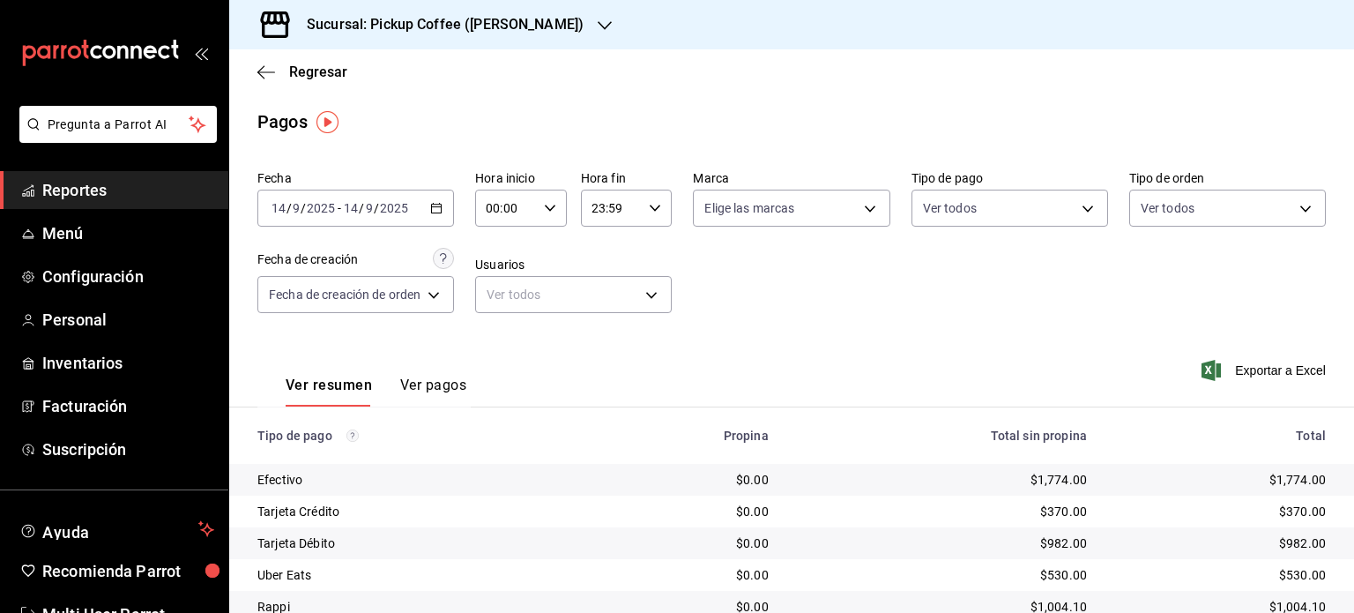
click at [462, 11] on div "Sucursal: Pickup Coffee ([PERSON_NAME])" at bounding box center [431, 24] width 376 height 49
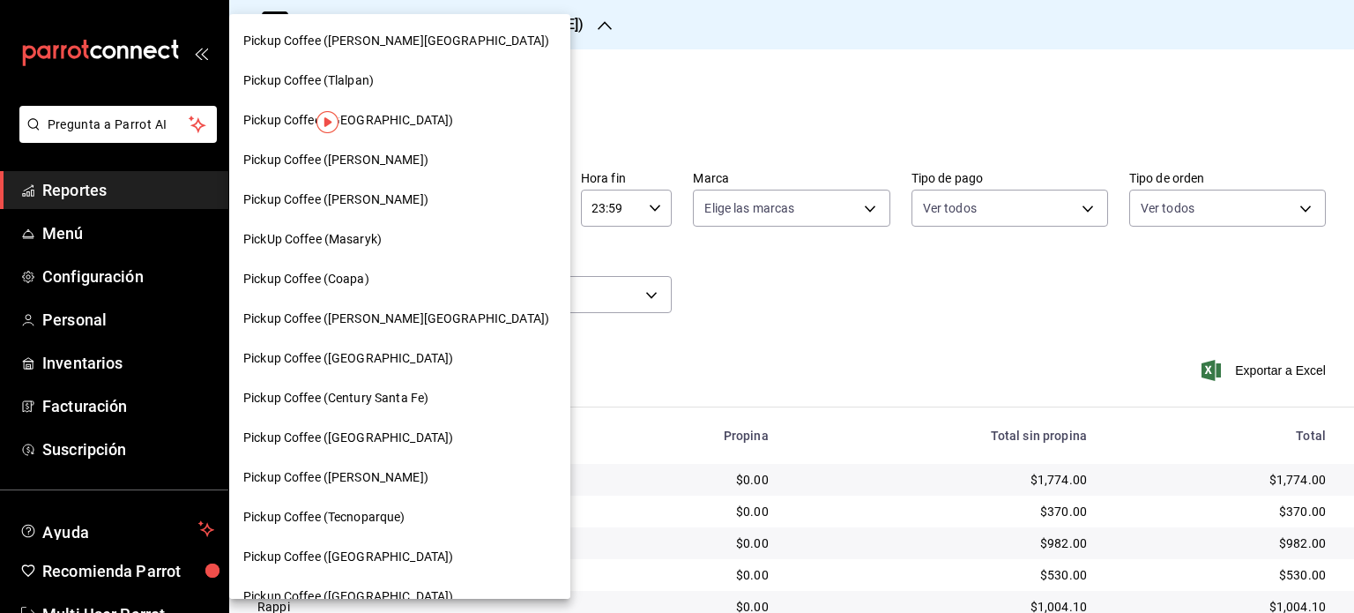
click at [412, 89] on div "Pickup Coffee (Tlalpan)" at bounding box center [399, 80] width 313 height 19
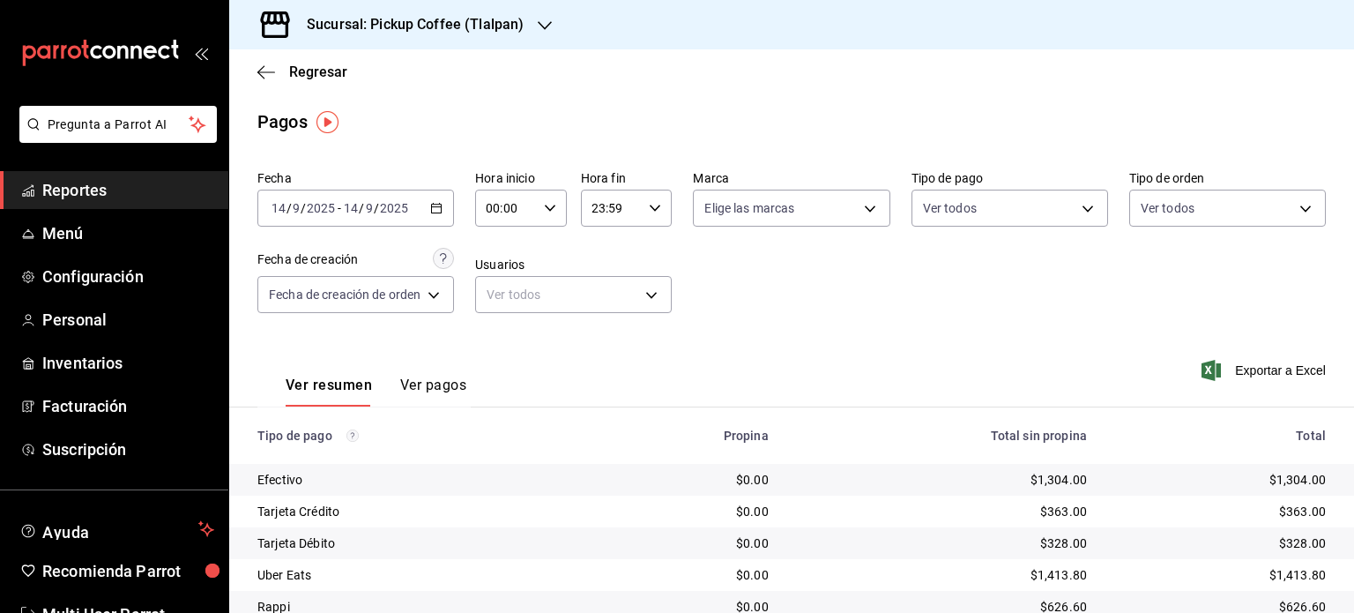
click at [406, 29] on h3 "Sucursal: Pickup Coffee (Tlalpan)" at bounding box center [408, 24] width 231 height 21
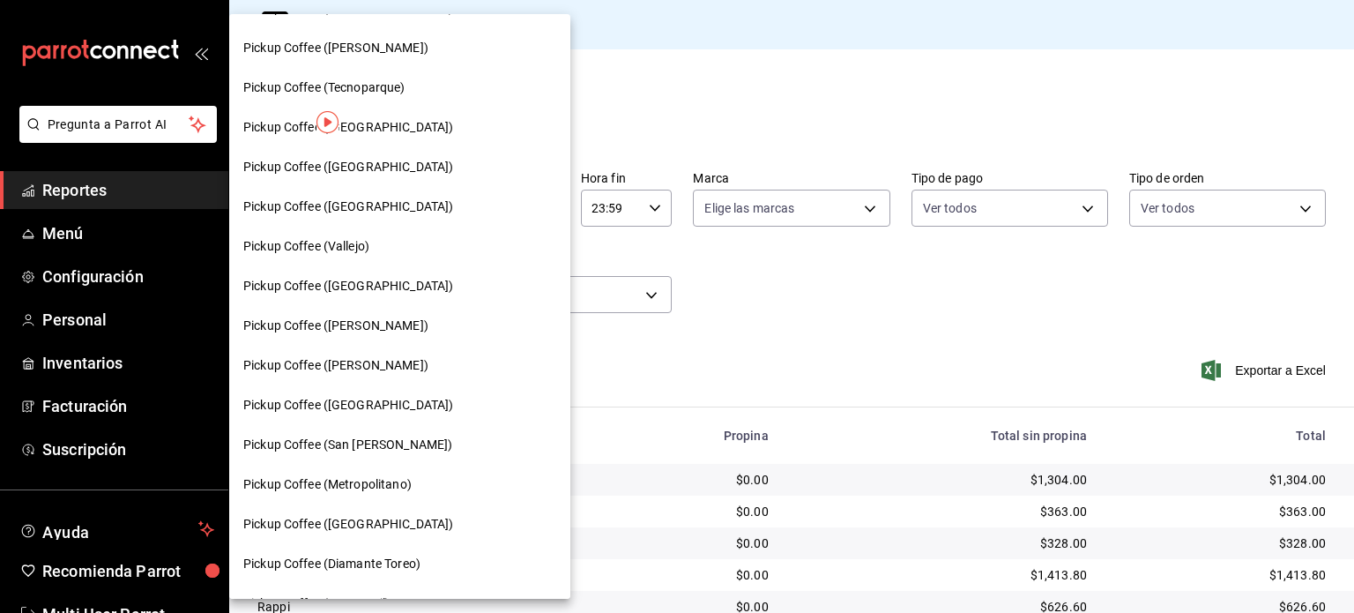
scroll to position [433, 0]
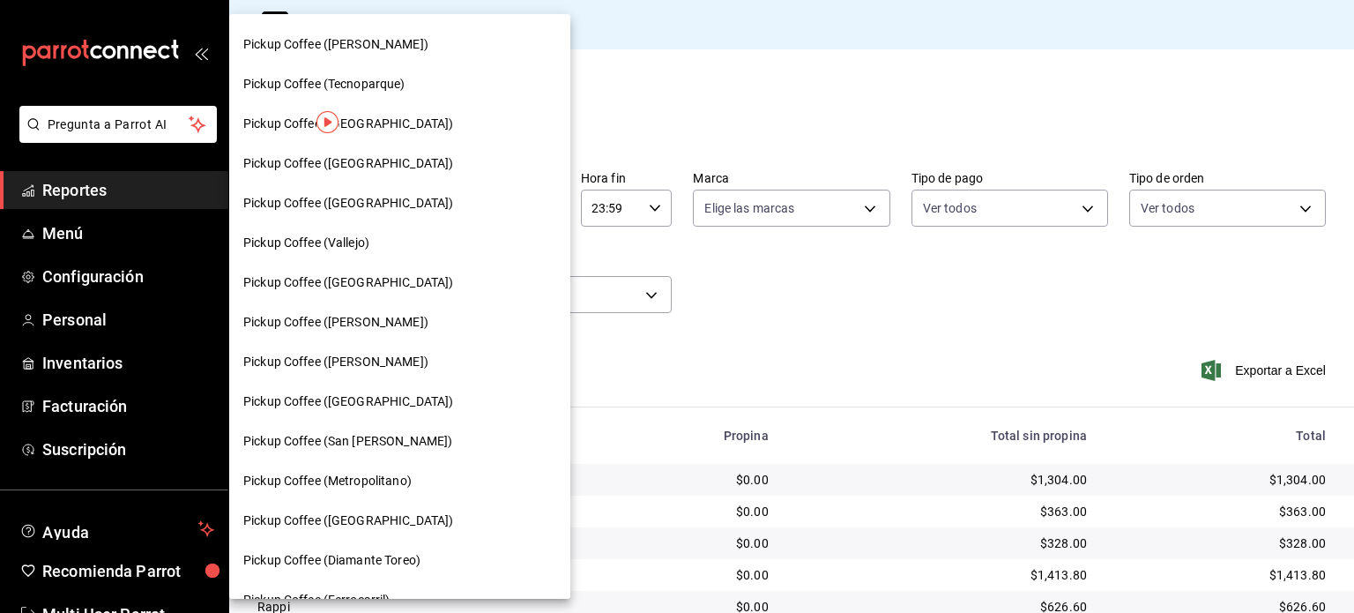
click at [420, 220] on div "Pickup Coffee ([GEOGRAPHIC_DATA])" at bounding box center [399, 203] width 341 height 40
